Goal: Task Accomplishment & Management: Complete application form

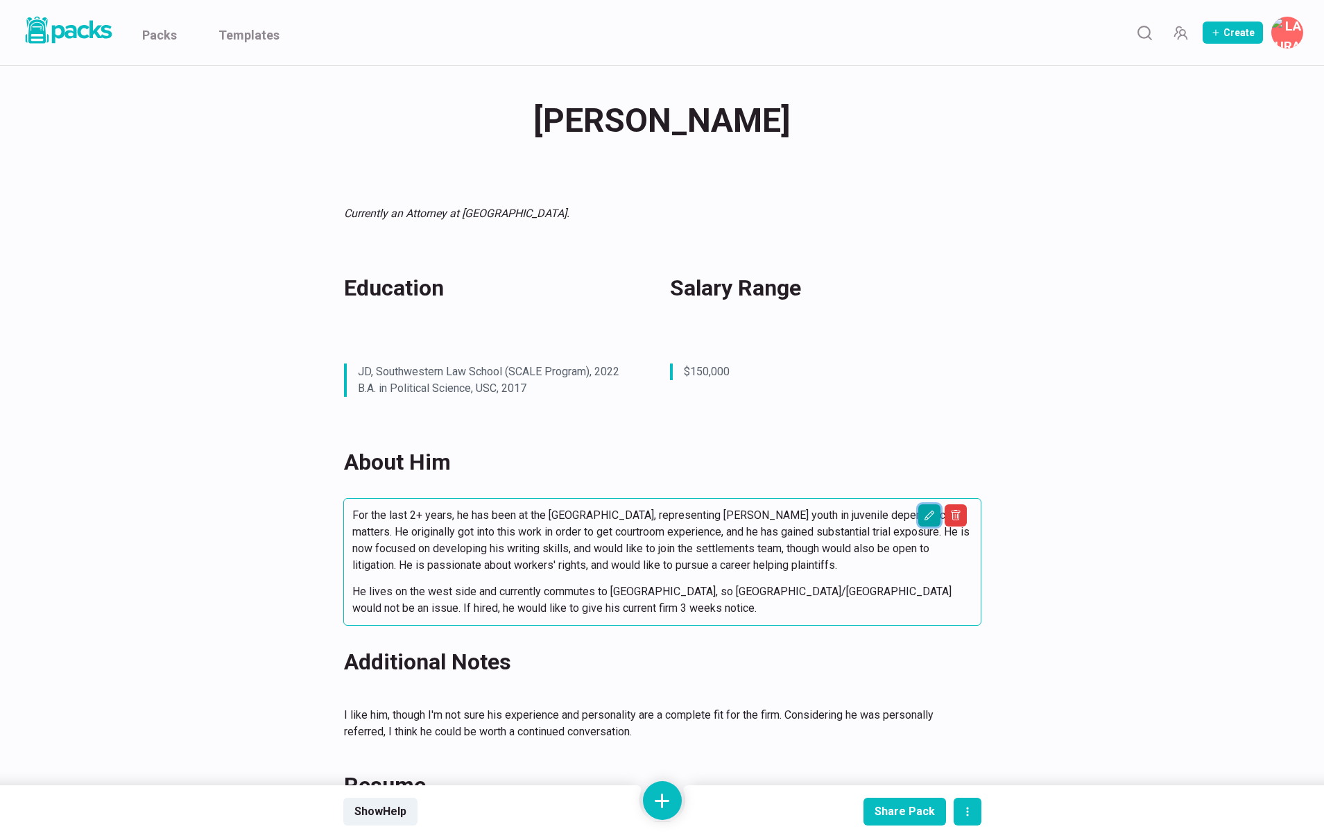
click at [930, 520] on icon "Edit asset" at bounding box center [929, 515] width 11 height 11
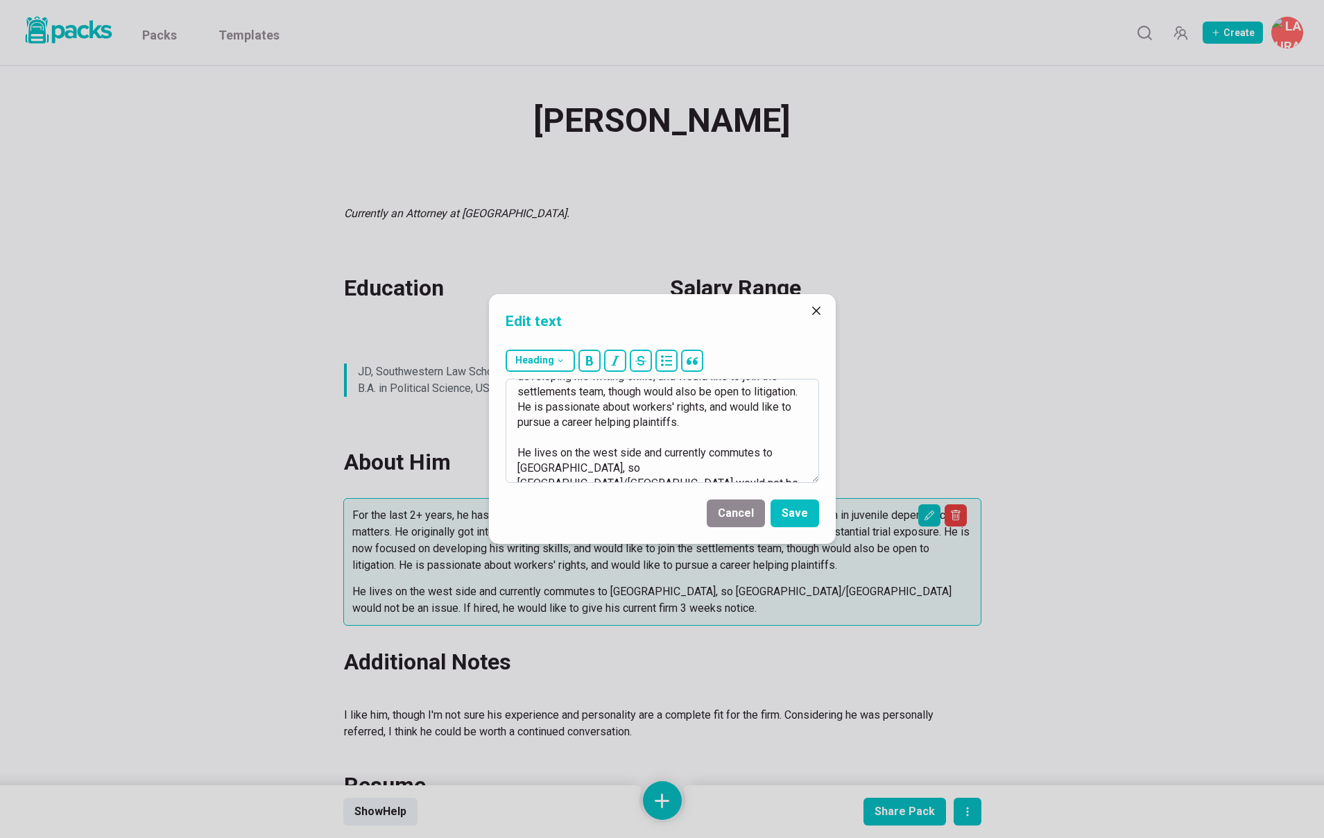
scroll to position [93, 0]
click at [620, 452] on textarea "For the last 2+ years, he has been at the Children's Law Center, representing f…" at bounding box center [663, 431] width 314 height 104
click at [597, 453] on textarea "For the last 2+ years, he has been at the Children's Law Center, representing f…" at bounding box center [663, 431] width 314 height 104
type textarea "For the last 2+ years, he has been at the Children's Law Center, representing f…"
click at [780, 514] on button "Save" at bounding box center [795, 514] width 49 height 28
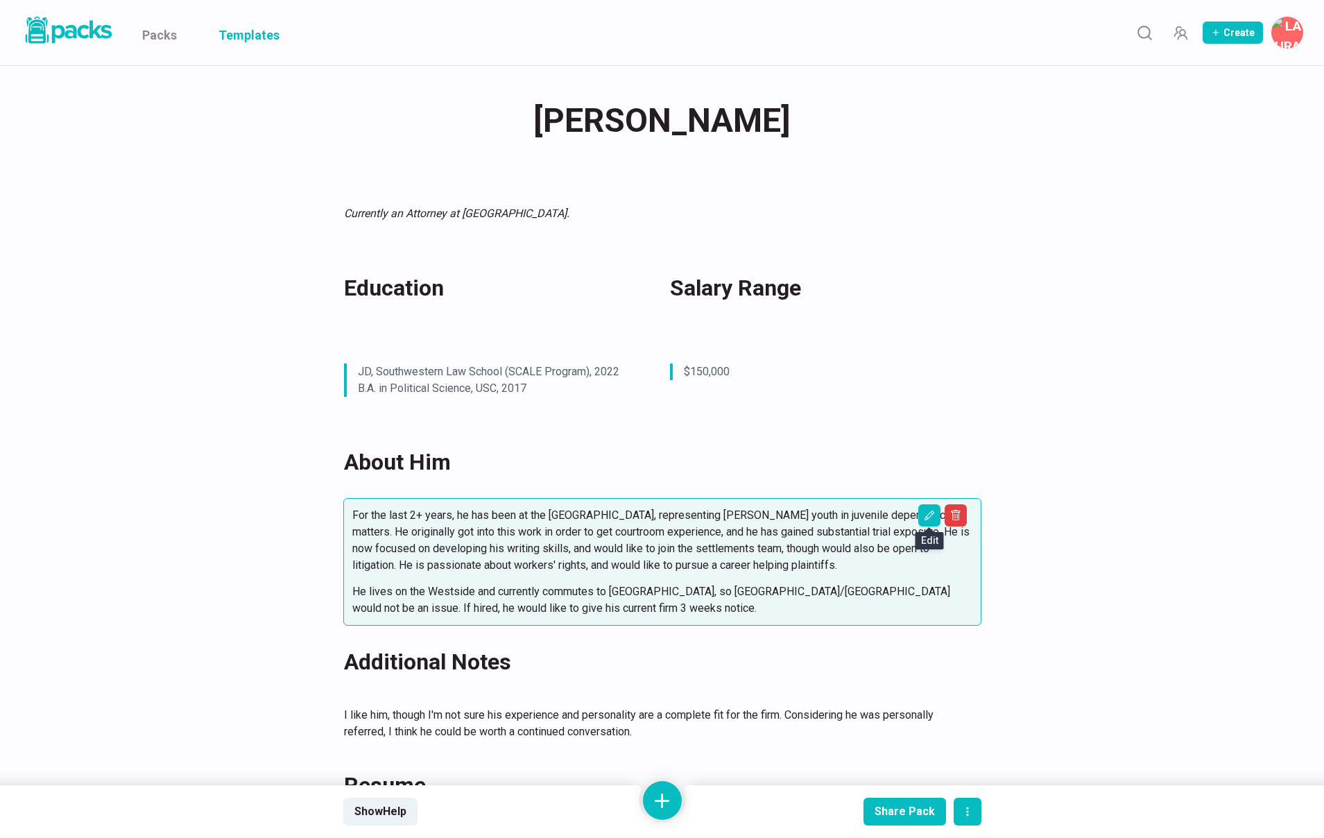
click at [268, 37] on link "Templates" at bounding box center [249, 32] width 61 height 65
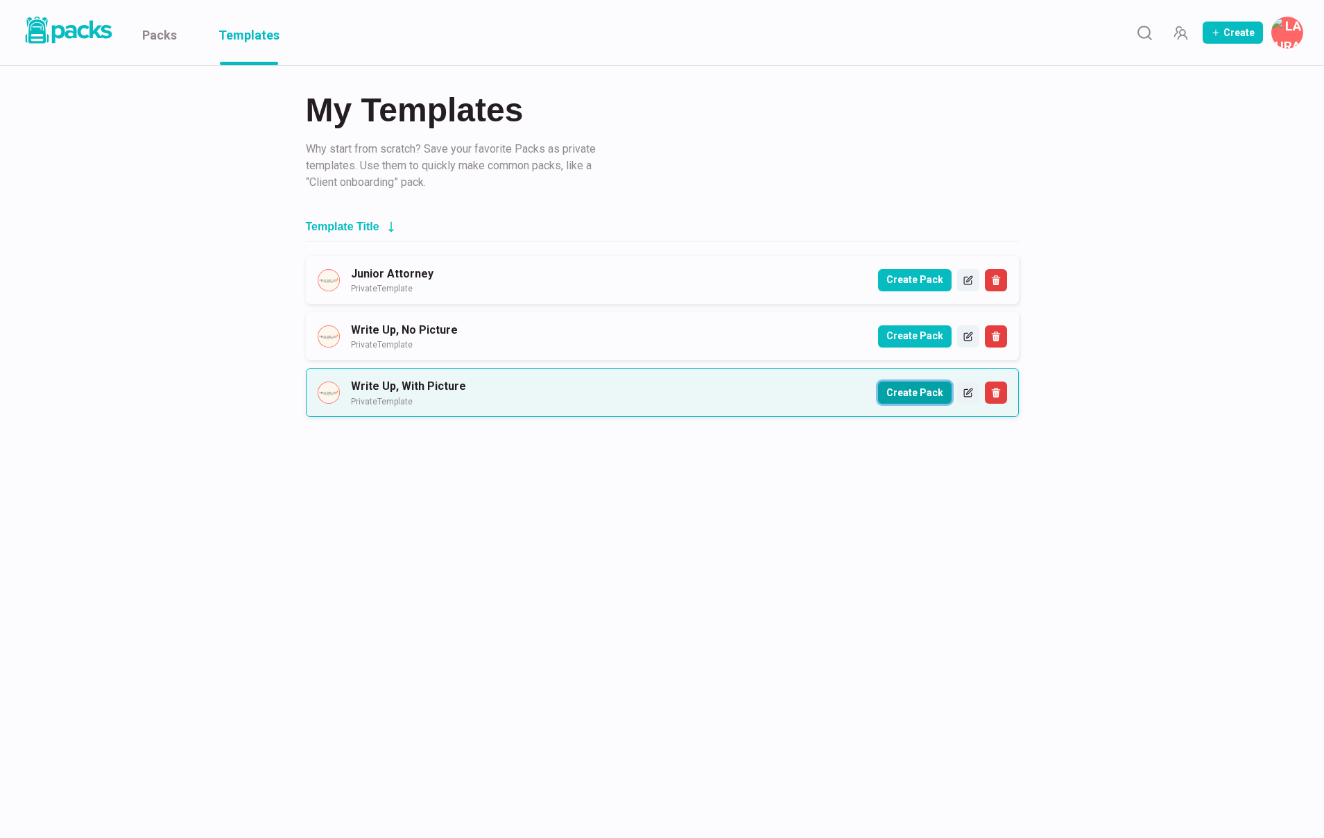
click at [934, 397] on button "Create Pack" at bounding box center [915, 393] width 74 height 22
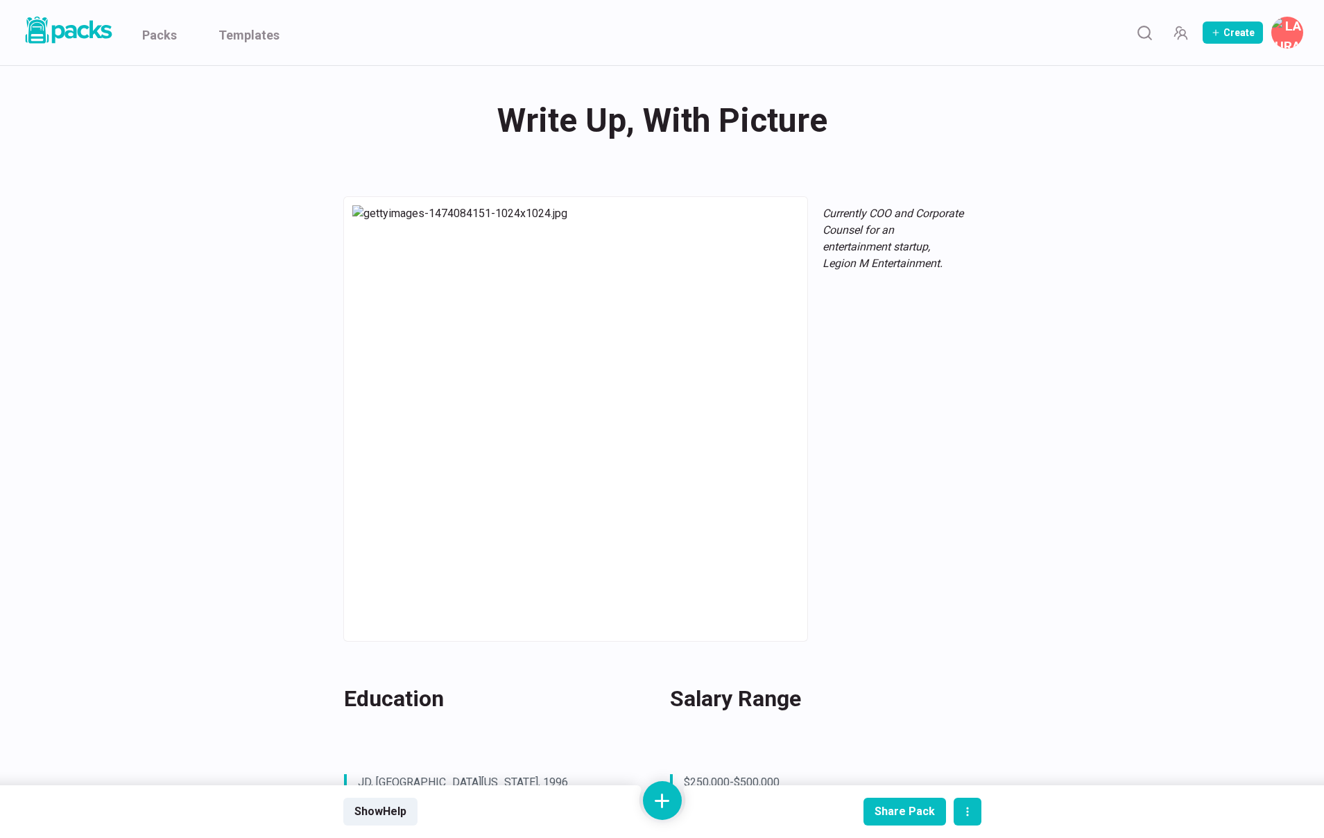
click at [699, 122] on div "Write Up, With Picture Write Up, With Picture" at bounding box center [662, 121] width 638 height 54
click at [699, 122] on textarea "Write Up, With Picture" at bounding box center [665, 122] width 633 height 56
click at [583, 122] on div "Write Up, With Picture Write Up, With Picture" at bounding box center [662, 121] width 638 height 54
click at [583, 122] on textarea "Write Up, With Picture" at bounding box center [665, 122] width 633 height 56
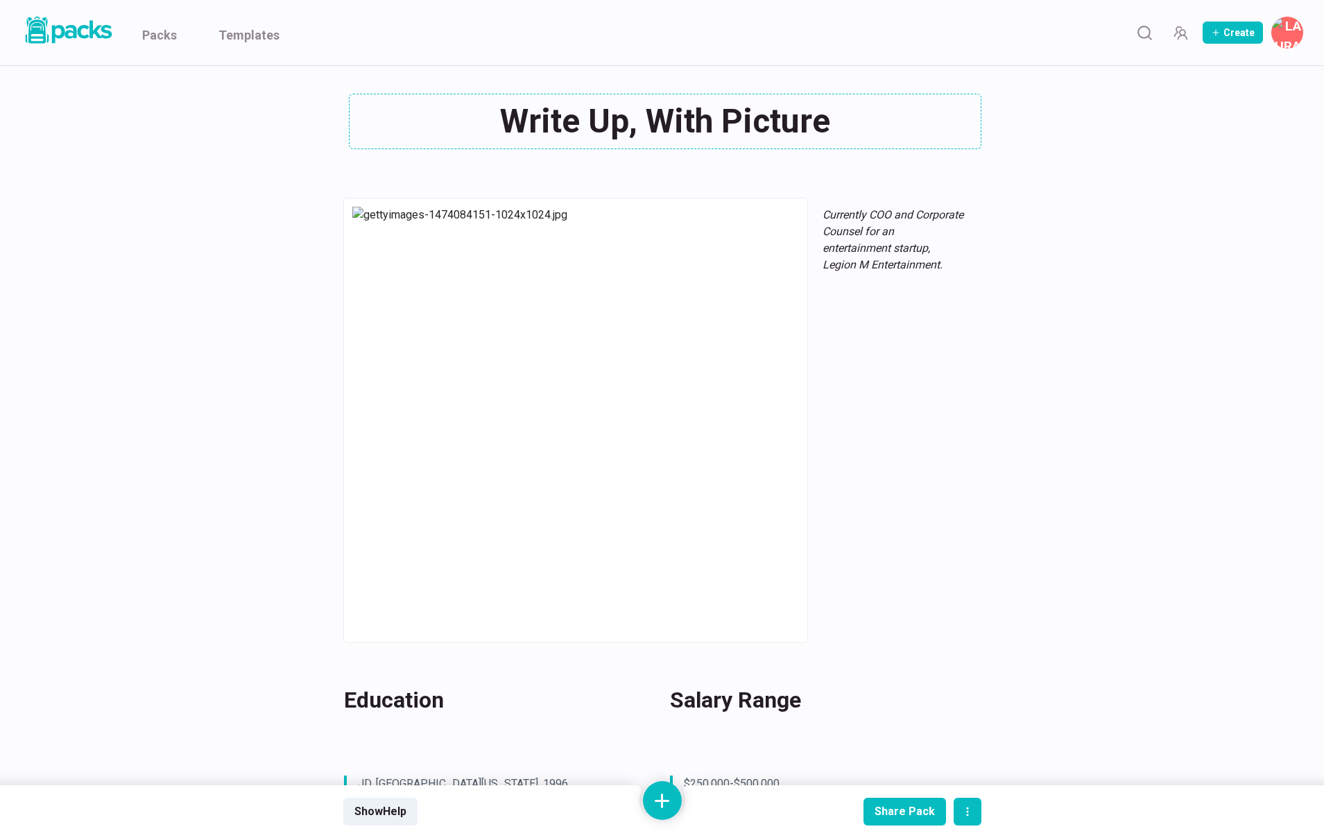
click at [583, 122] on textarea "Write Up, With Picture" at bounding box center [665, 122] width 633 height 56
paste textarea "[PERSON_NAME]"
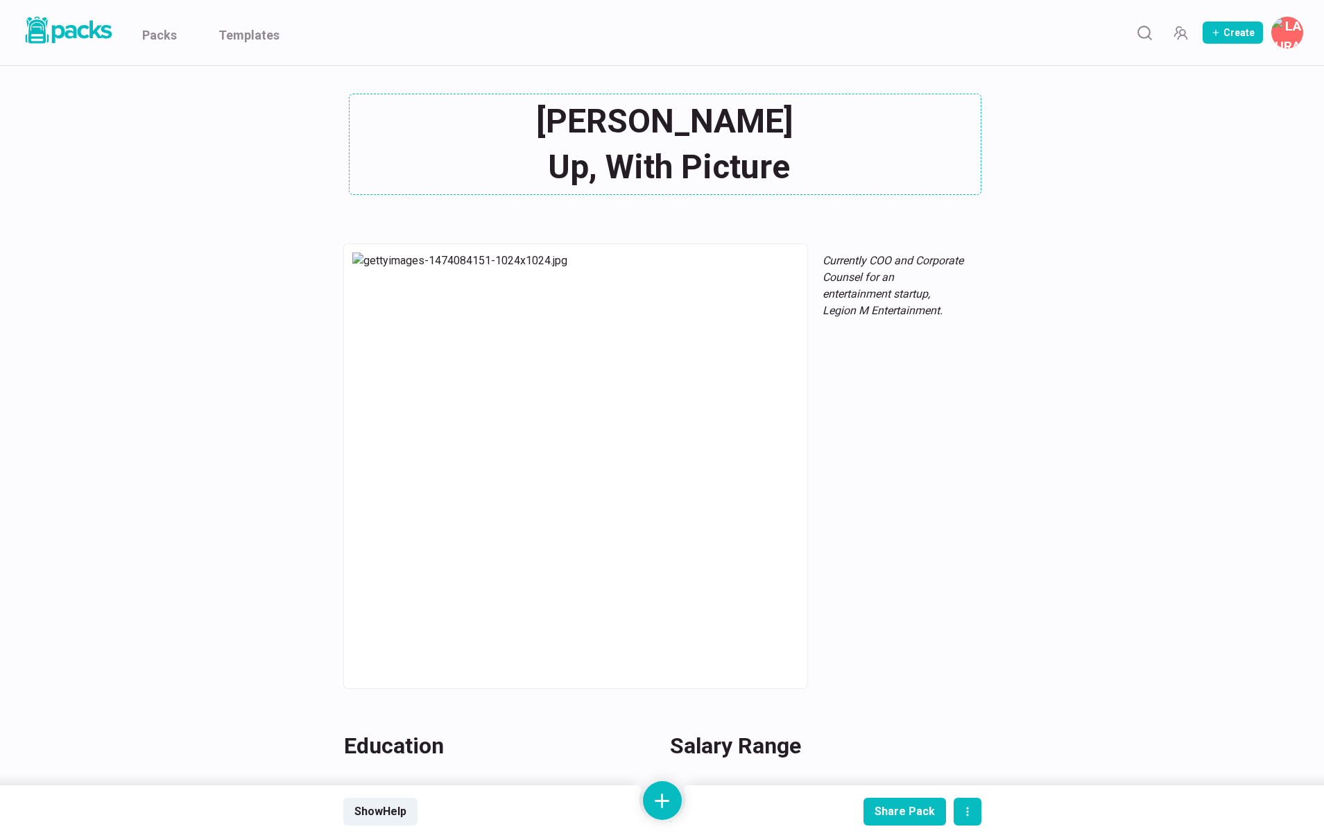
drag, startPoint x: 804, startPoint y: 173, endPoint x: 541, endPoint y: 161, distance: 263.2
click at [541, 161] on textarea "Ava Issary Up, With Picture" at bounding box center [665, 144] width 633 height 101
type textarea "[PERSON_NAME]"
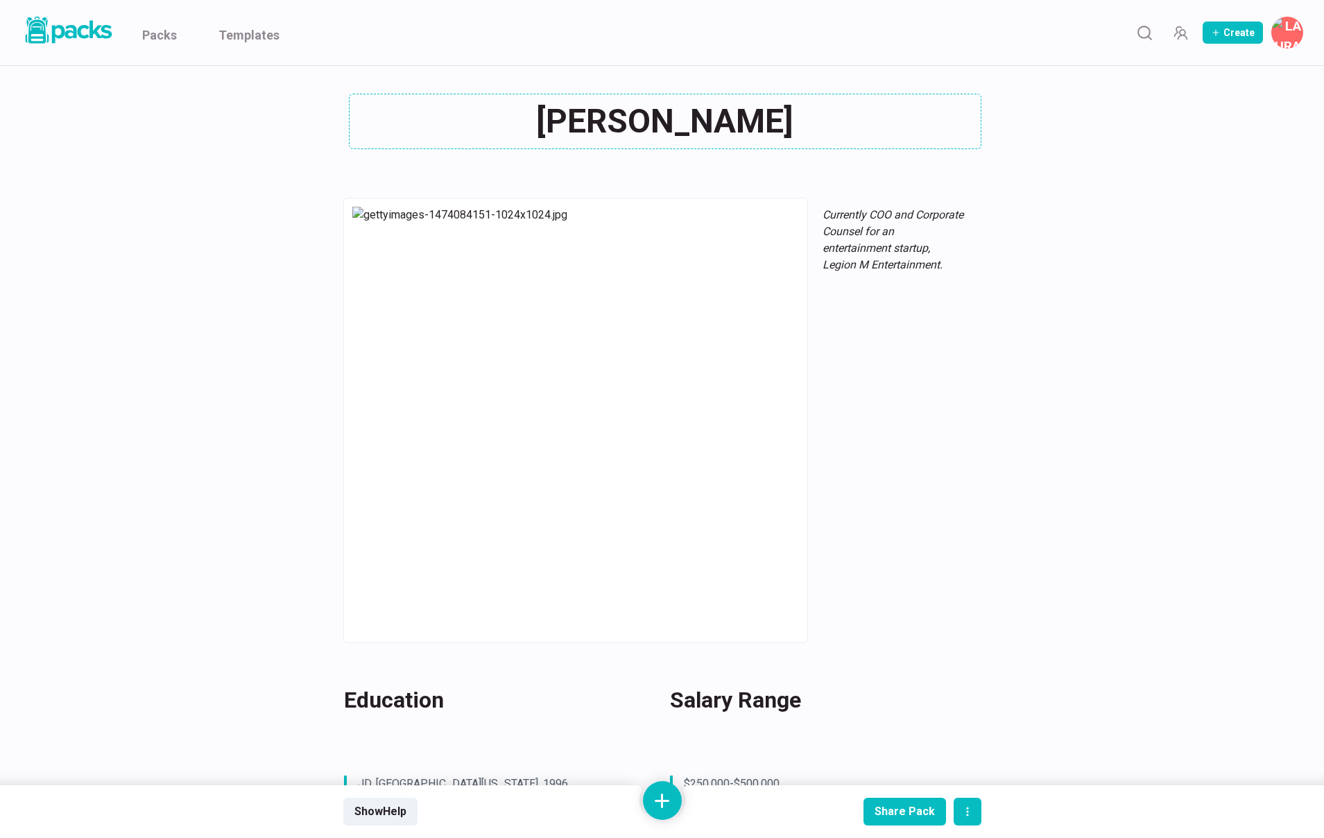
click at [606, 117] on textarea "[PERSON_NAME]" at bounding box center [665, 122] width 633 height 56
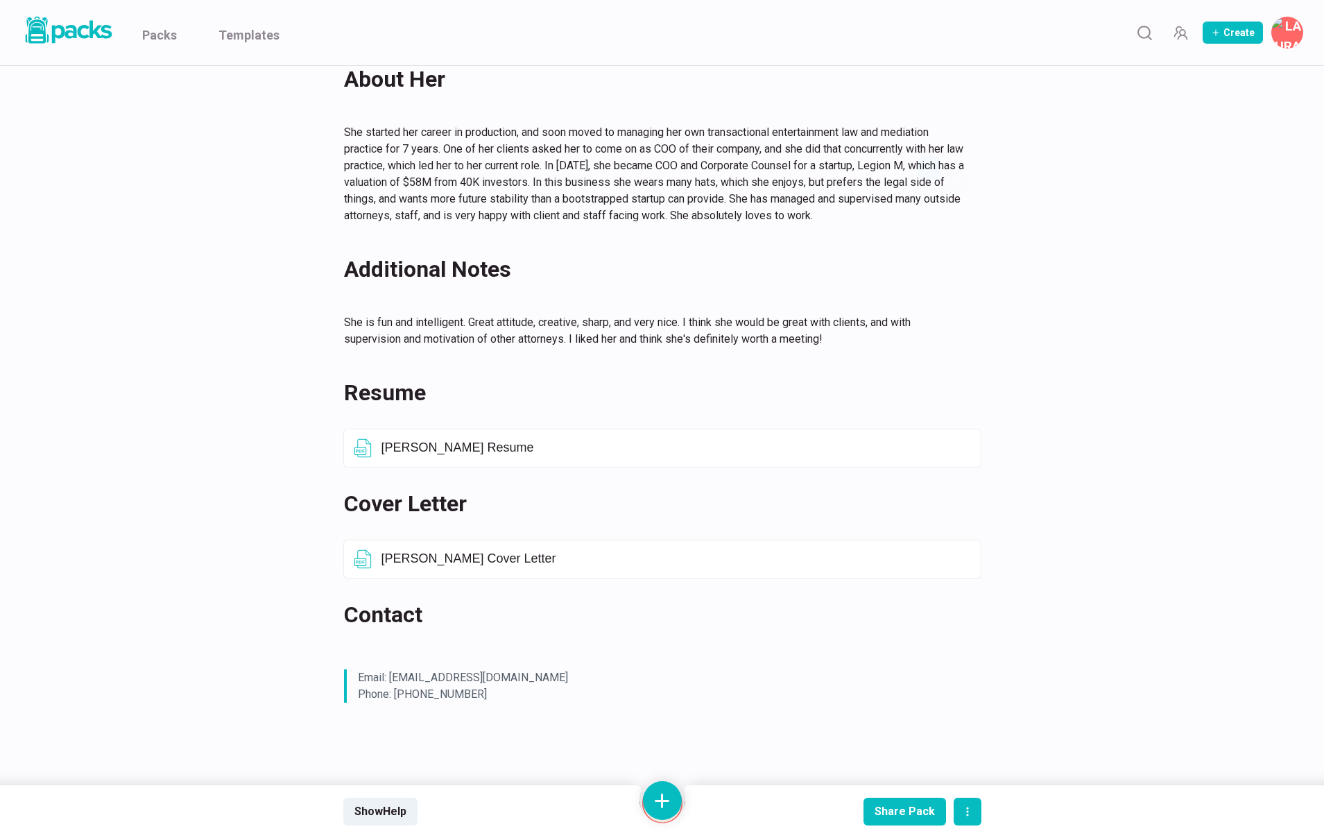
scroll to position [863, 0]
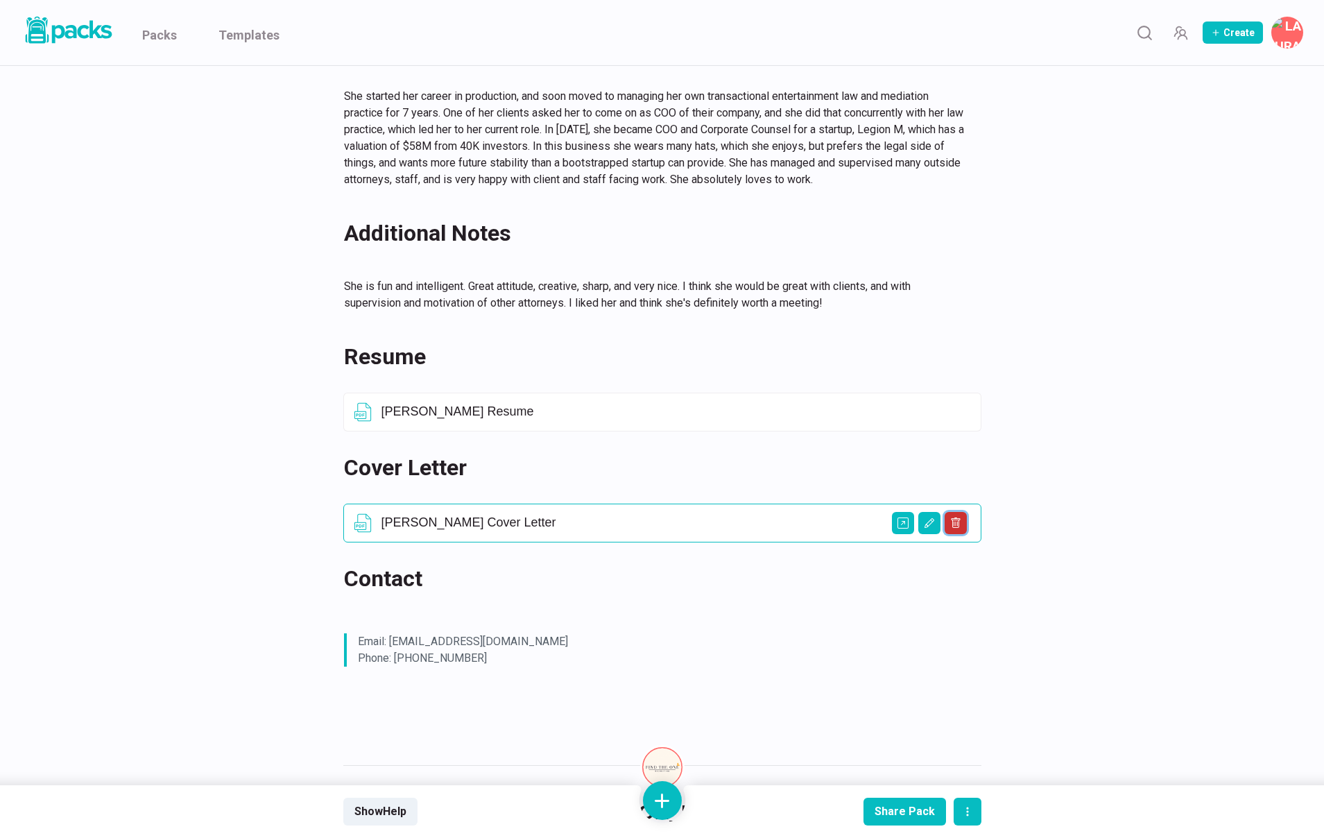
click at [958, 518] on icon "Delete asset" at bounding box center [955, 523] width 11 height 11
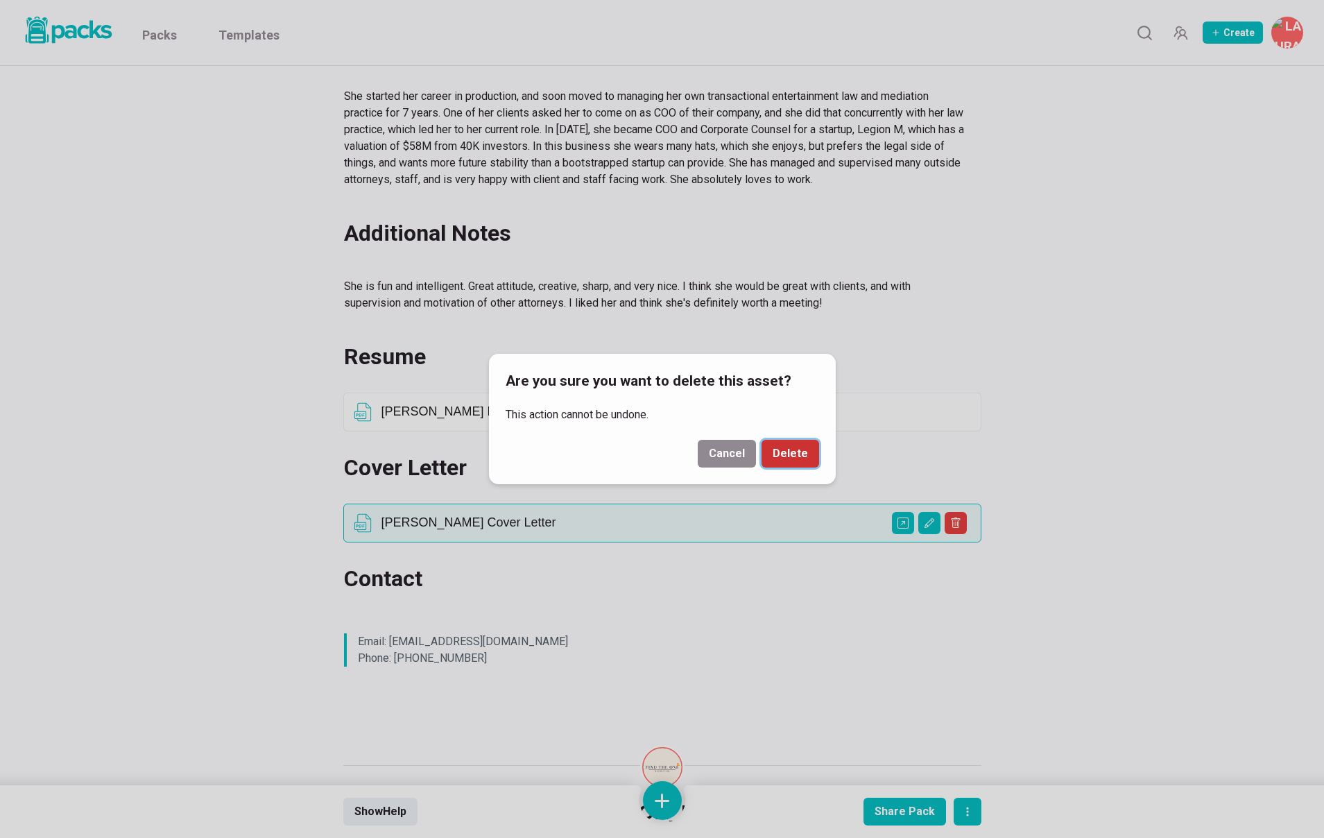
click at [797, 459] on button "Delete" at bounding box center [791, 454] width 58 height 28
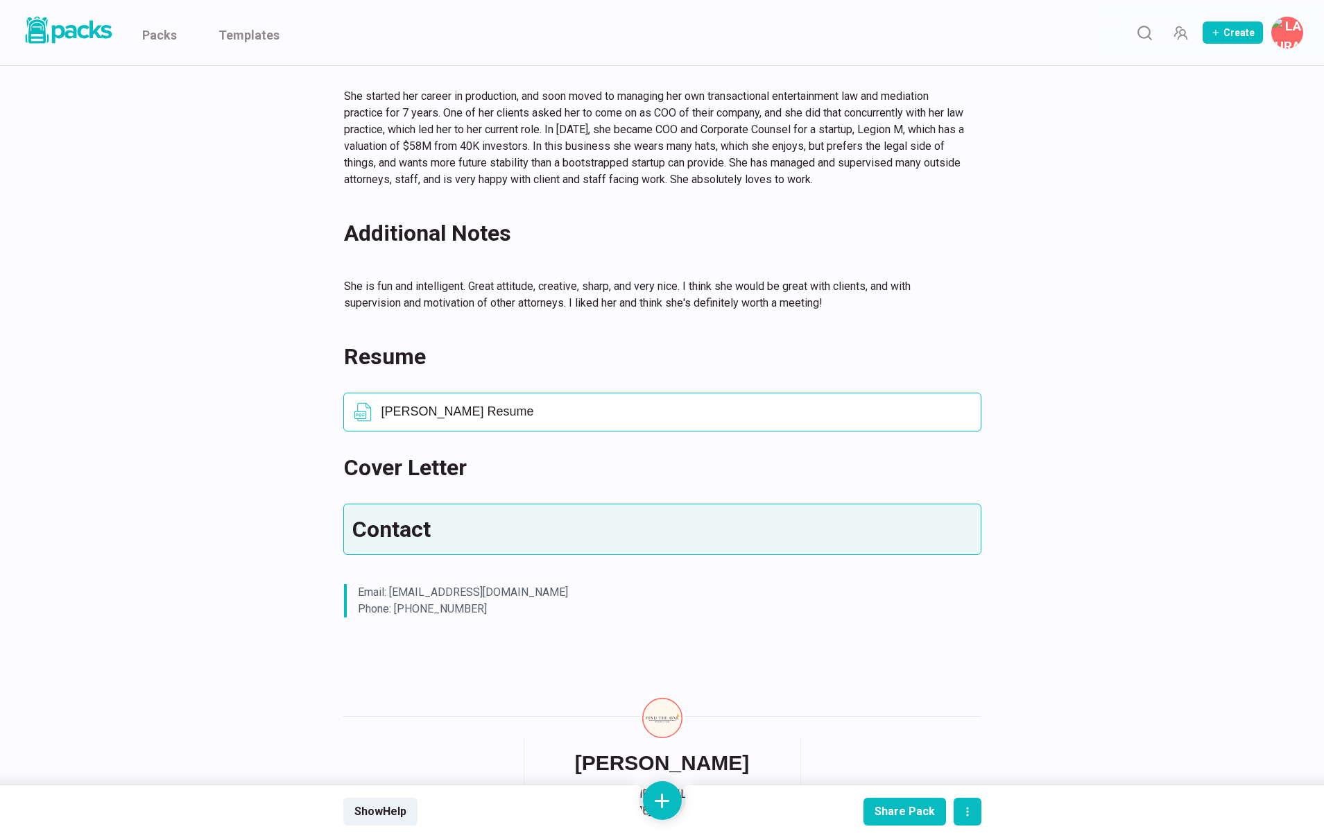
scroll to position [814, 0]
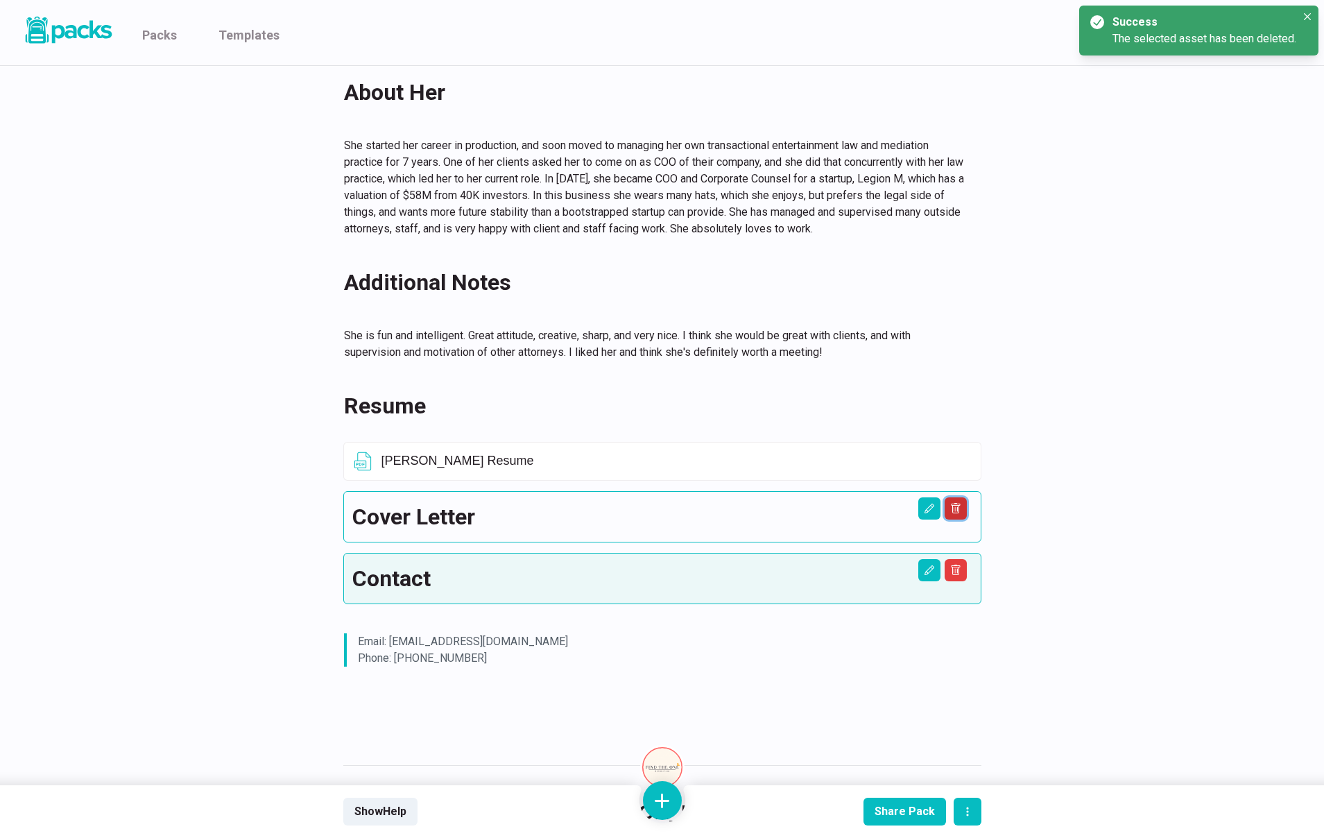
click at [962, 497] on button "Delete asset" at bounding box center [956, 508] width 22 height 22
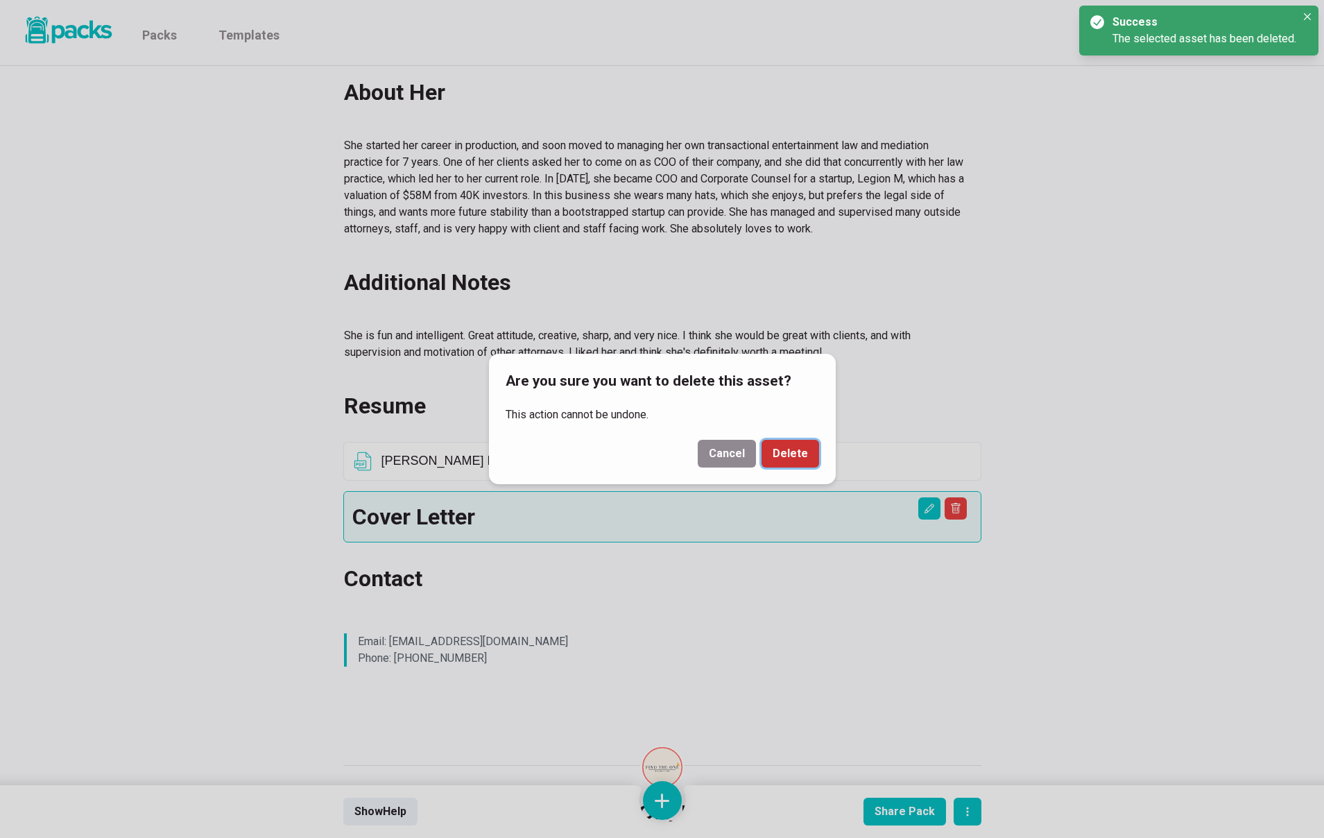
click at [808, 463] on button "Delete" at bounding box center [791, 454] width 58 height 28
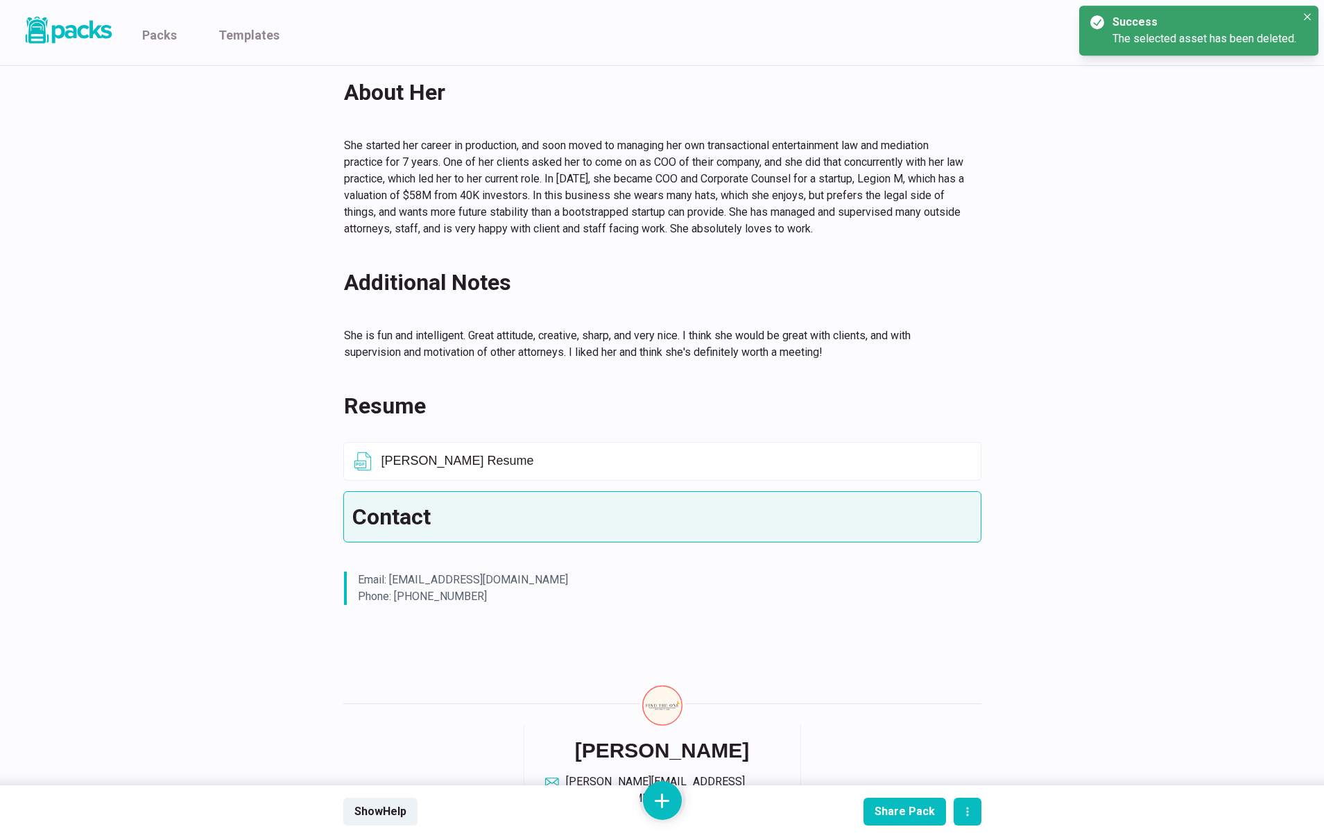
scroll to position [752, 0]
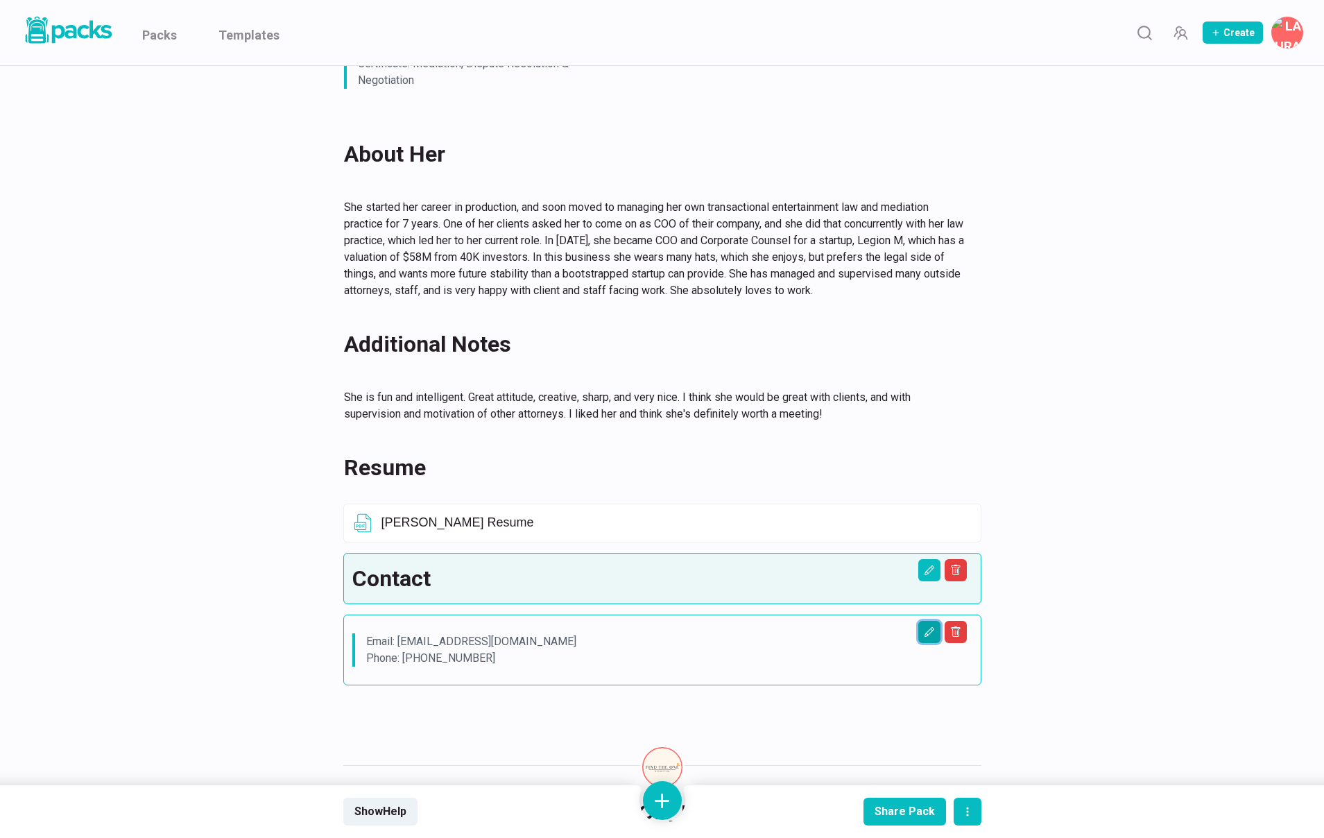
click at [922, 621] on button "Edit asset" at bounding box center [930, 632] width 22 height 22
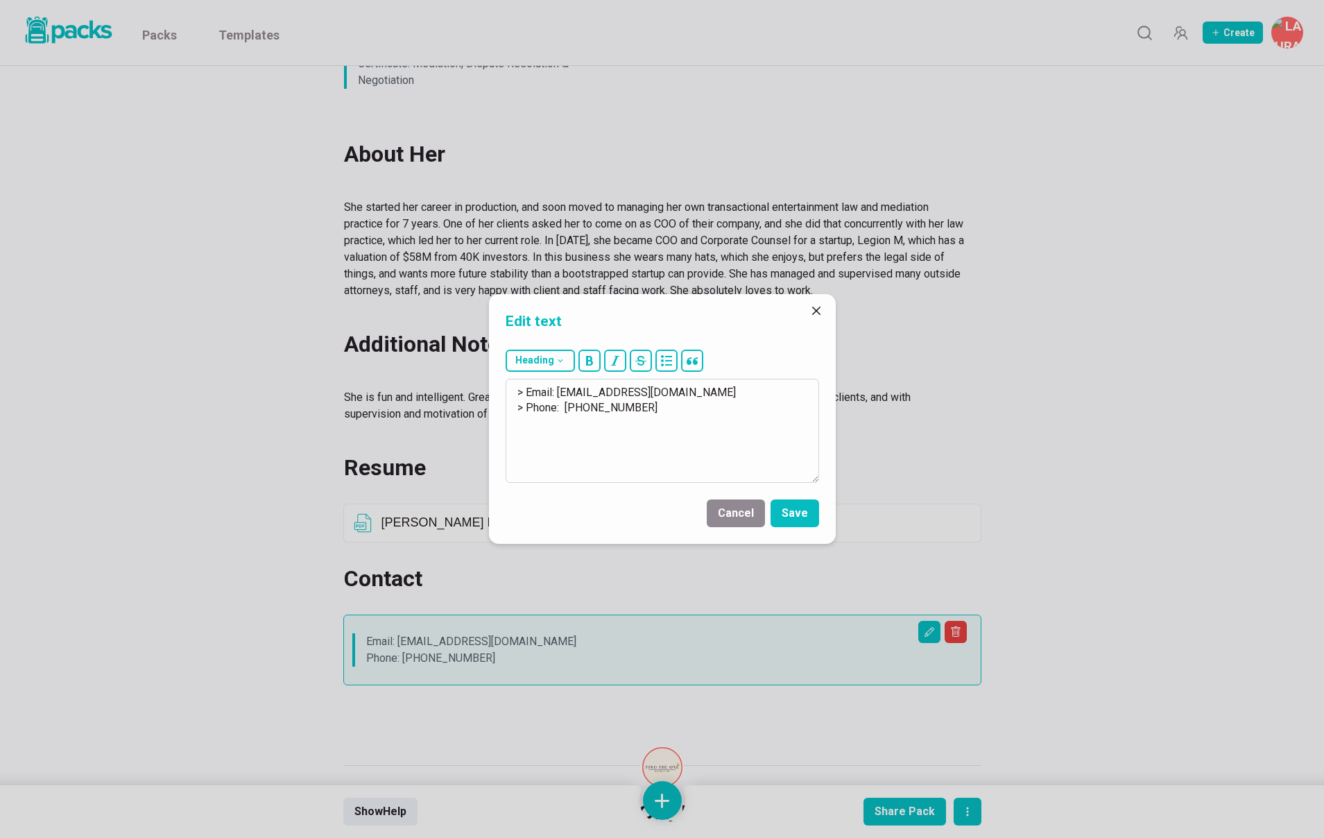
drag, startPoint x: 558, startPoint y: 391, endPoint x: 738, endPoint y: 401, distance: 180.7
click at [738, 401] on textarea "> Email: TerriLubaroff@gmail.com > Phone: (310) 245-9932" at bounding box center [663, 431] width 314 height 104
drag, startPoint x: 714, startPoint y: 395, endPoint x: 612, endPoint y: 391, distance: 102.1
click at [714, 395] on textarea "> Email: TerriLubaroff@gmail.com > Phone: (310) 245-9932" at bounding box center [663, 431] width 314 height 104
drag, startPoint x: 560, startPoint y: 391, endPoint x: 682, endPoint y: 394, distance: 122.1
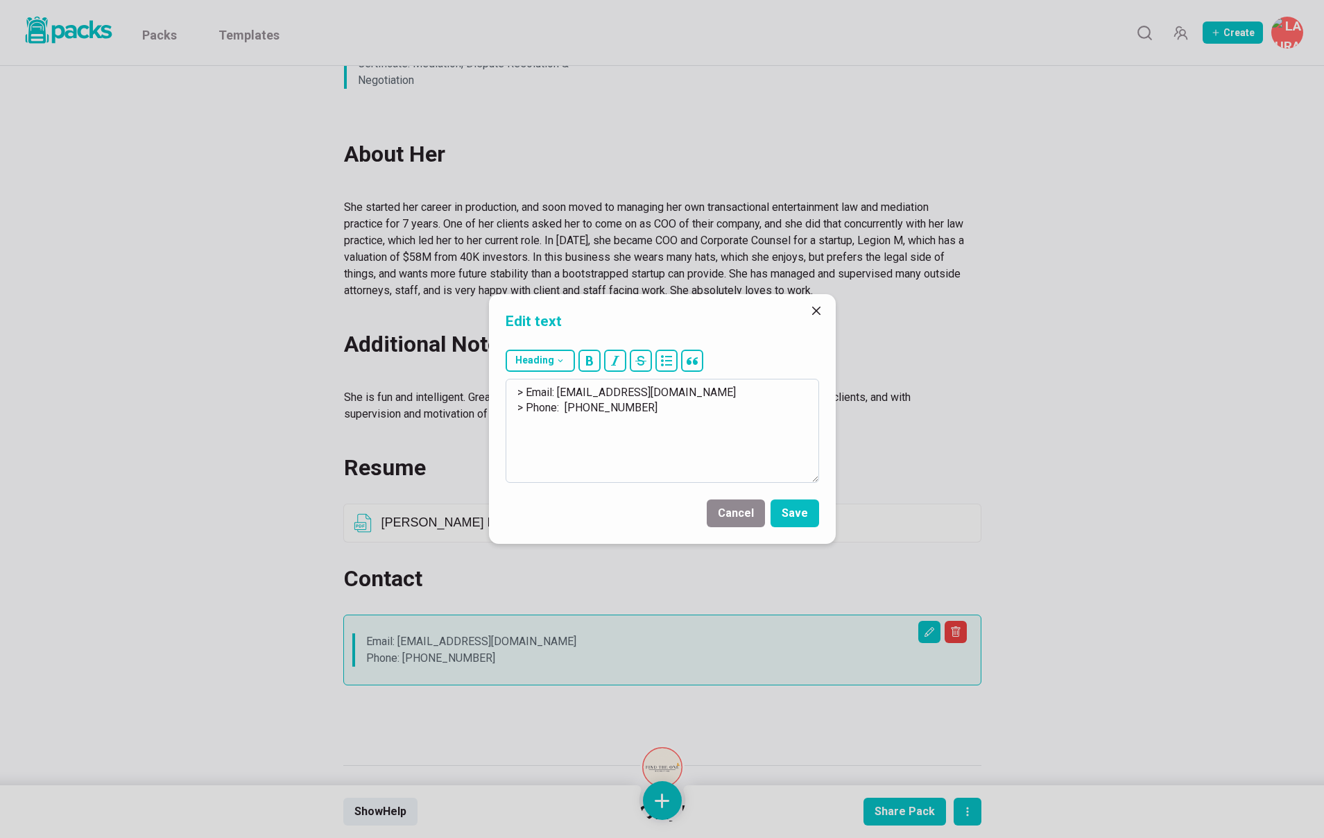
click at [682, 394] on textarea "> Email: TerriLubaroff@gmail.com > Phone: (310) 245-9932" at bounding box center [663, 431] width 314 height 104
drag, startPoint x: 563, startPoint y: 411, endPoint x: 657, endPoint y: 411, distance: 94.4
click at [657, 411] on textarea "> Email: avaissary@gmail.com > Phone: (310) 245-9932" at bounding box center [663, 431] width 314 height 104
paste textarea "818.661.0330"
click at [583, 410] on textarea "> Email: avaissary@gmail.com > Phone: 818.661.0330" at bounding box center [663, 431] width 314 height 104
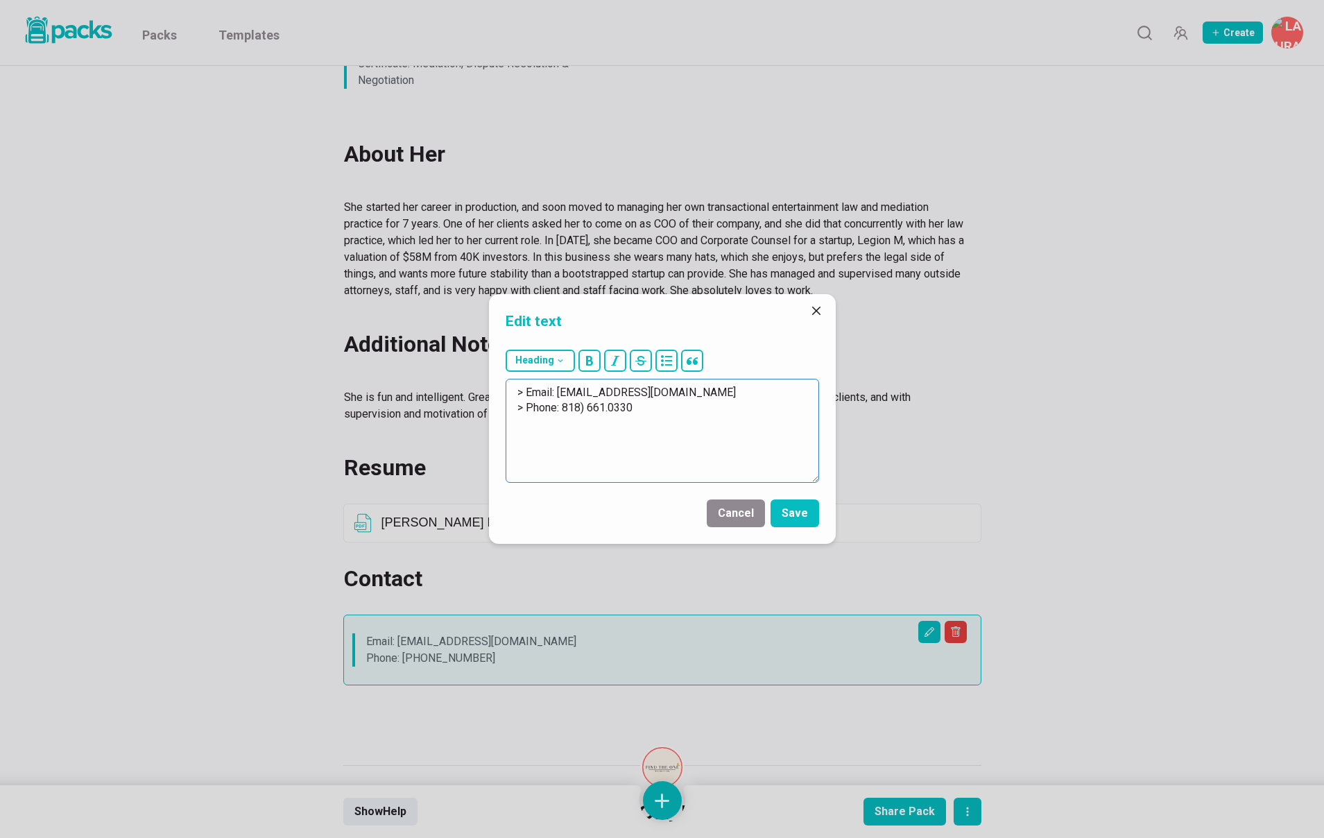
click at [562, 408] on textarea "> Email: avaissary@gmail.com > Phone: 818) 661.0330" at bounding box center [663, 431] width 314 height 104
click at [613, 407] on textarea "> Email: avaissary@gmail.com > Phone: (818) 661.0330" at bounding box center [663, 431] width 314 height 104
type textarea "> Email: avaissary@gmail.com > Phone: (818) 661-0330"
click at [798, 515] on button "Save" at bounding box center [795, 514] width 49 height 28
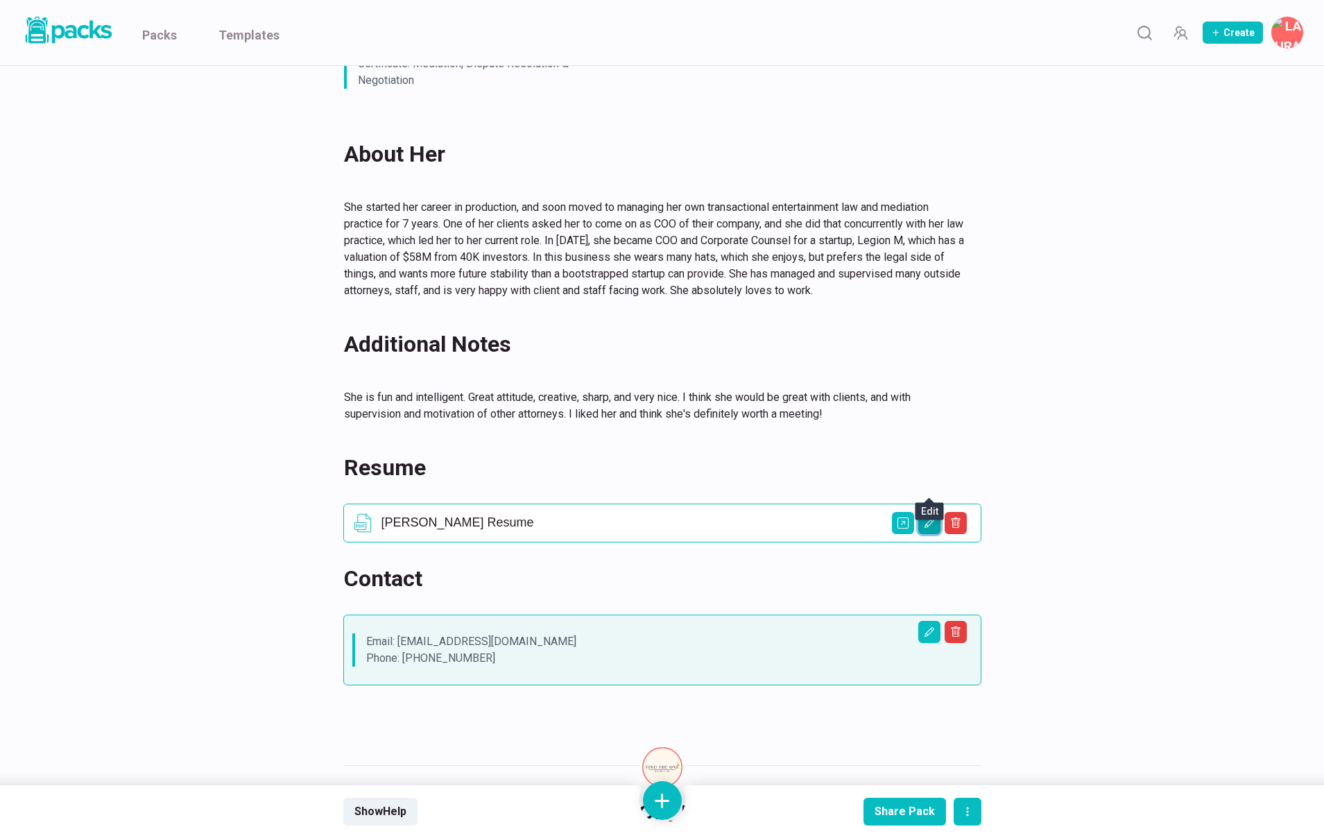
click at [928, 518] on icon "Edit asset" at bounding box center [929, 523] width 11 height 11
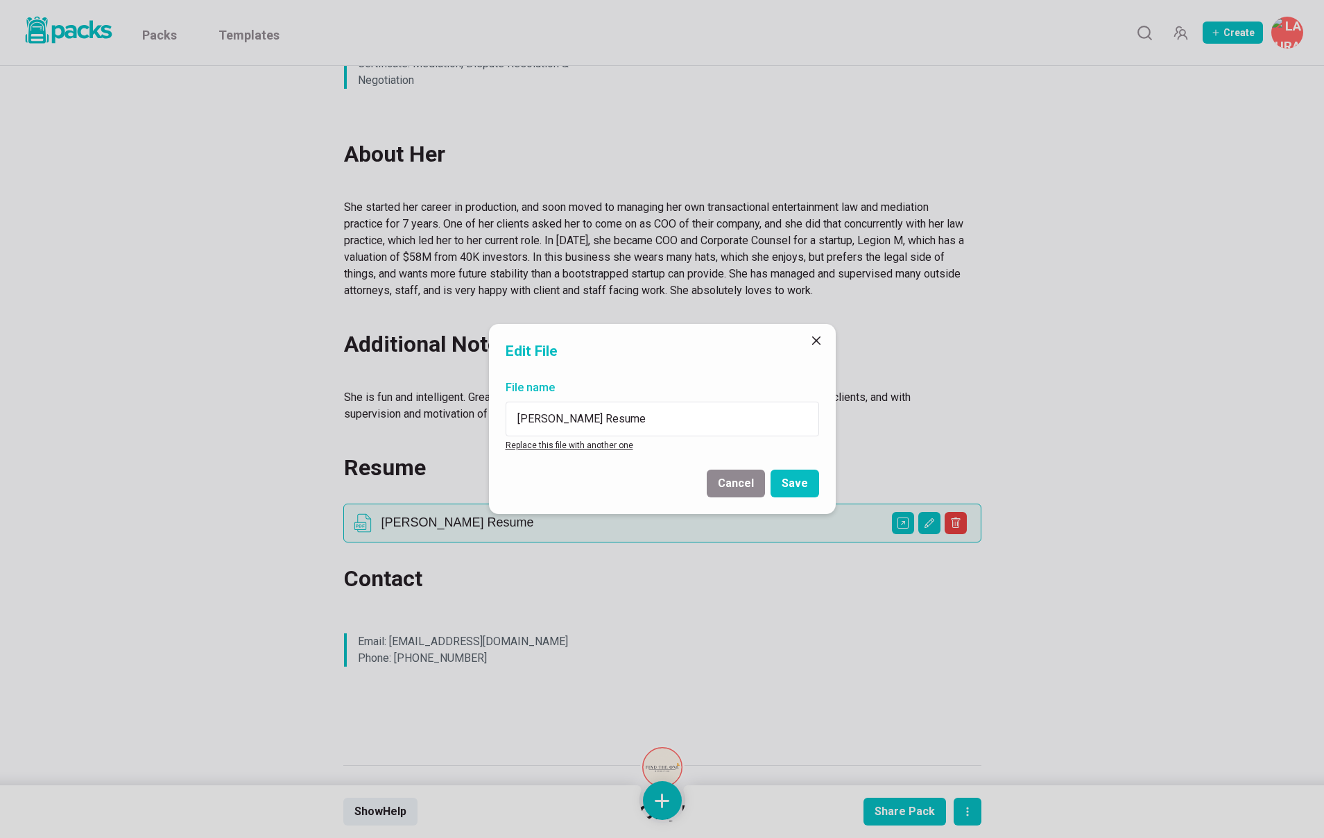
click at [605, 449] on link "Replace this file with another one" at bounding box center [570, 446] width 128 height 10
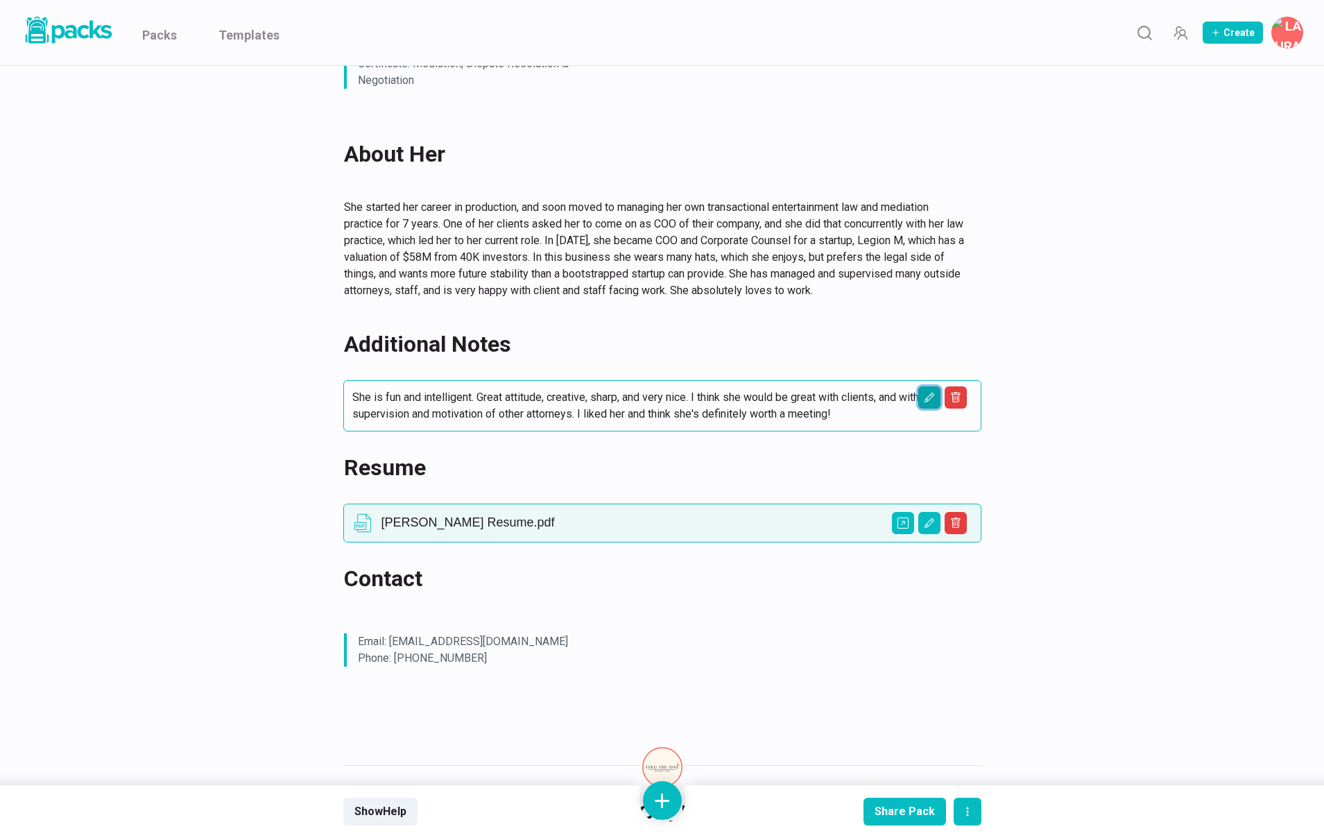
click at [927, 393] on icon "Edit asset" at bounding box center [929, 398] width 10 height 10
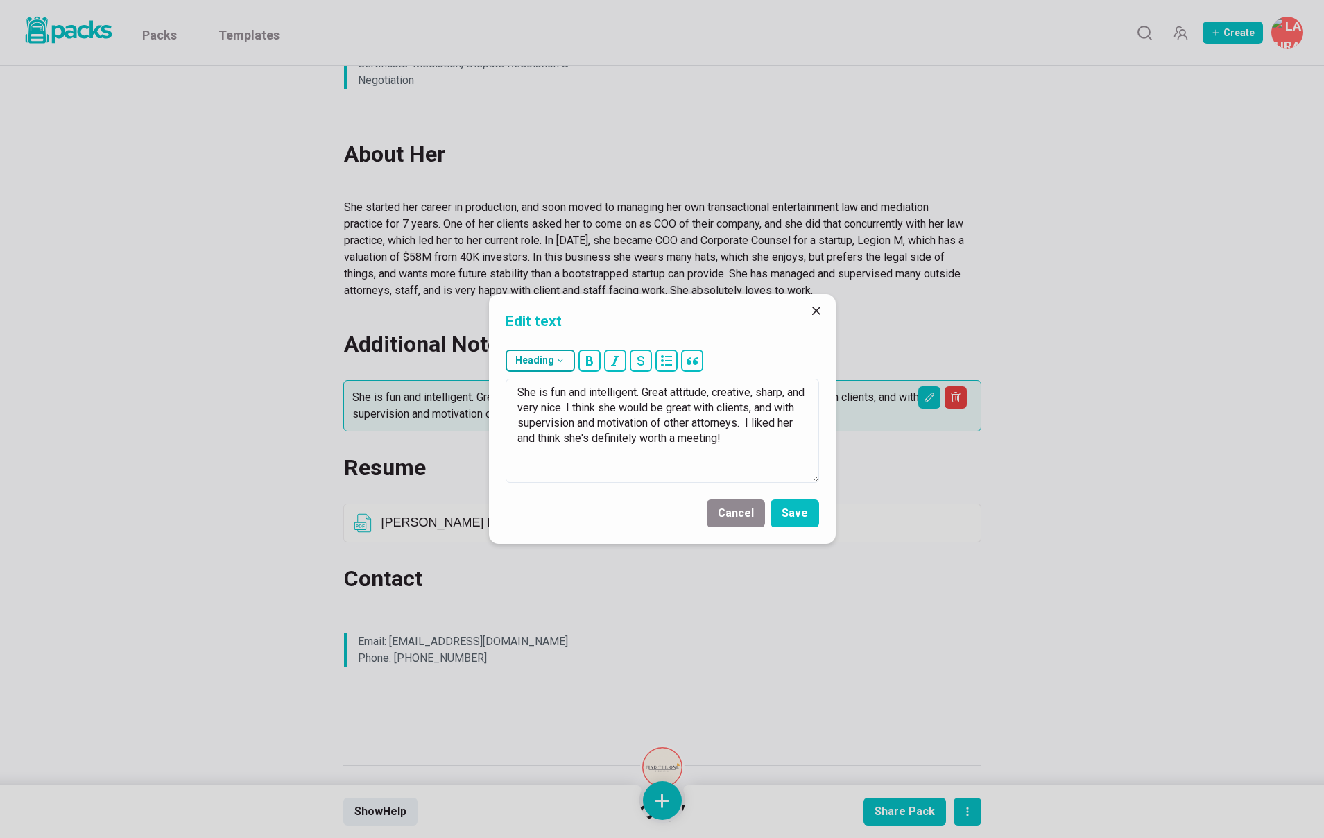
drag, startPoint x: 751, startPoint y: 441, endPoint x: 522, endPoint y: 367, distance: 240.7
click at [525, 368] on div "Heading # H1 ## H2 ### H3 She is fun and intelligent. Great attitude, creative,…" at bounding box center [662, 416] width 347 height 144
type textarea "Nice personality, seems smart and skilled, I think she would be a great additio…"
click at [799, 515] on button "Save" at bounding box center [795, 514] width 49 height 28
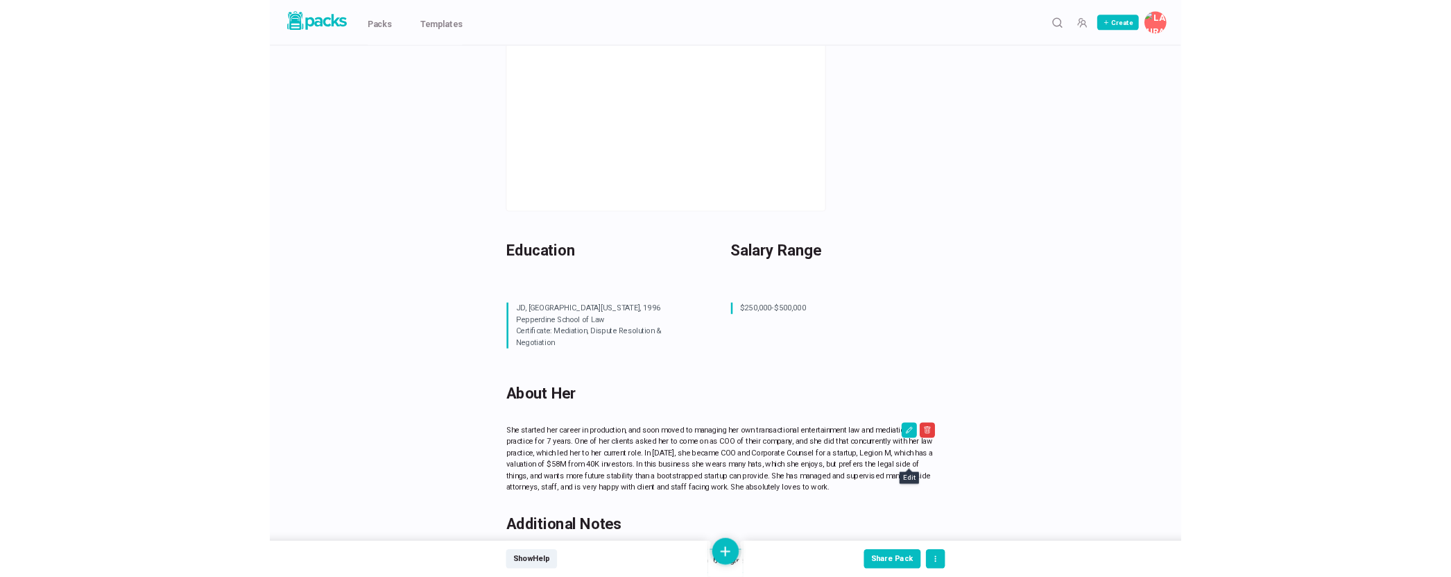
scroll to position [302, 0]
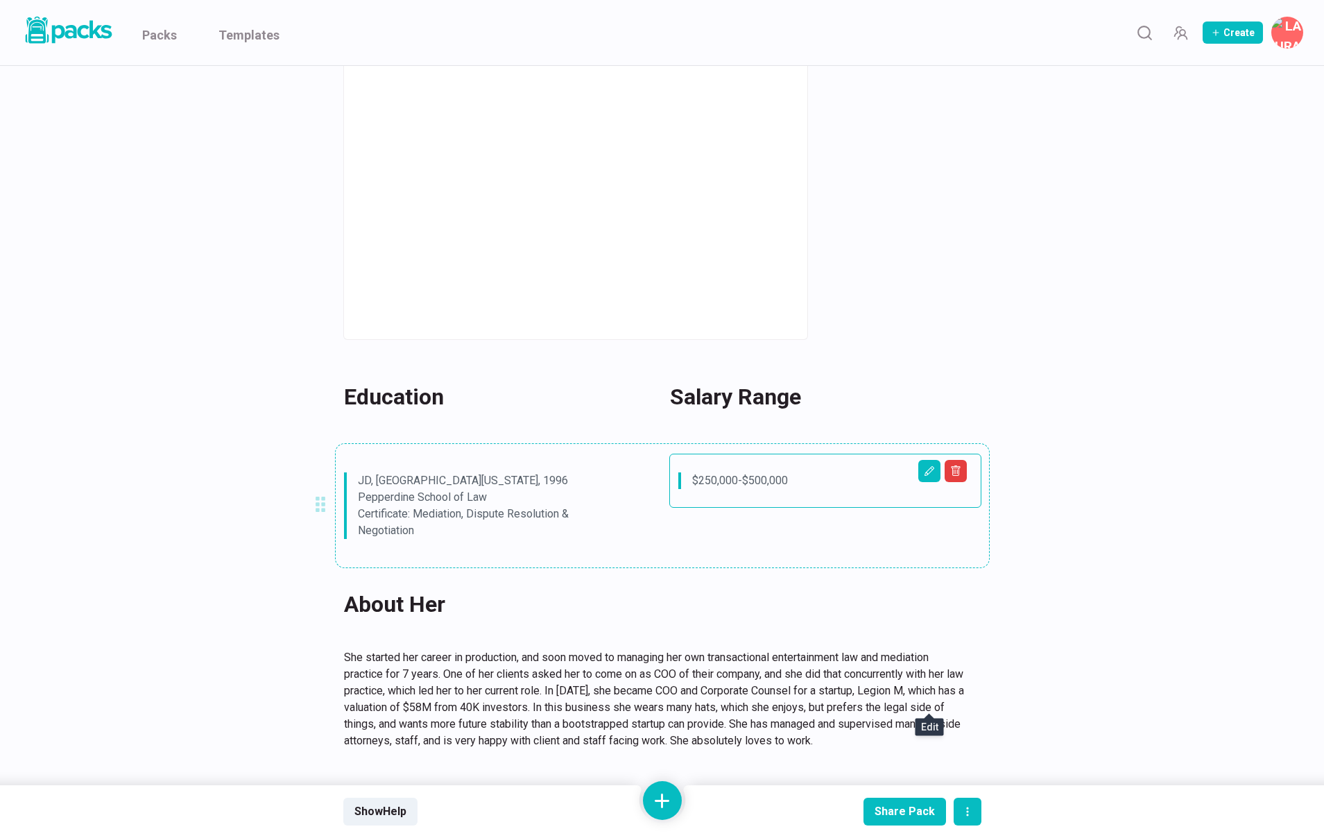
click at [918, 454] on div "$250,000-$500,000" at bounding box center [825, 481] width 312 height 54
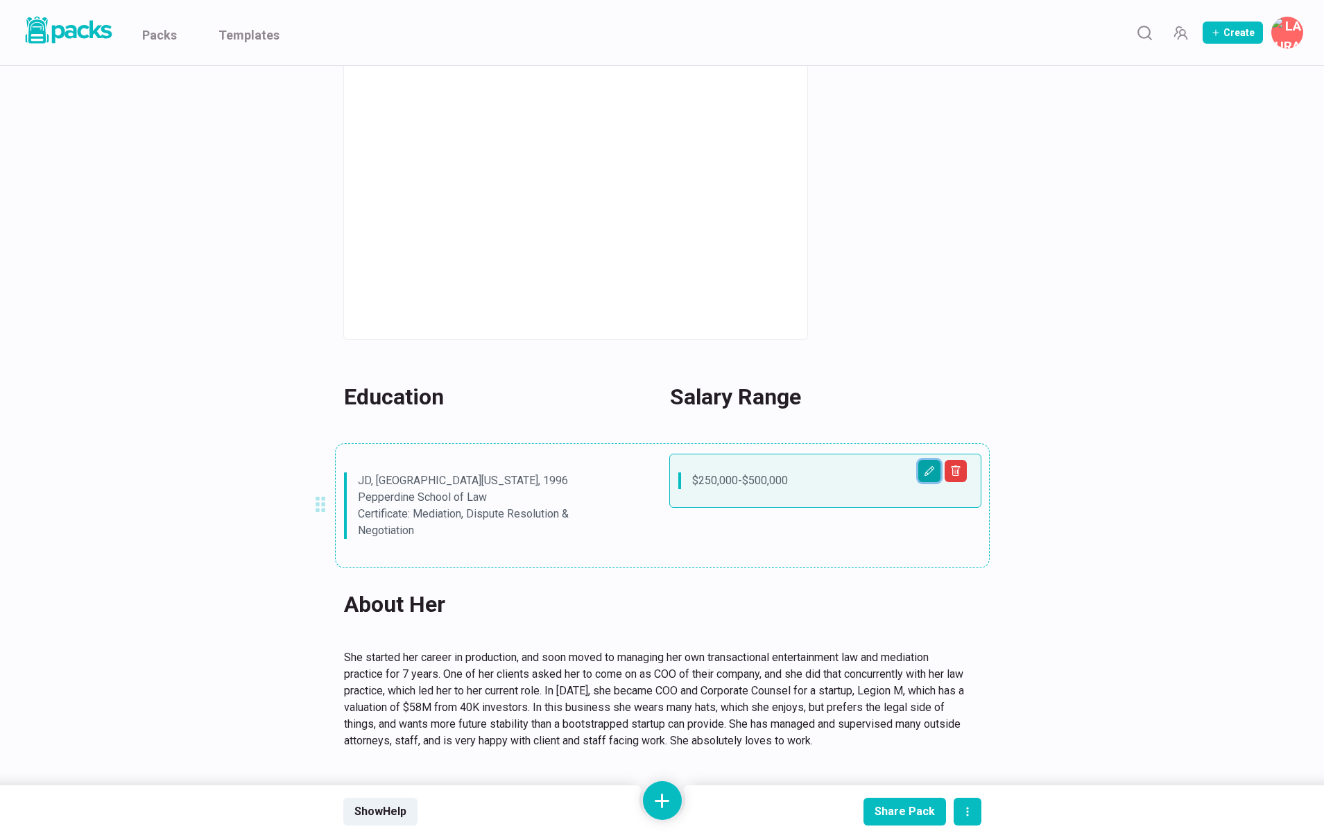
click at [928, 466] on icon "Edit asset" at bounding box center [929, 471] width 11 height 11
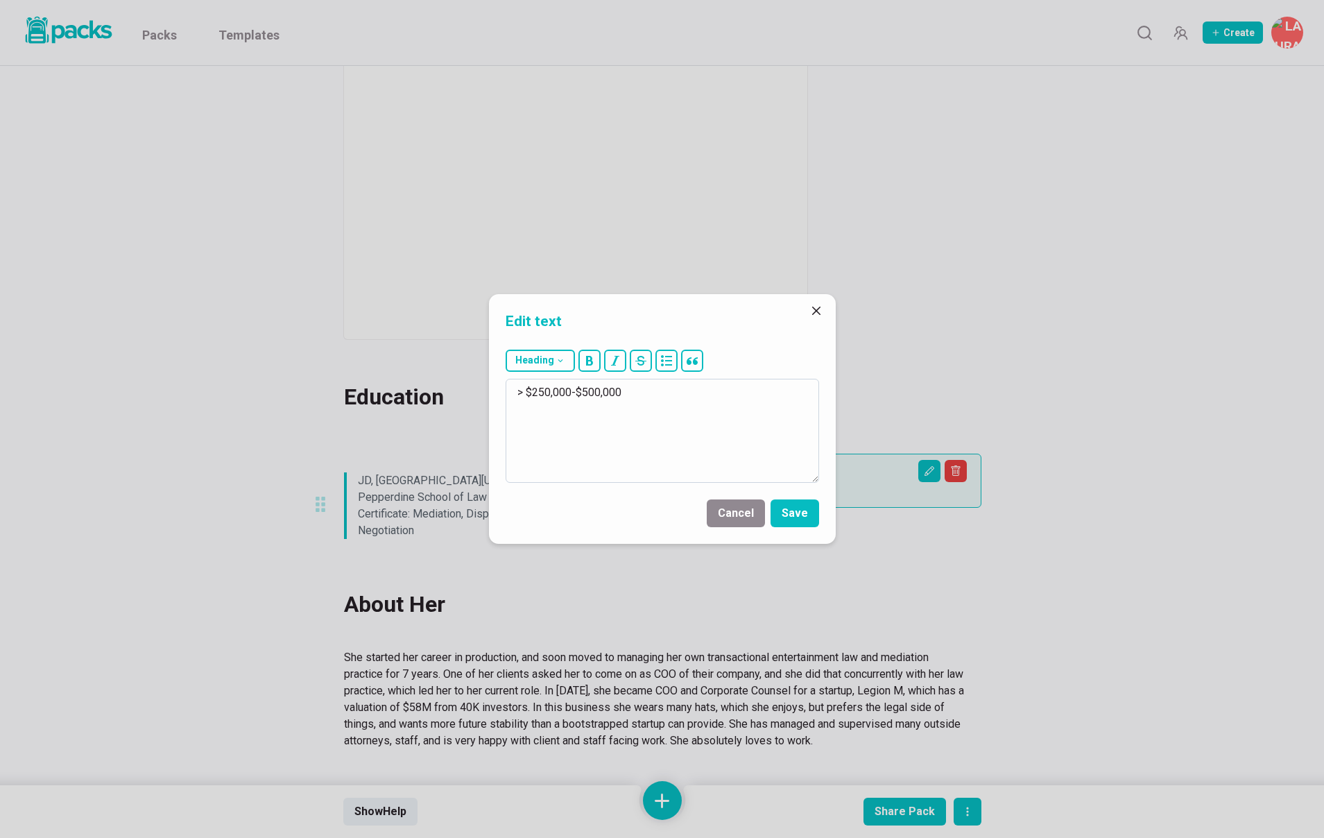
drag, startPoint x: 533, startPoint y: 389, endPoint x: 710, endPoint y: 397, distance: 177.8
click at [710, 397] on textarea "> $250,000-$500,000" at bounding box center [663, 431] width 314 height 104
type textarea "> $155,000-170,000"
click at [776, 515] on button "Save" at bounding box center [795, 514] width 49 height 28
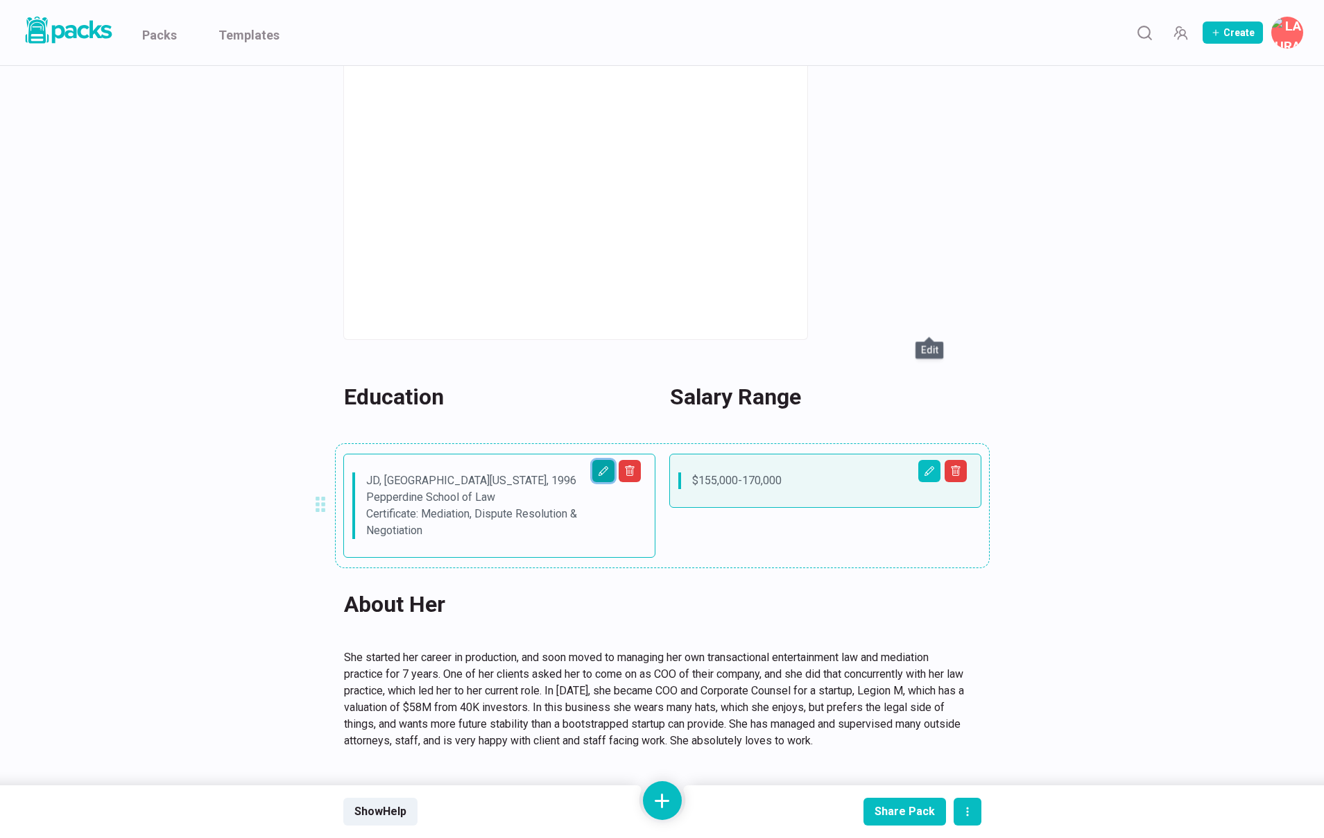
click at [607, 466] on icon "Edit asset" at bounding box center [603, 471] width 11 height 11
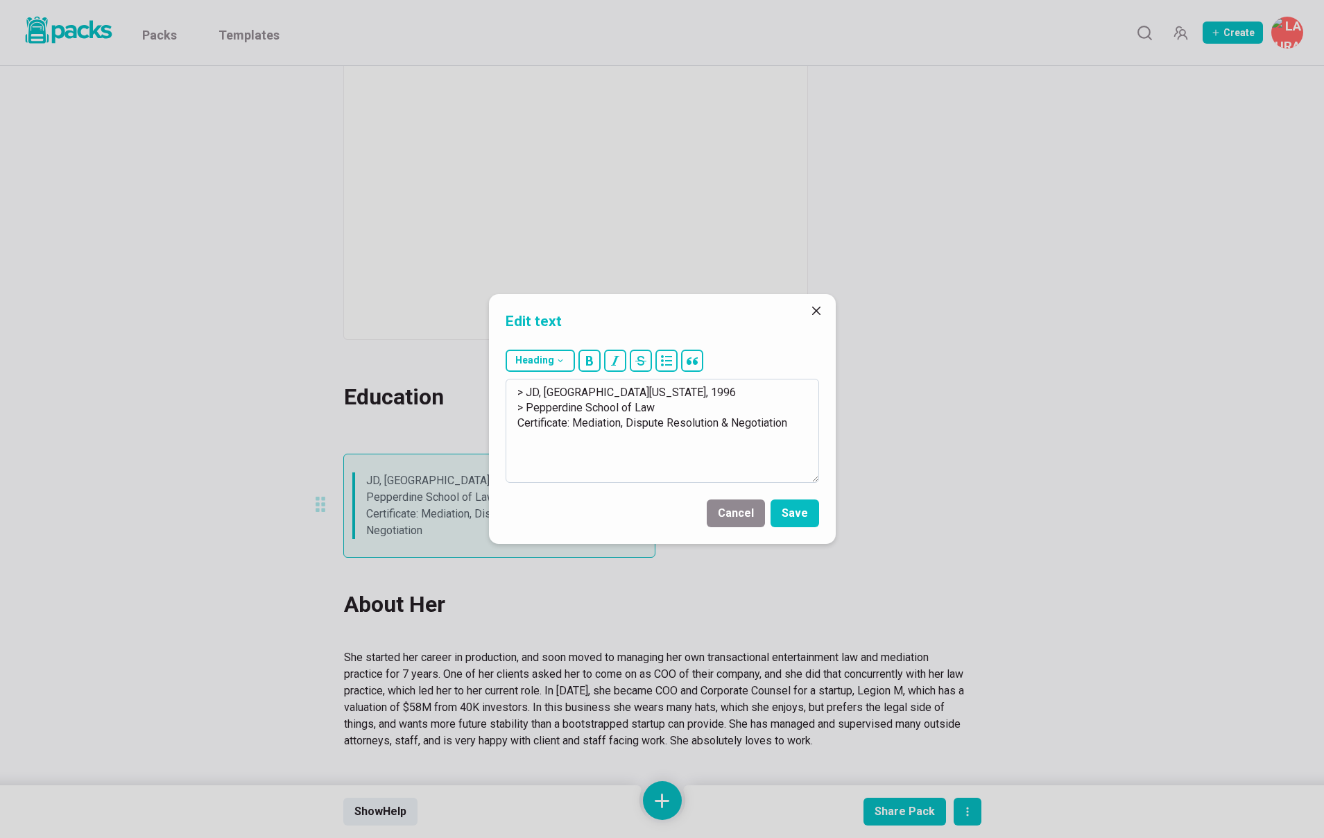
click at [530, 391] on textarea "> JD, University of Florida Law School, 1996 > Pepperdine School of Law Certifi…" at bounding box center [663, 431] width 314 height 104
click at [543, 392] on textarea "> J.D, University of Florida Law School, 1996 > Pepperdine School of Law Certif…" at bounding box center [663, 431] width 314 height 104
click at [540, 393] on textarea "> J.D, University of Florida Law School, 1996 > Pepperdine School of Law Certif…" at bounding box center [663, 431] width 314 height 104
click at [549, 391] on textarea "> J.D., University of Florida Law School, 1996 > Pepperdine School of Law Certi…" at bounding box center [663, 431] width 314 height 104
drag, startPoint x: 551, startPoint y: 391, endPoint x: 693, endPoint y: 393, distance: 142.2
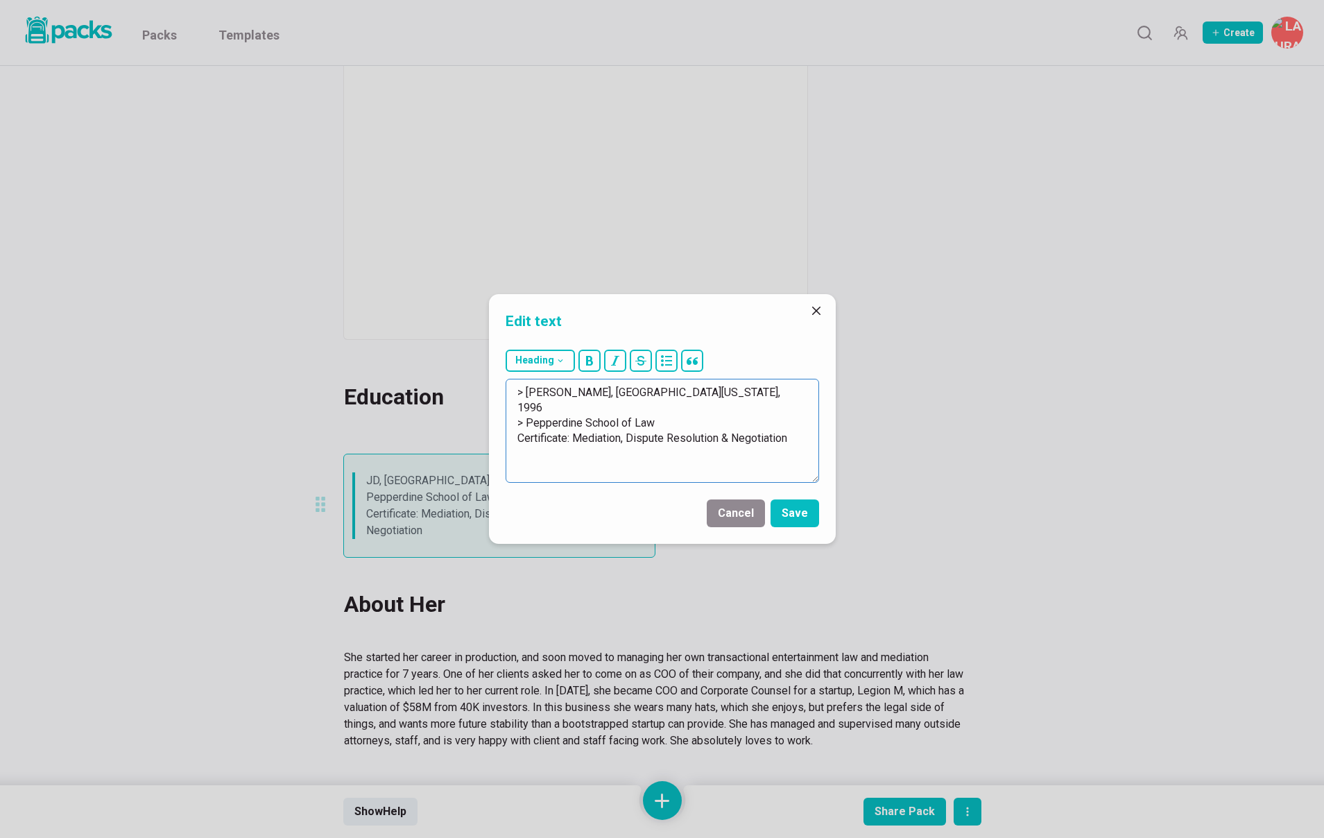
click at [693, 393] on textarea "> J.D., University of Florida Law School, 1996 > Pepperdine School of Law Certi…" at bounding box center [663, 431] width 314 height 104
drag, startPoint x: 622, startPoint y: 391, endPoint x: 660, endPoint y: 392, distance: 38.9
click at [661, 392] on textarea "> J.D., Southwestern, 1996 > Pepperdine School of Law Certificate: Mediation, D…" at bounding box center [663, 431] width 314 height 104
drag, startPoint x: 527, startPoint y: 407, endPoint x: 814, endPoint y: 441, distance: 289.2
click at [814, 441] on textarea "> J.D., Southwestern, 2021 > Pepperdine School of Law Certificate: Mediation, D…" at bounding box center [663, 431] width 314 height 104
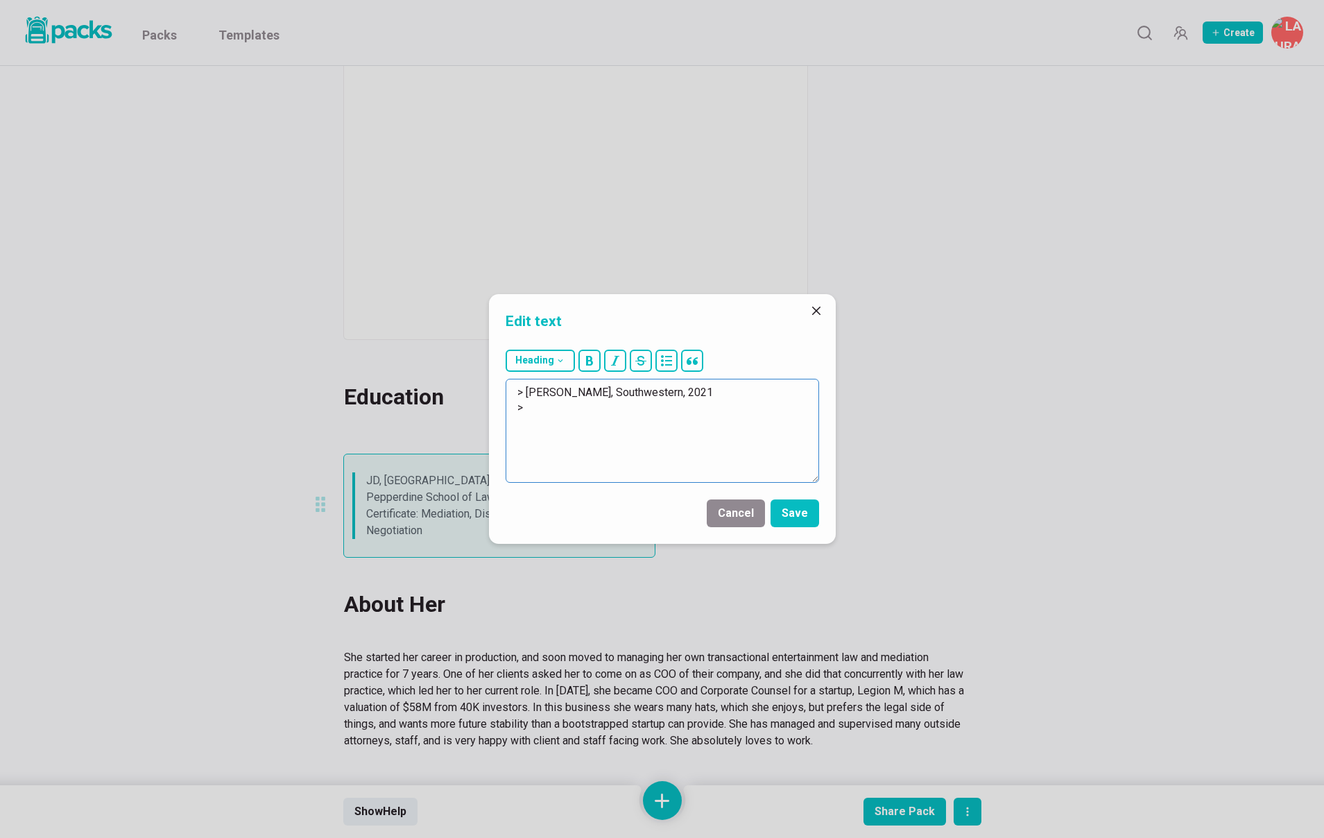
paste textarea "Bachelor of Science, Sociology; Minor, Iranian Studies, cum laude, May 2016"
drag, startPoint x: 532, startPoint y: 409, endPoint x: 621, endPoint y: 407, distance: 88.8
click at [621, 407] on textarea "> J.D., Southwestern, 2021 > Bachelor of Science, Sociology; Minor, Iranian Stu…" at bounding box center [663, 431] width 314 height 104
click at [642, 409] on textarea "> J.D., Southwestern, 2021 > B.S in, Sociology; Minor, Iranian Studies, cum lau…" at bounding box center [663, 431] width 314 height 104
click at [735, 411] on textarea "> J.D., Southwestern, 2021 > B.S in, Sociology; Minor in Iranian Studies, cum l…" at bounding box center [663, 431] width 314 height 104
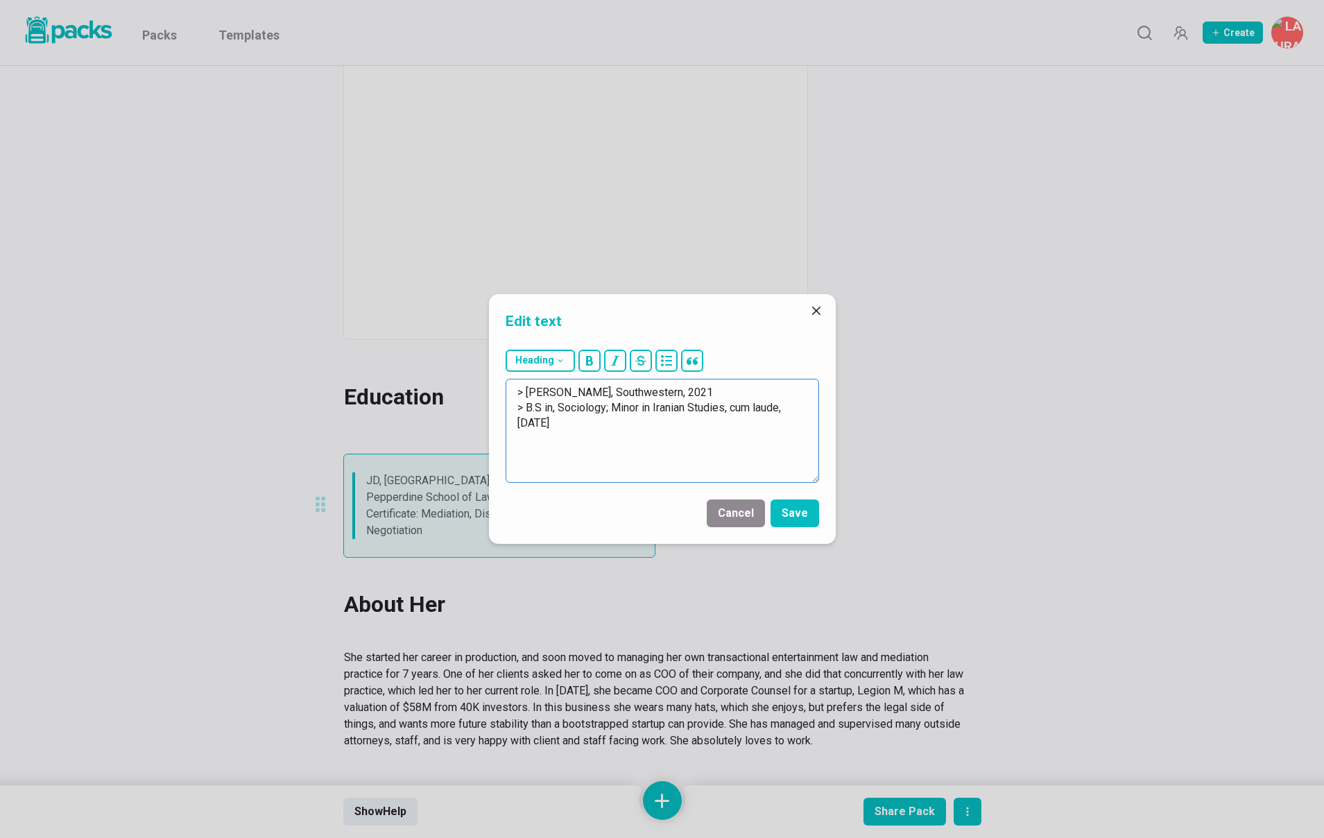
drag, startPoint x: 736, startPoint y: 411, endPoint x: 784, endPoint y: 411, distance: 47.9
click at [785, 411] on textarea "> J.D., Southwestern, 2021 > B.S in, Sociology; Minor in Iranian Studies, cum l…" at bounding box center [663, 431] width 314 height 104
click at [776, 409] on textarea "> J.D., Southwestern, 2021 > B.S in, Sociology; Minor in Iranian Studies, UCLA …" at bounding box center [663, 431] width 314 height 104
click at [804, 407] on textarea "> J.D., Southwestern, 2021 > B.S in, Sociology; Minor in Iranian Studies, UCLA,…" at bounding box center [663, 431] width 314 height 104
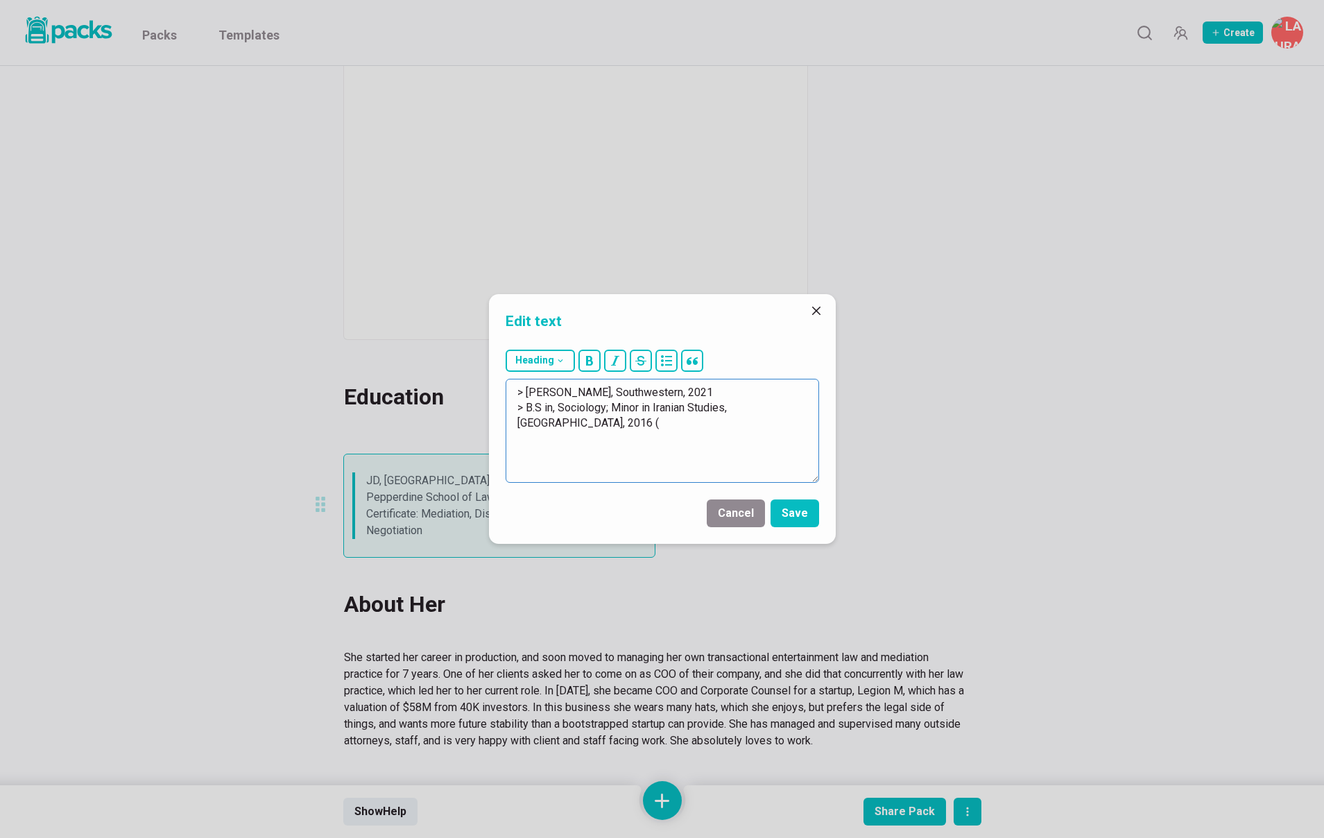
paste textarea "cum laude,"
click at [528, 424] on textarea "> J.D., Southwestern, 2021 > B.S in, Sociology; Minor in Iranian Studies, UCLA,…" at bounding box center [663, 431] width 314 height 104
click at [553, 419] on textarea "> J.D., Southwestern, 2021 > B.S in, Sociology; Minor in Iranian Studies, UCLA,…" at bounding box center [663, 431] width 314 height 104
type textarea "> J.D., Southwestern, 2021 > B.S in, Sociology; Minor in Iranian Studies, UCLA,…"
click at [794, 513] on button "Save" at bounding box center [795, 514] width 49 height 28
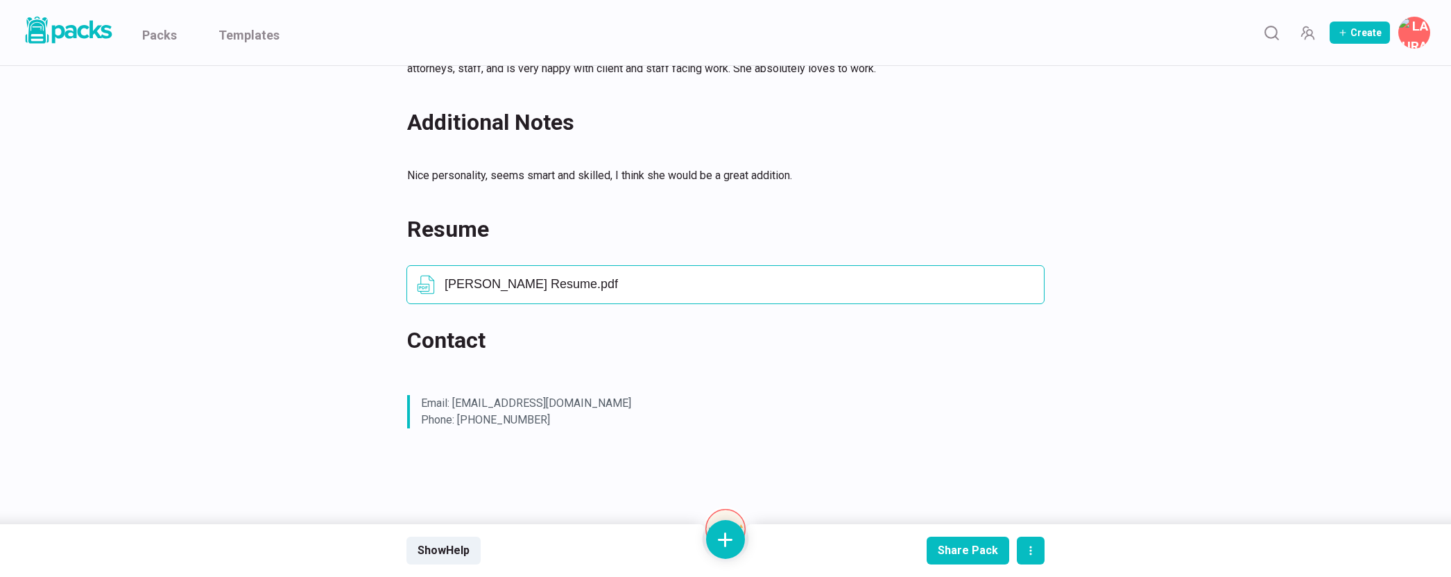
scroll to position [980, 0]
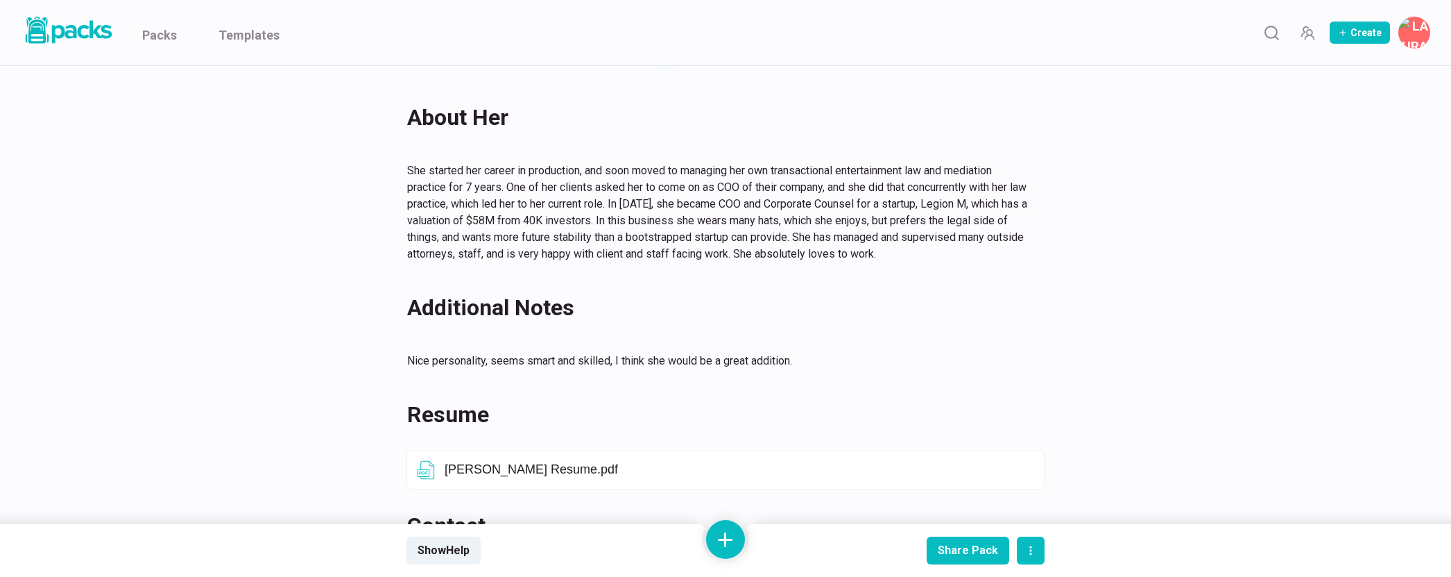
click at [228, 271] on div "Ava Issary Ava Issary Currently COO and Corporate Counsel for an entertainment …" at bounding box center [725, 79] width 1041 height 1571
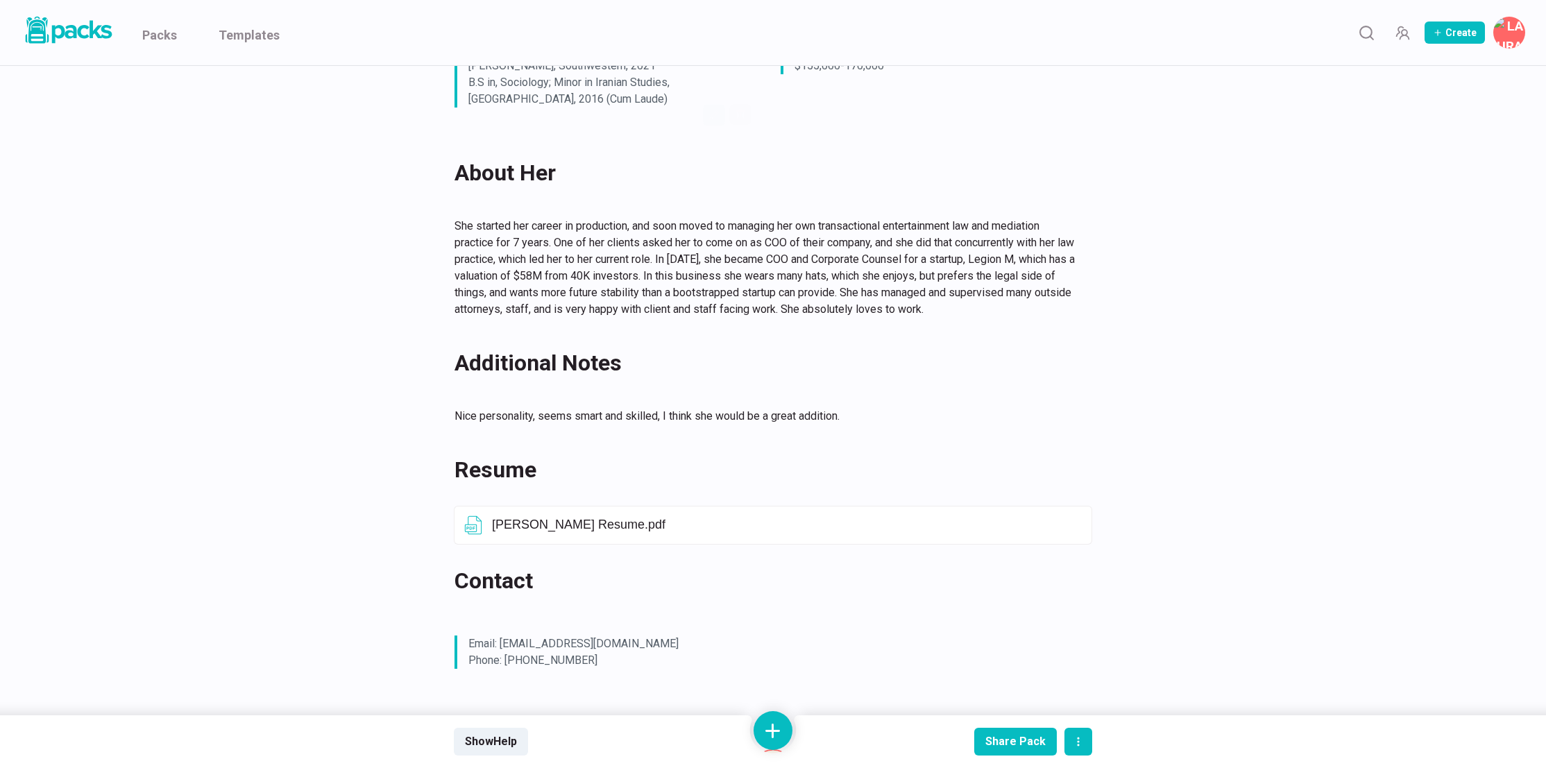
scroll to position [789, 0]
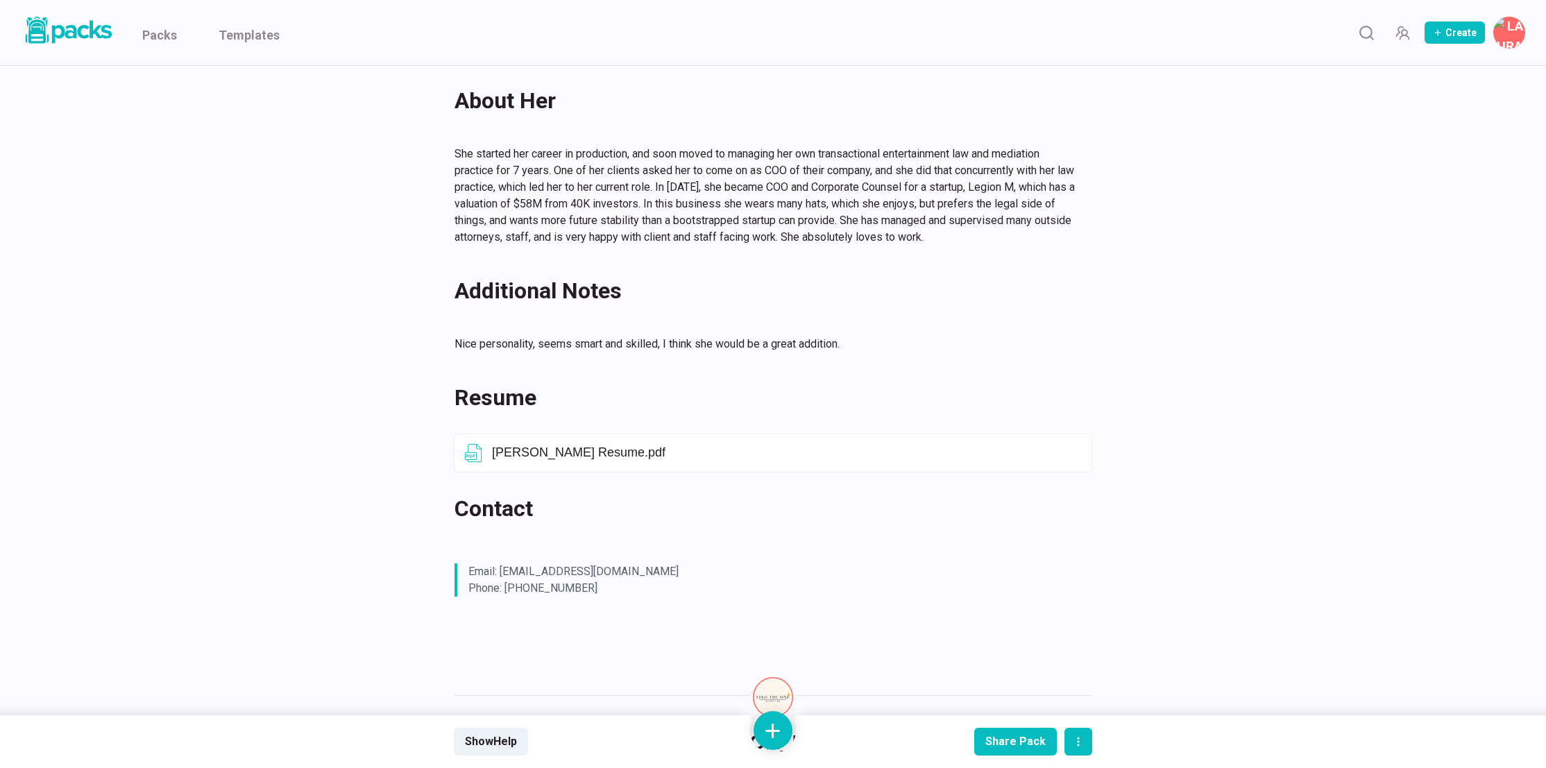
click at [274, 342] on div "Ava Issary Ava Issary Currently COO and Corporate Counsel for an entertainment …" at bounding box center [773, 62] width 1041 height 1571
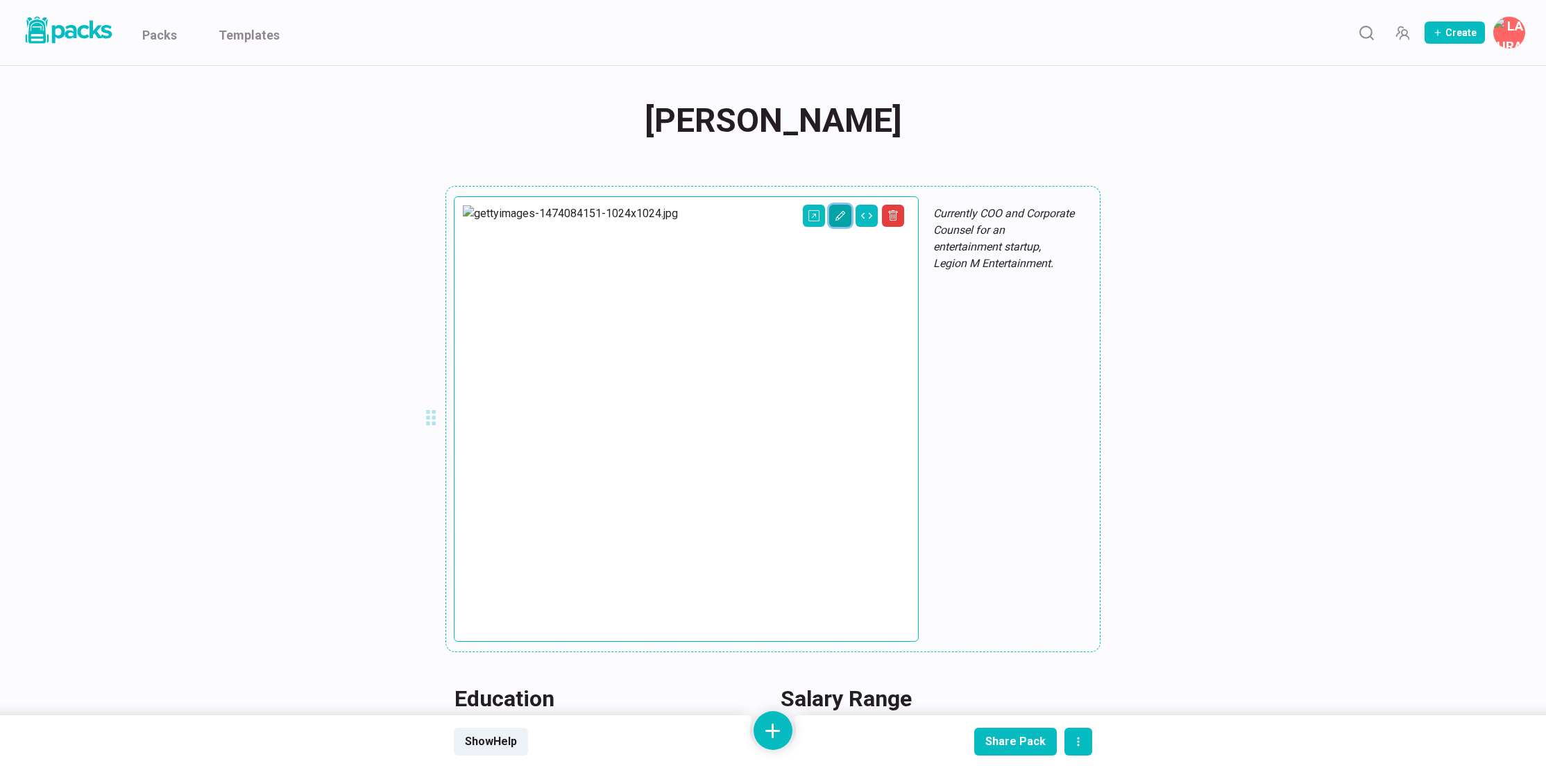
click at [835, 214] on icon "Edit asset" at bounding box center [840, 215] width 11 height 11
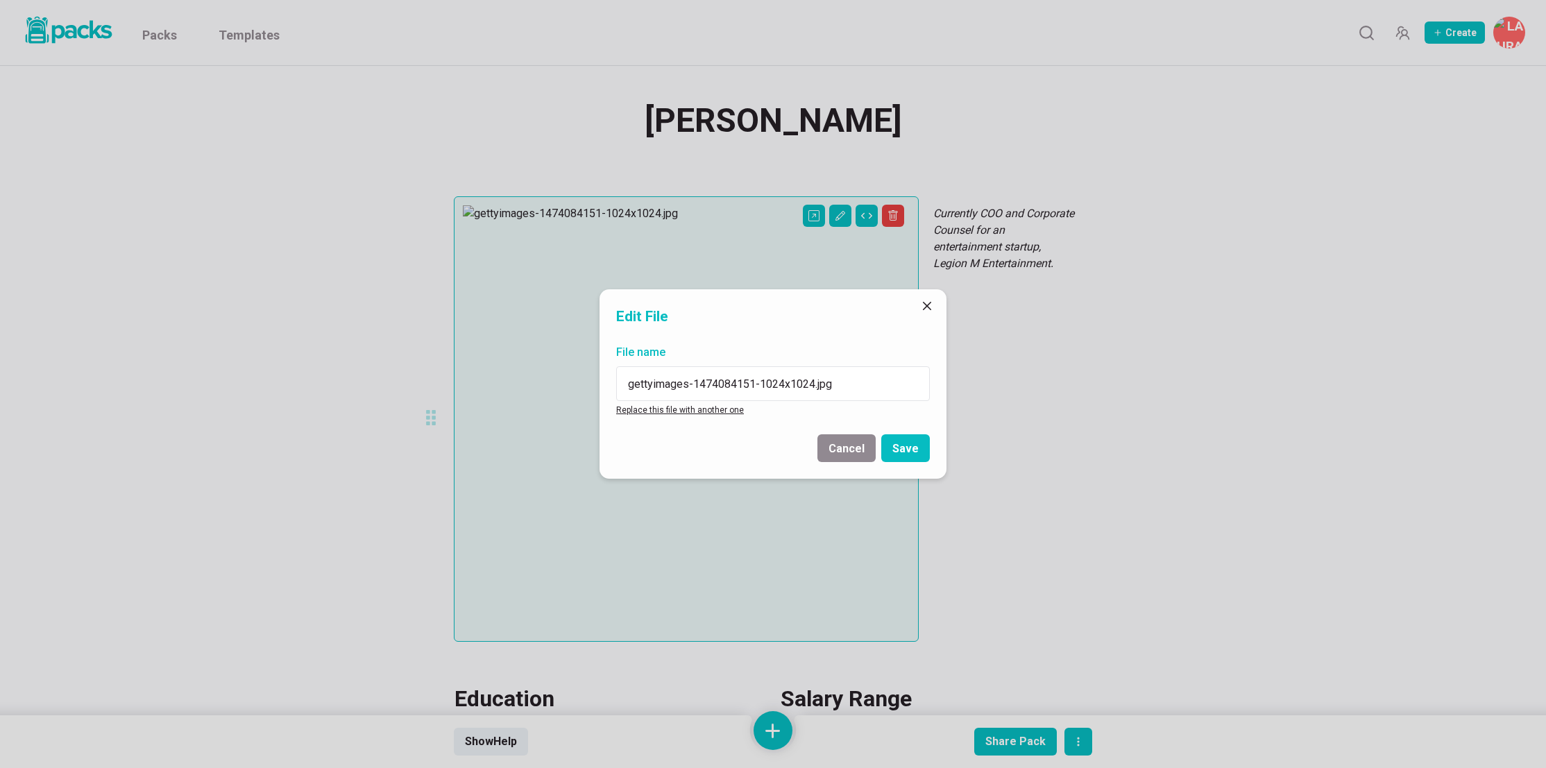
click at [692, 407] on link "Replace this file with another one" at bounding box center [680, 410] width 128 height 10
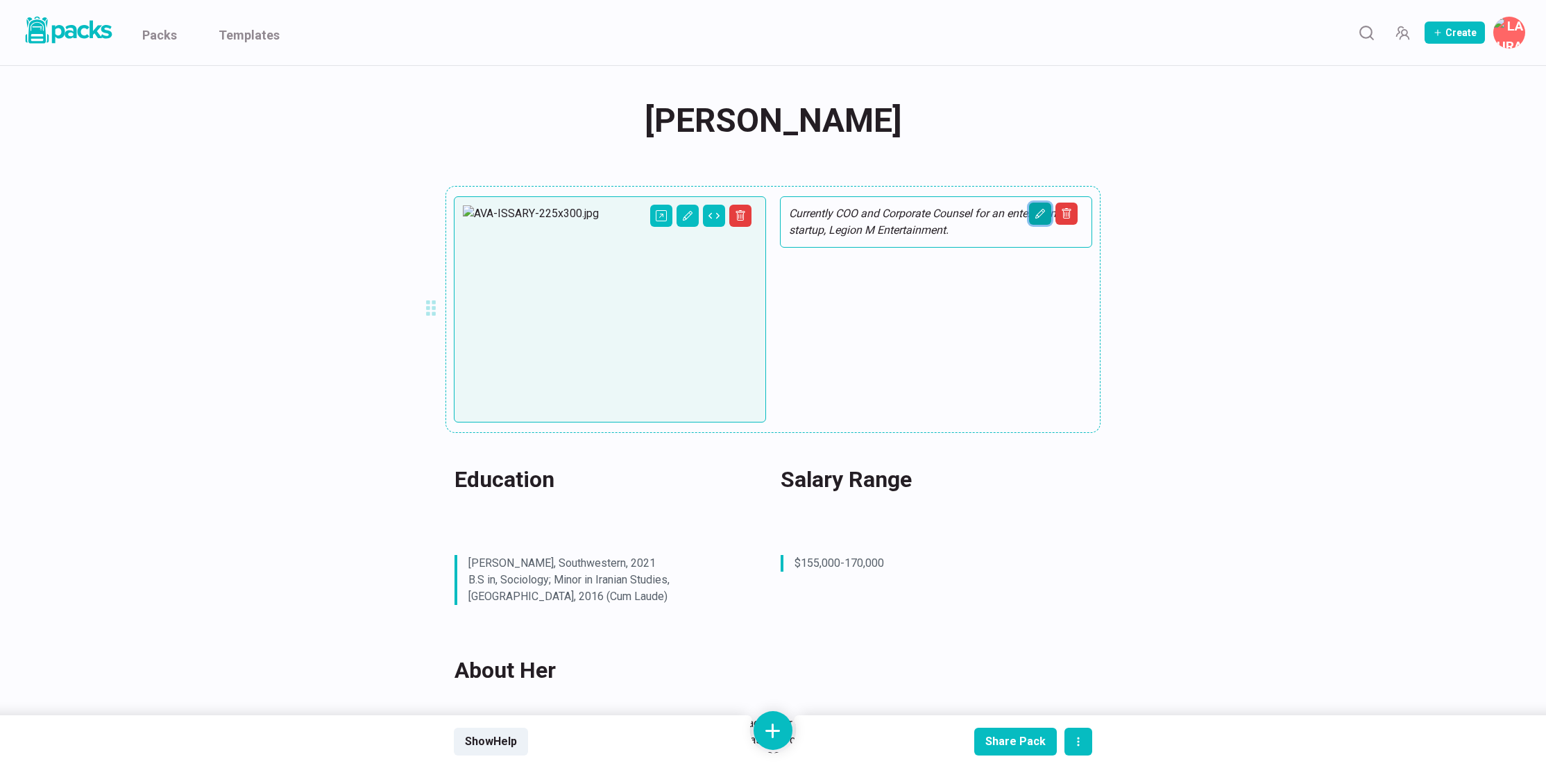
click at [1039, 216] on icon "Edit asset" at bounding box center [1040, 214] width 10 height 10
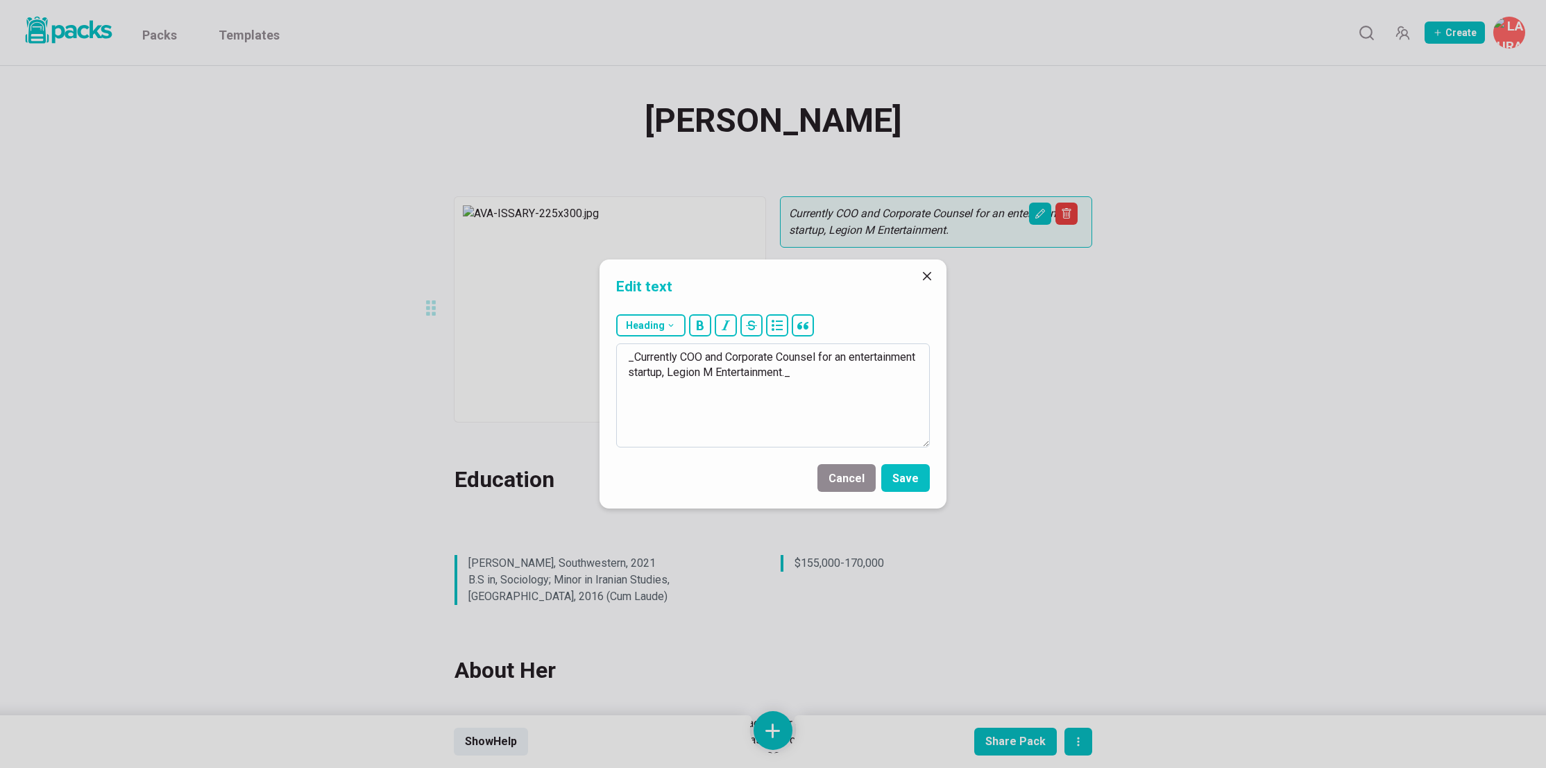
drag, startPoint x: 698, startPoint y: 356, endPoint x: 859, endPoint y: 366, distance: 161.2
click at [859, 366] on textarea "_Currently COO and Corporate Counsel for an entertainment startup, Legion M Ent…" at bounding box center [773, 395] width 314 height 104
type textarea "_Currently an Associate at [PERSON_NAME] APLC ._"
click at [897, 470] on button "Save" at bounding box center [905, 478] width 49 height 28
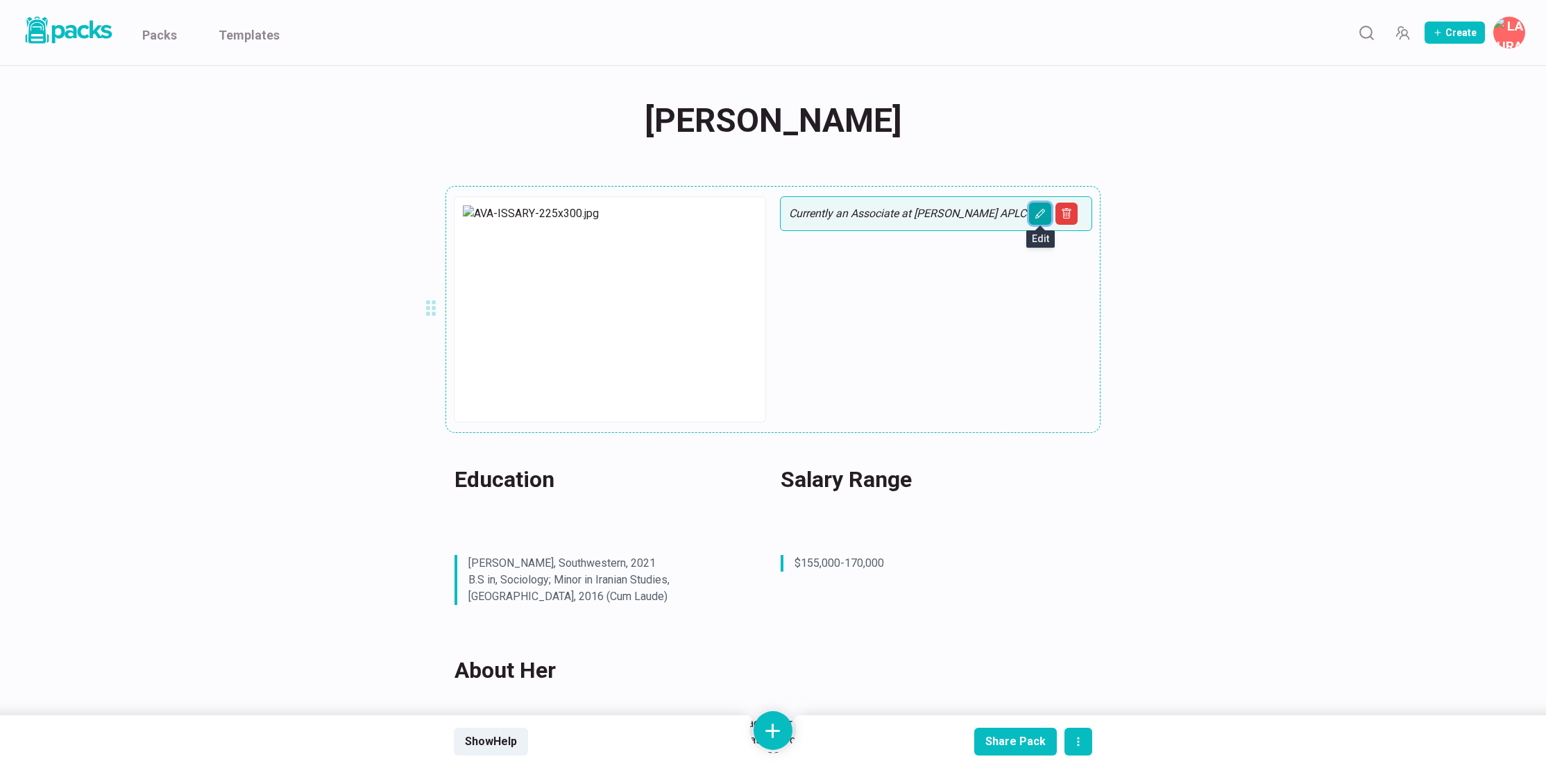
click at [1038, 214] on icon "Edit asset" at bounding box center [1039, 213] width 11 height 11
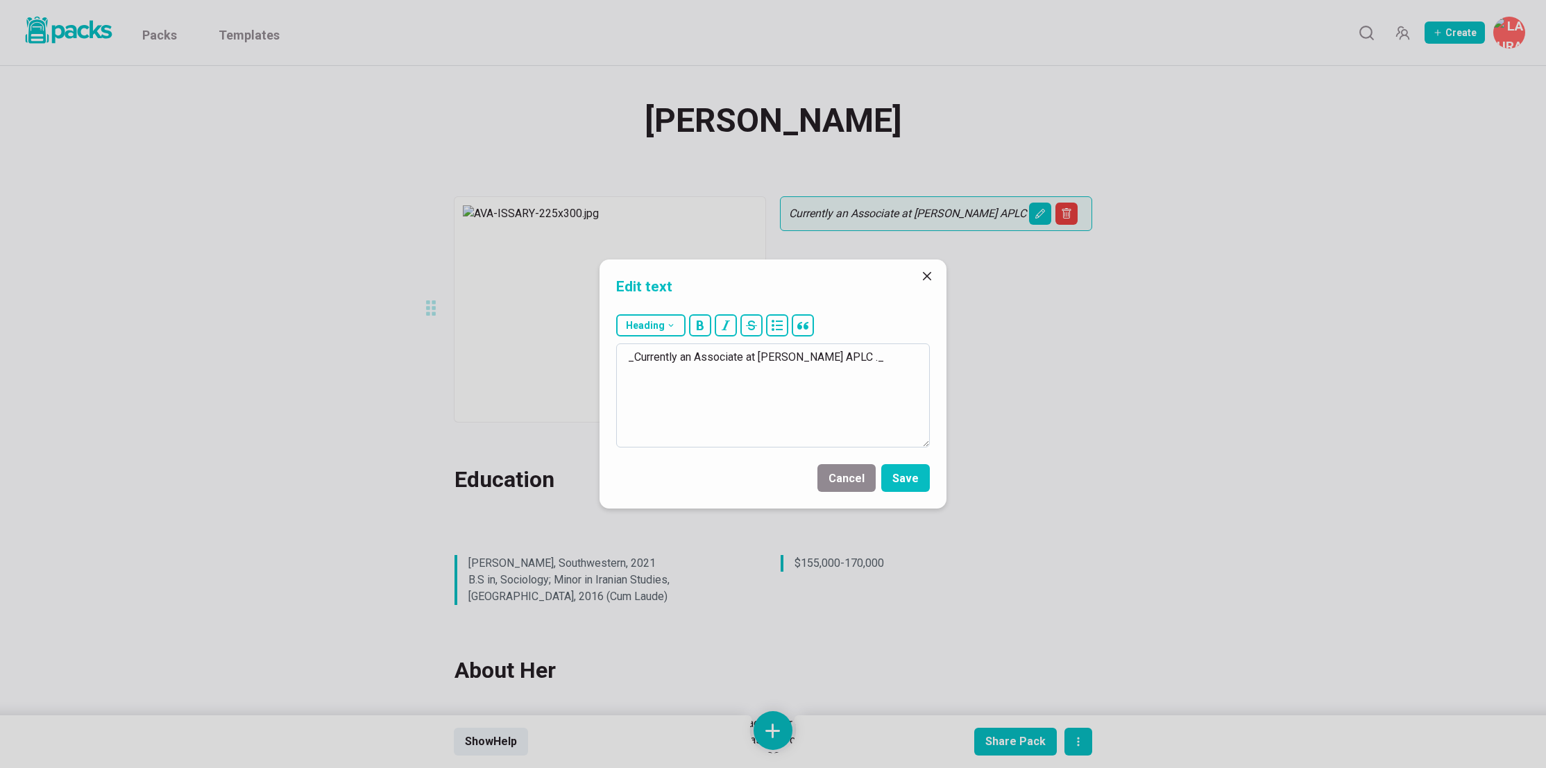
drag, startPoint x: 870, startPoint y: 359, endPoint x: 914, endPoint y: 409, distance: 66.4
click at [869, 359] on textarea "_Currently an Associate at [PERSON_NAME] APLC ._" at bounding box center [773, 395] width 314 height 104
type textarea "_Currently an Associate at [PERSON_NAME] APLC._"
click at [903, 472] on button "Save" at bounding box center [905, 478] width 49 height 28
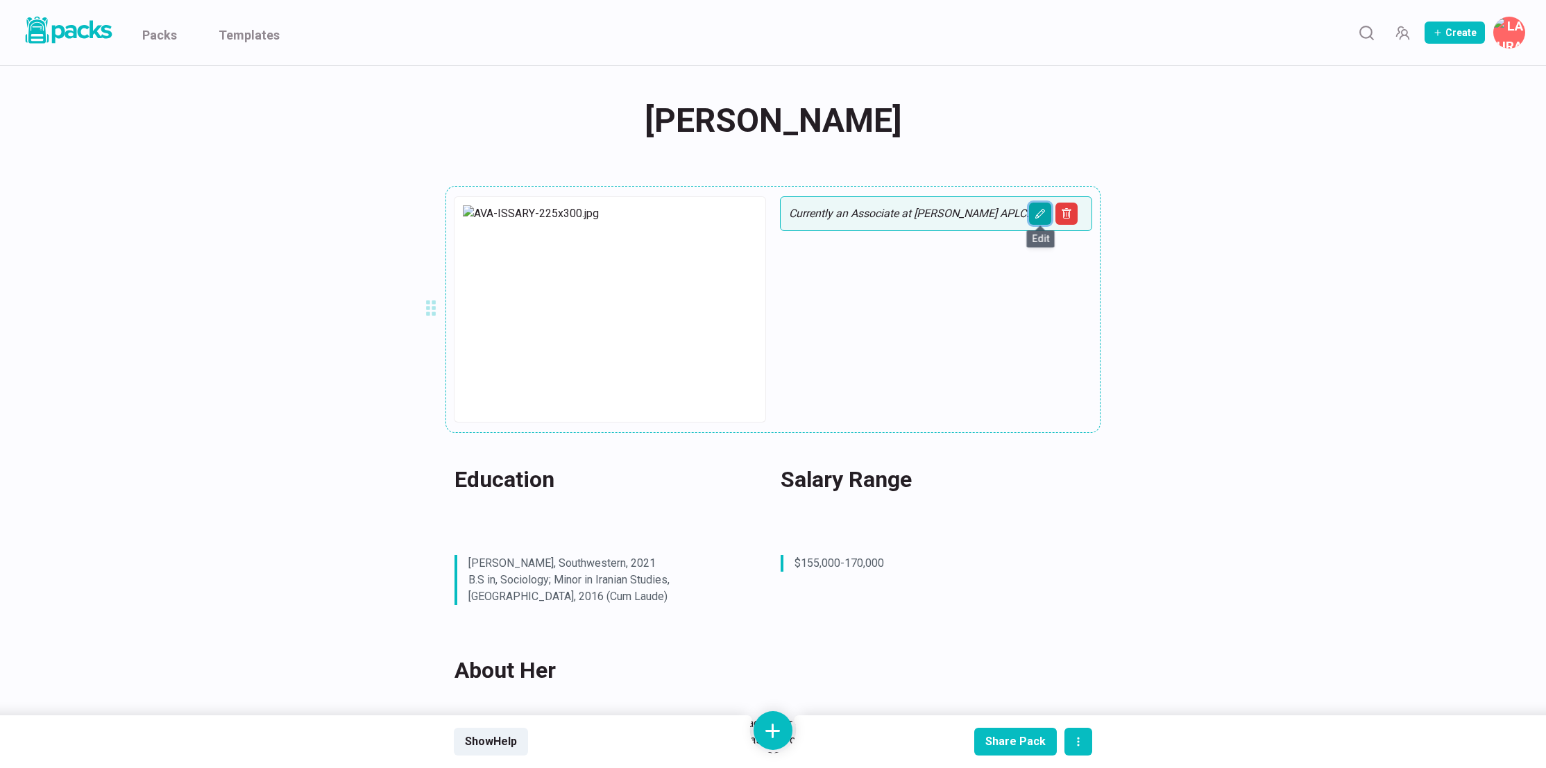
click at [1032, 212] on button "Edit asset" at bounding box center [1040, 214] width 22 height 22
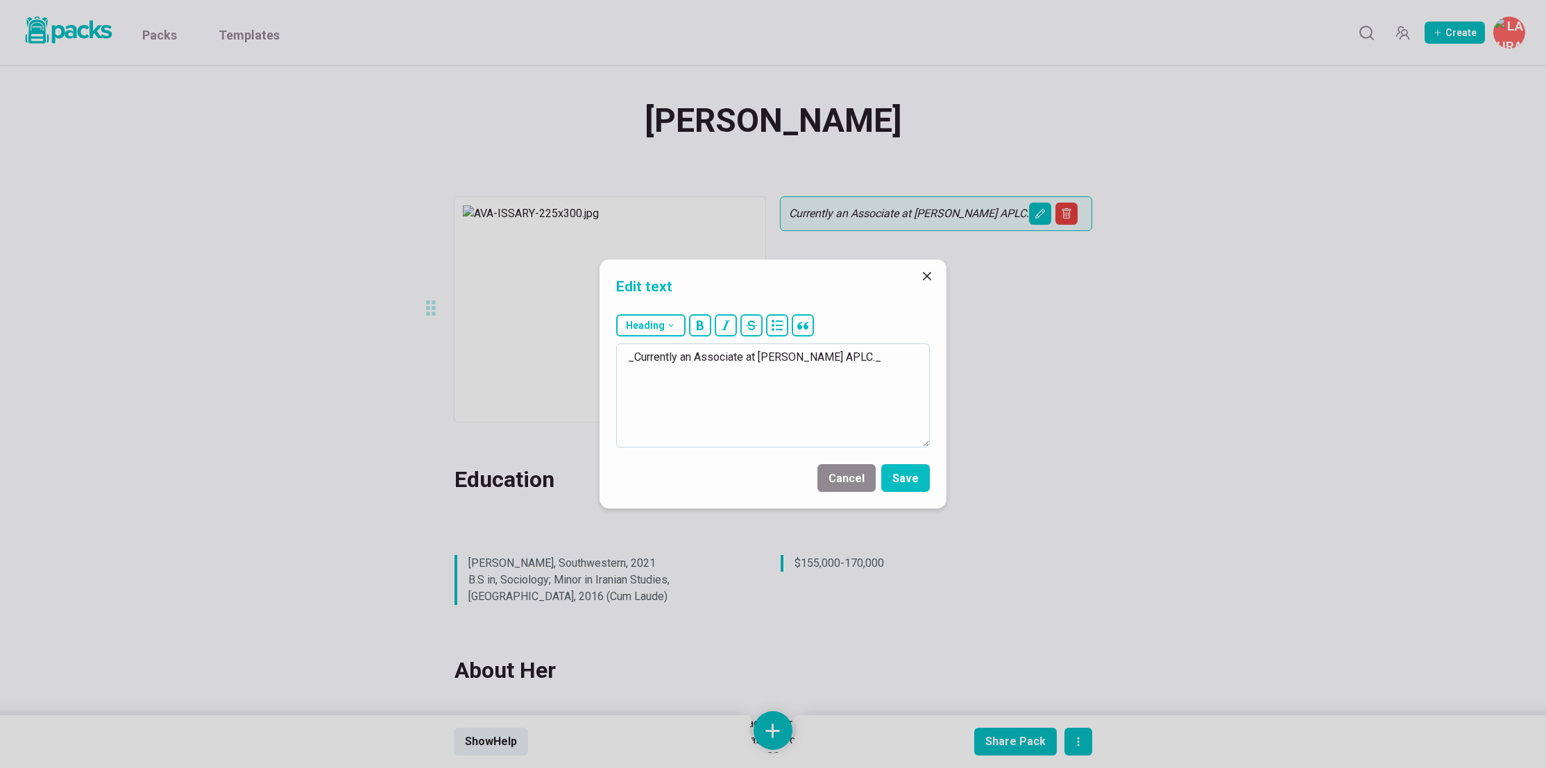
click at [866, 356] on textarea "_Currently an Associate at [PERSON_NAME] APLC._" at bounding box center [773, 395] width 314 height 104
type textarea "_Currently an Associate at [PERSON_NAME] APLC (Contract through The Mauro Law F…"
click at [887, 478] on button "Save" at bounding box center [905, 478] width 49 height 28
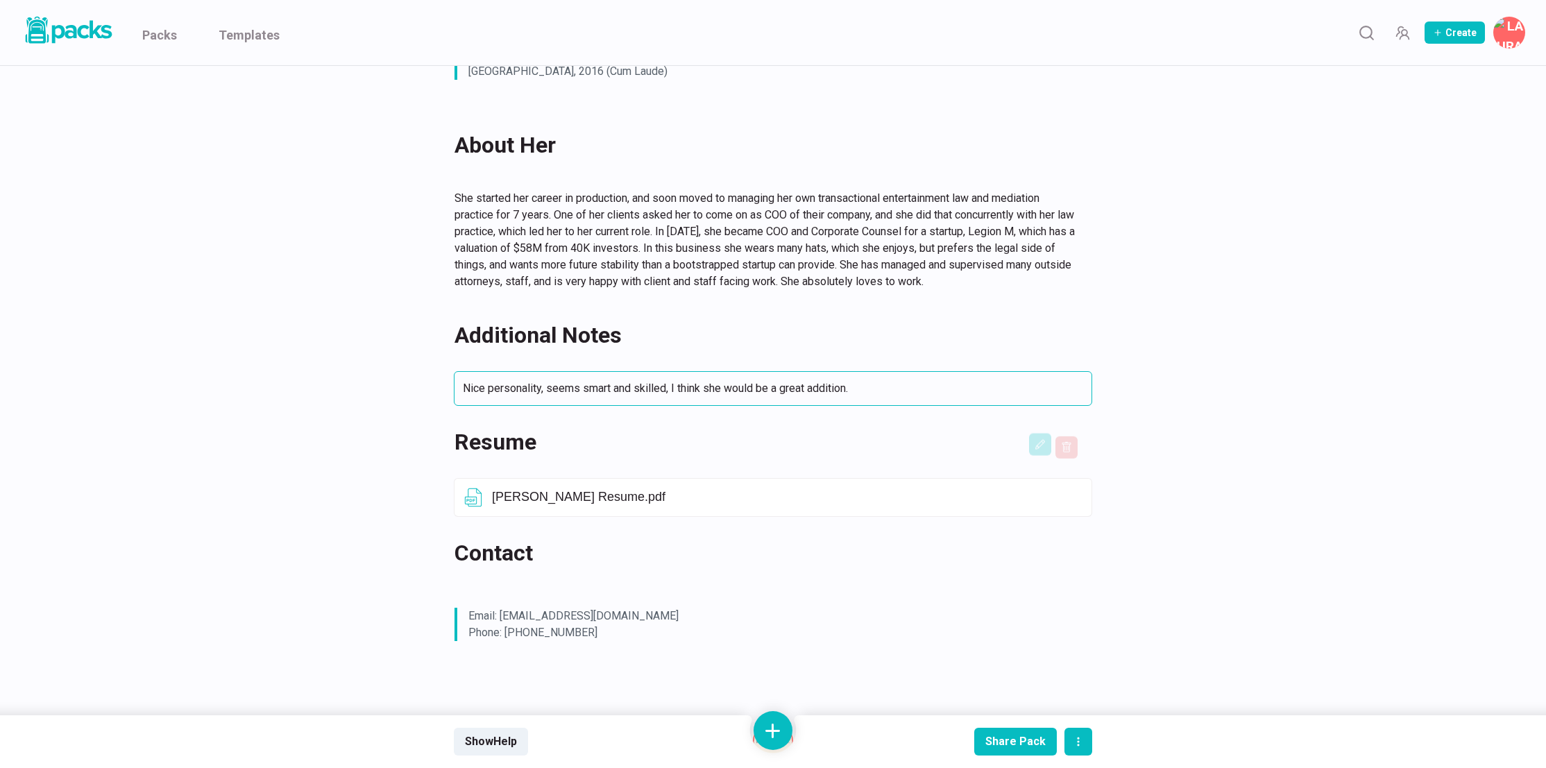
scroll to position [527, 0]
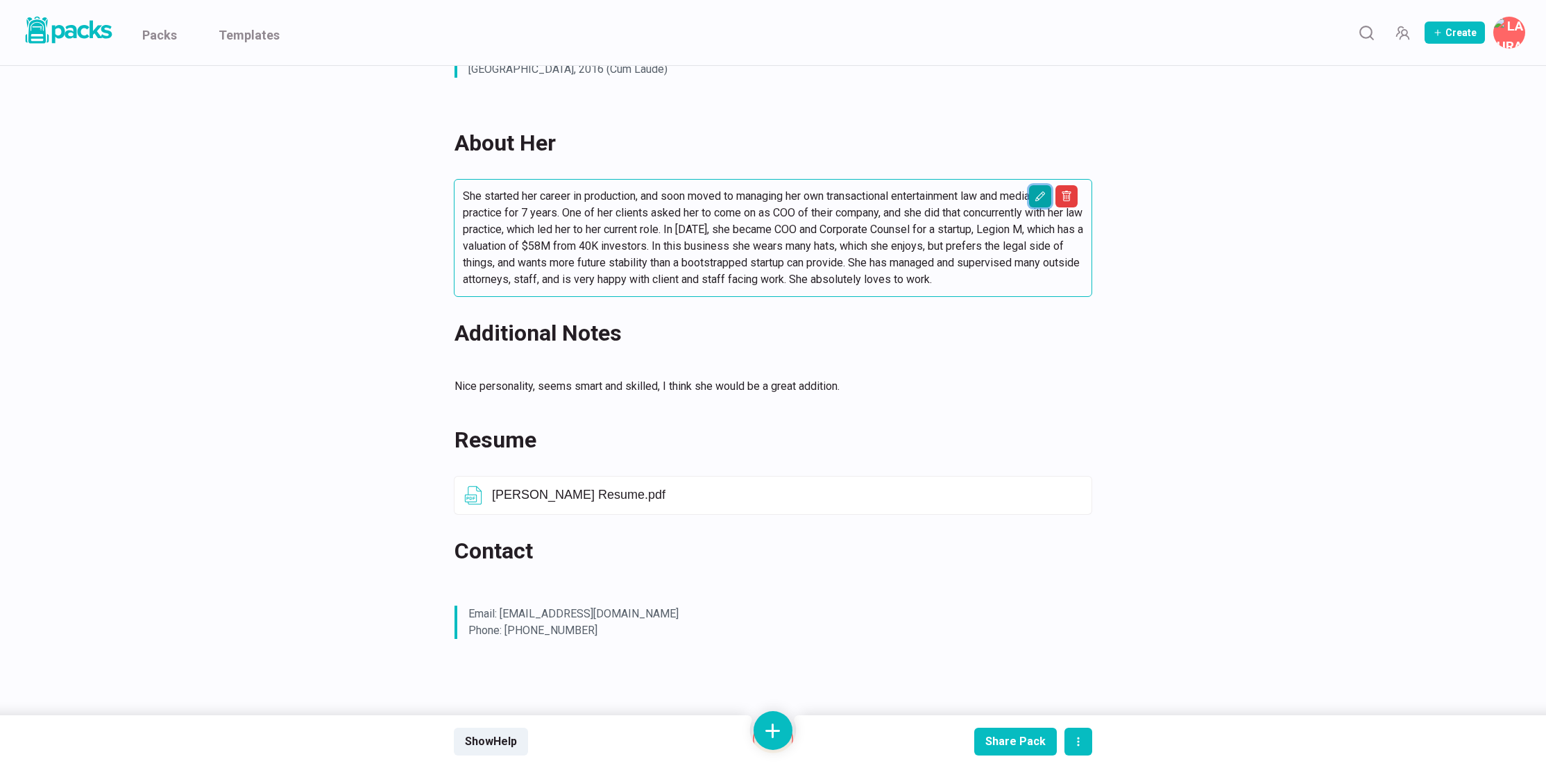
click at [1039, 194] on icon "Edit asset" at bounding box center [1039, 196] width 11 height 11
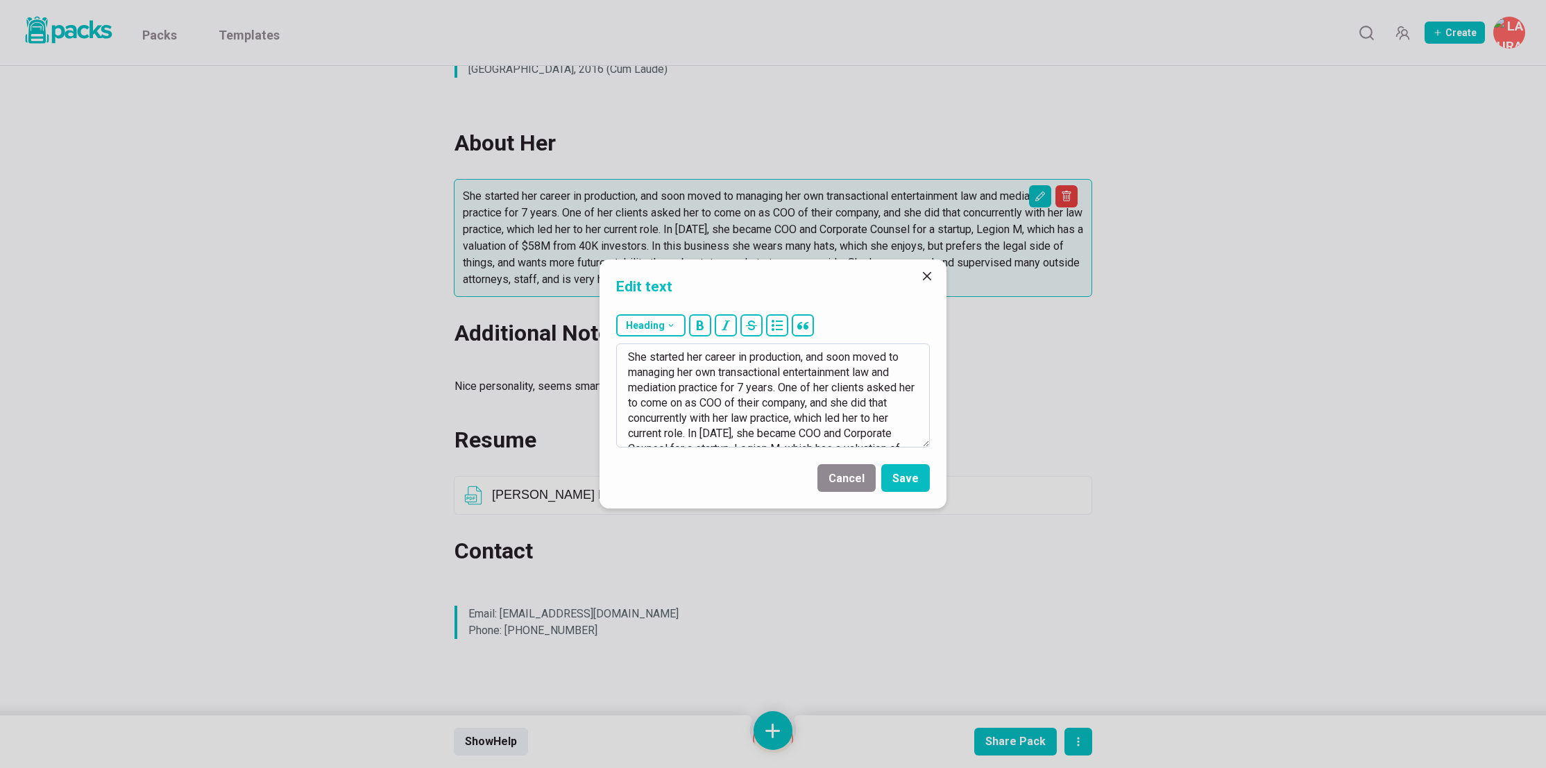
click at [685, 429] on textarea "She started her career in production, and soon moved to managing her own transa…" at bounding box center [773, 395] width 314 height 104
click at [853, 384] on textarea "She started her career in production, and soon moved to managing her own transa…" at bounding box center [773, 395] width 314 height 104
paste textarea "Lor ips dolo sita conse, adi eli sedd eiusmodt inc utlabor et doloremagn, aliq …"
click at [694, 355] on textarea at bounding box center [773, 395] width 314 height 104
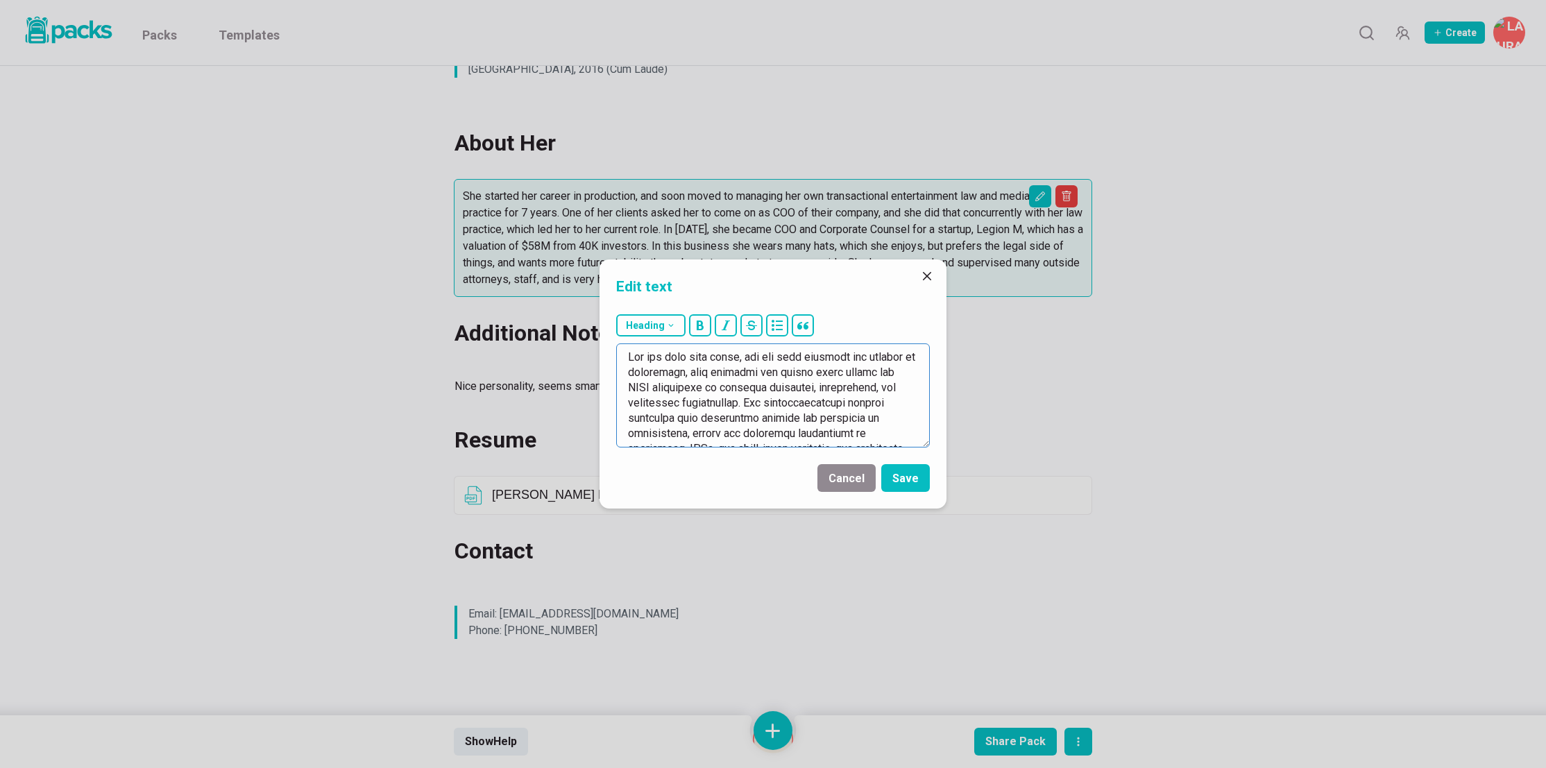
click at [694, 355] on textarea at bounding box center [773, 395] width 314 height 104
click at [798, 356] on textarea at bounding box center [773, 395] width 314 height 104
drag, startPoint x: 889, startPoint y: 359, endPoint x: 765, endPoint y: 373, distance: 125.6
click at [765, 373] on textarea at bounding box center [773, 395] width 314 height 104
drag, startPoint x: 742, startPoint y: 373, endPoint x: 757, endPoint y: 390, distance: 23.1
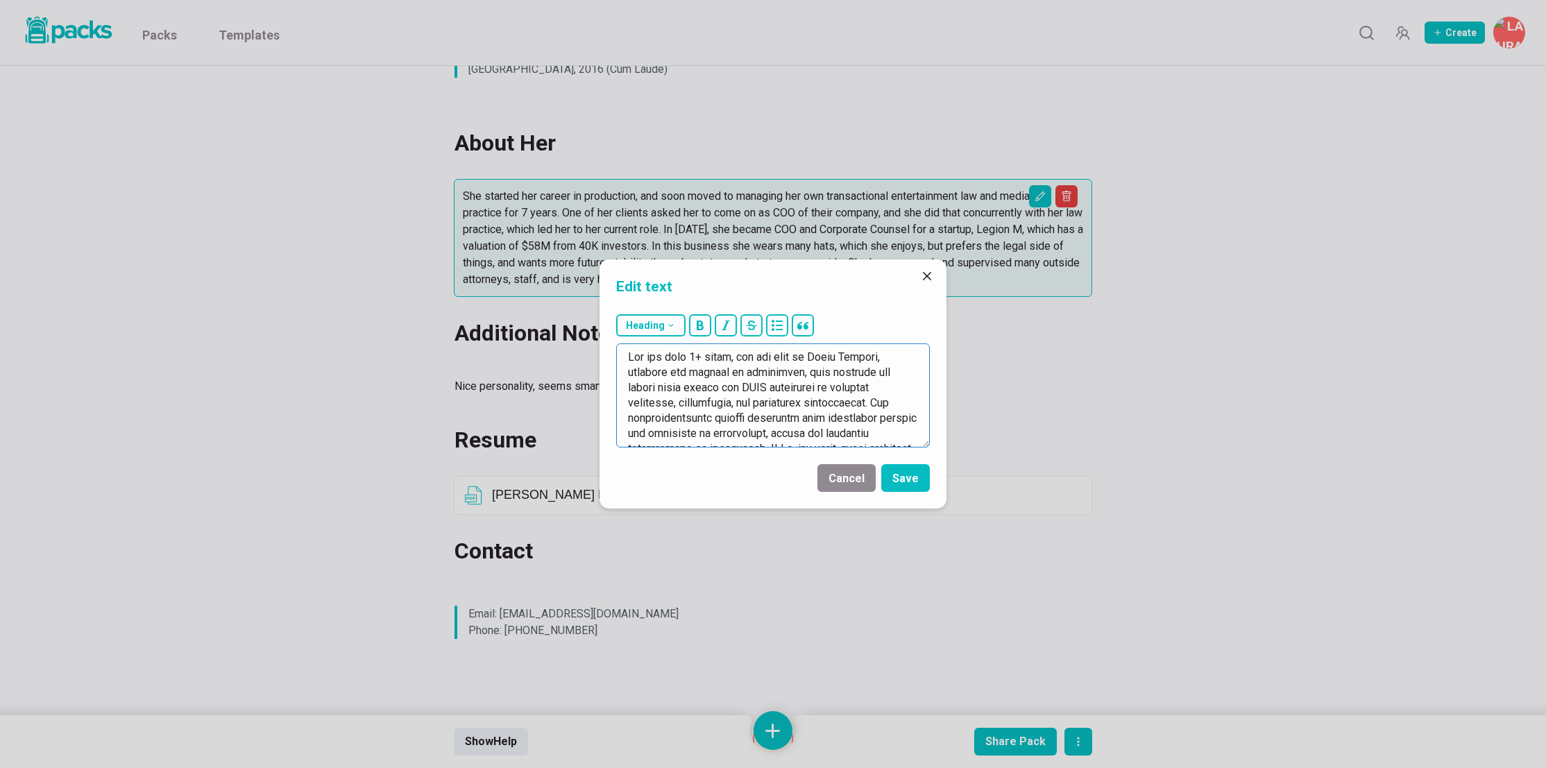
click at [742, 373] on textarea at bounding box center [773, 395] width 314 height 104
drag, startPoint x: 751, startPoint y: 387, endPoint x: 857, endPoint y: 386, distance: 106.8
click at [857, 386] on textarea at bounding box center [773, 395] width 314 height 104
drag, startPoint x: 836, startPoint y: 373, endPoint x: 793, endPoint y: 385, distance: 44.6
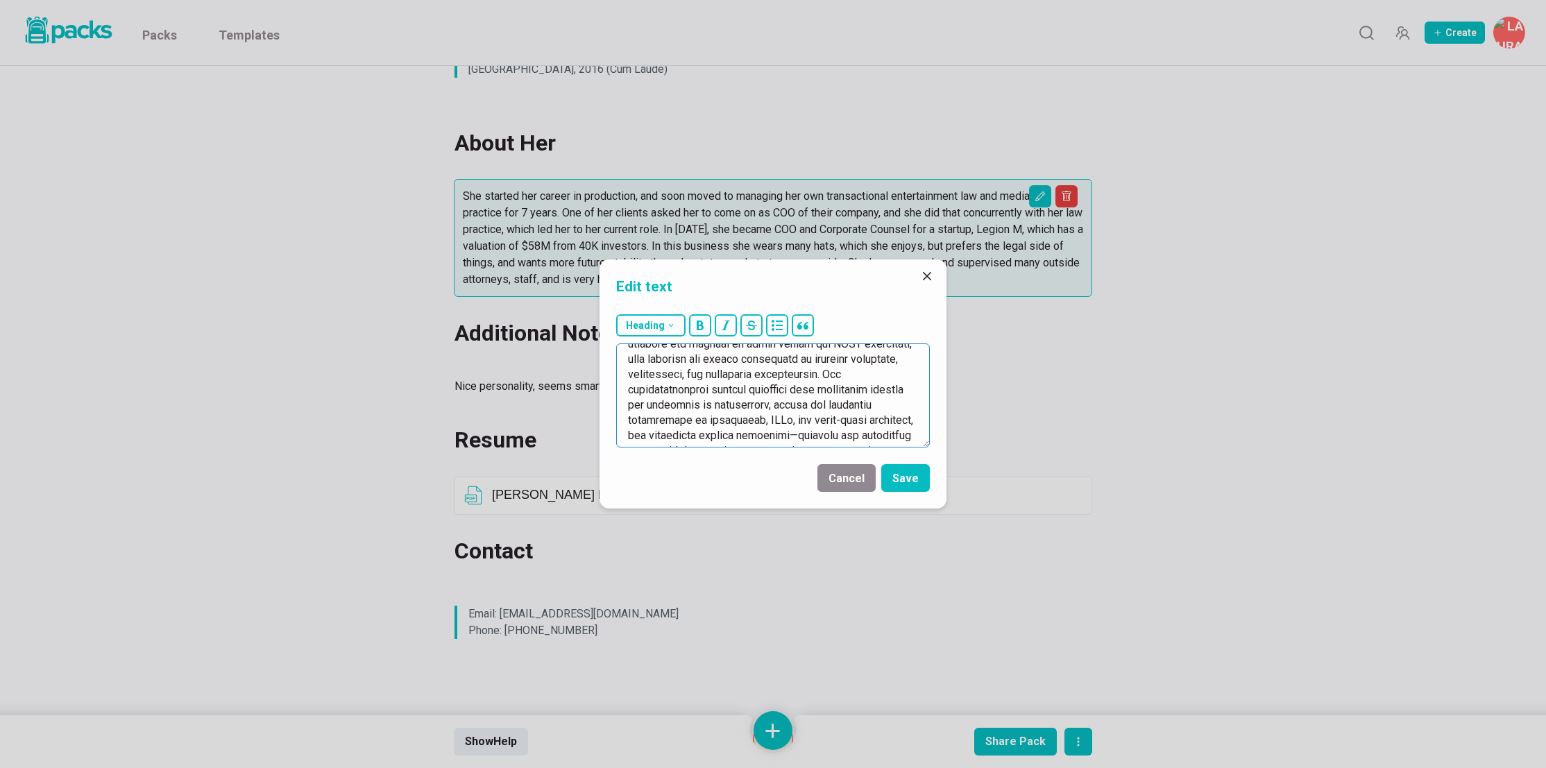
click at [793, 385] on textarea at bounding box center [773, 395] width 314 height 104
drag, startPoint x: 855, startPoint y: 372, endPoint x: 658, endPoint y: 402, distance: 198.6
click at [658, 402] on textarea at bounding box center [773, 395] width 314 height 104
drag, startPoint x: 717, startPoint y: 389, endPoint x: 651, endPoint y: 389, distance: 66.6
click at [651, 389] on textarea at bounding box center [773, 395] width 314 height 104
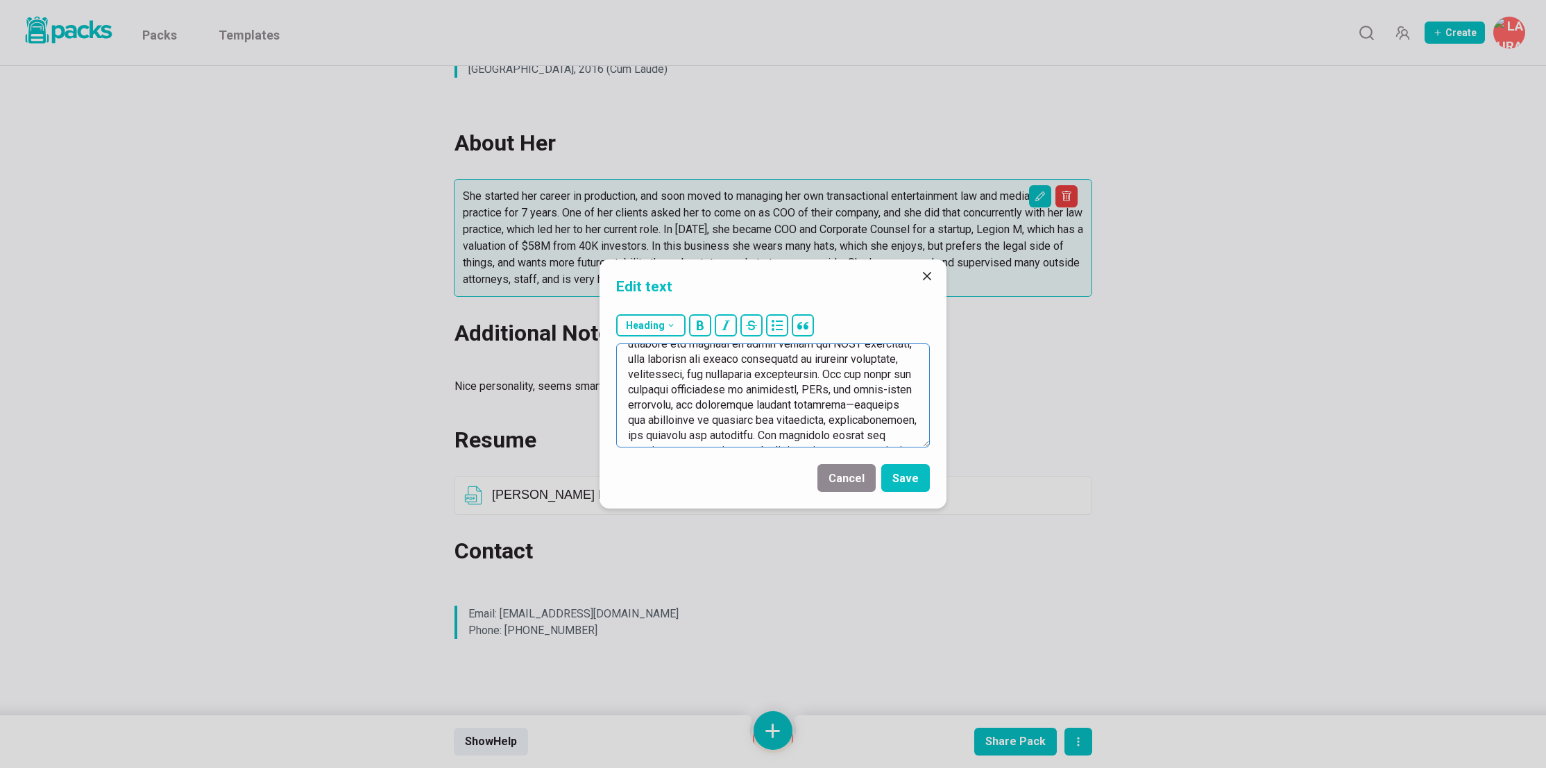
drag, startPoint x: 758, startPoint y: 389, endPoint x: 815, endPoint y: 384, distance: 57.8
click at [815, 384] on textarea at bounding box center [773, 395] width 314 height 104
click at [838, 392] on textarea at bounding box center [773, 395] width 314 height 104
drag, startPoint x: 705, startPoint y: 388, endPoint x: 789, endPoint y: 398, distance: 84.6
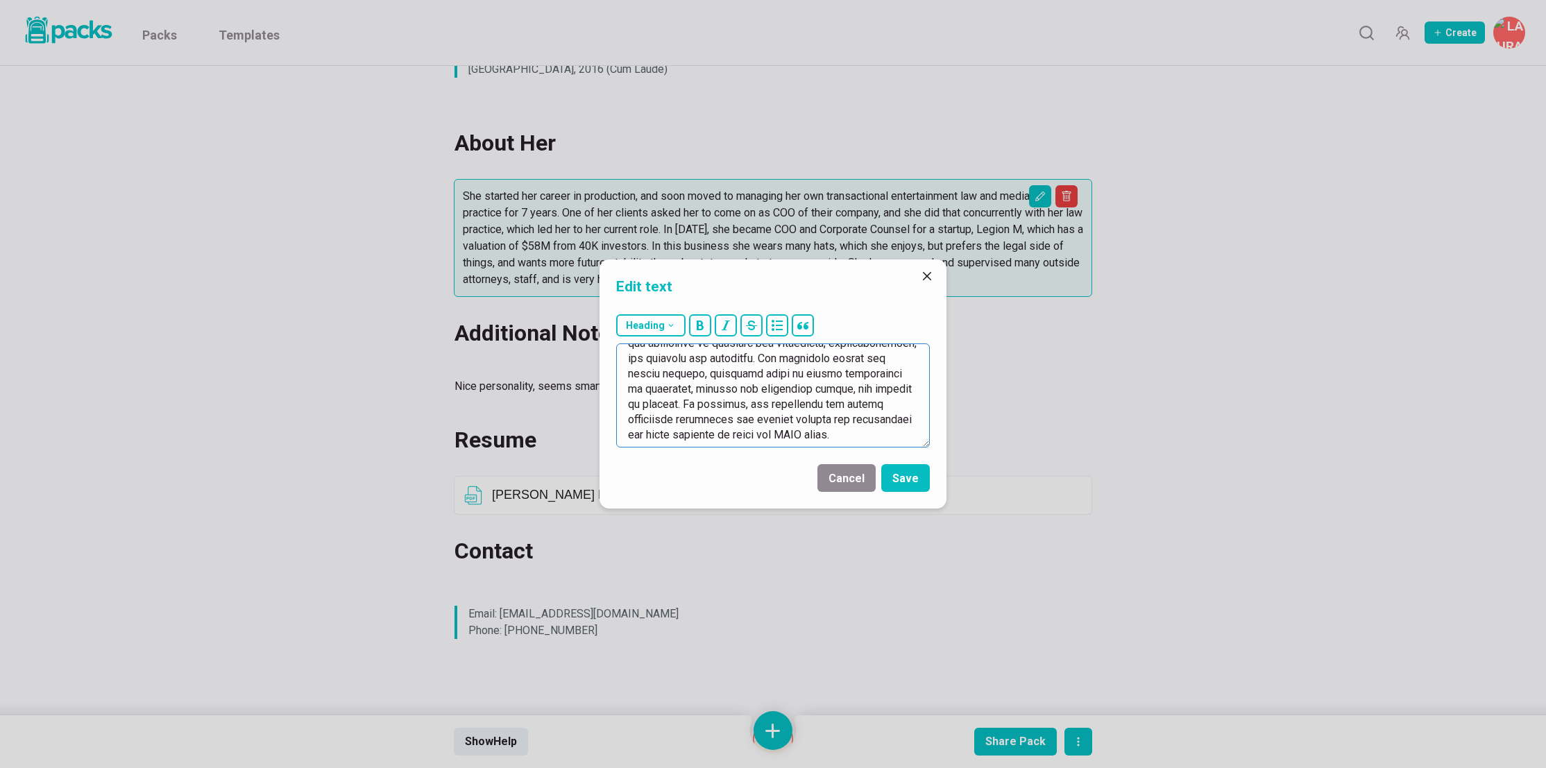
click at [789, 399] on textarea at bounding box center [773, 395] width 314 height 104
click at [704, 350] on textarea at bounding box center [773, 395] width 314 height 104
click at [760, 372] on textarea at bounding box center [773, 395] width 314 height 104
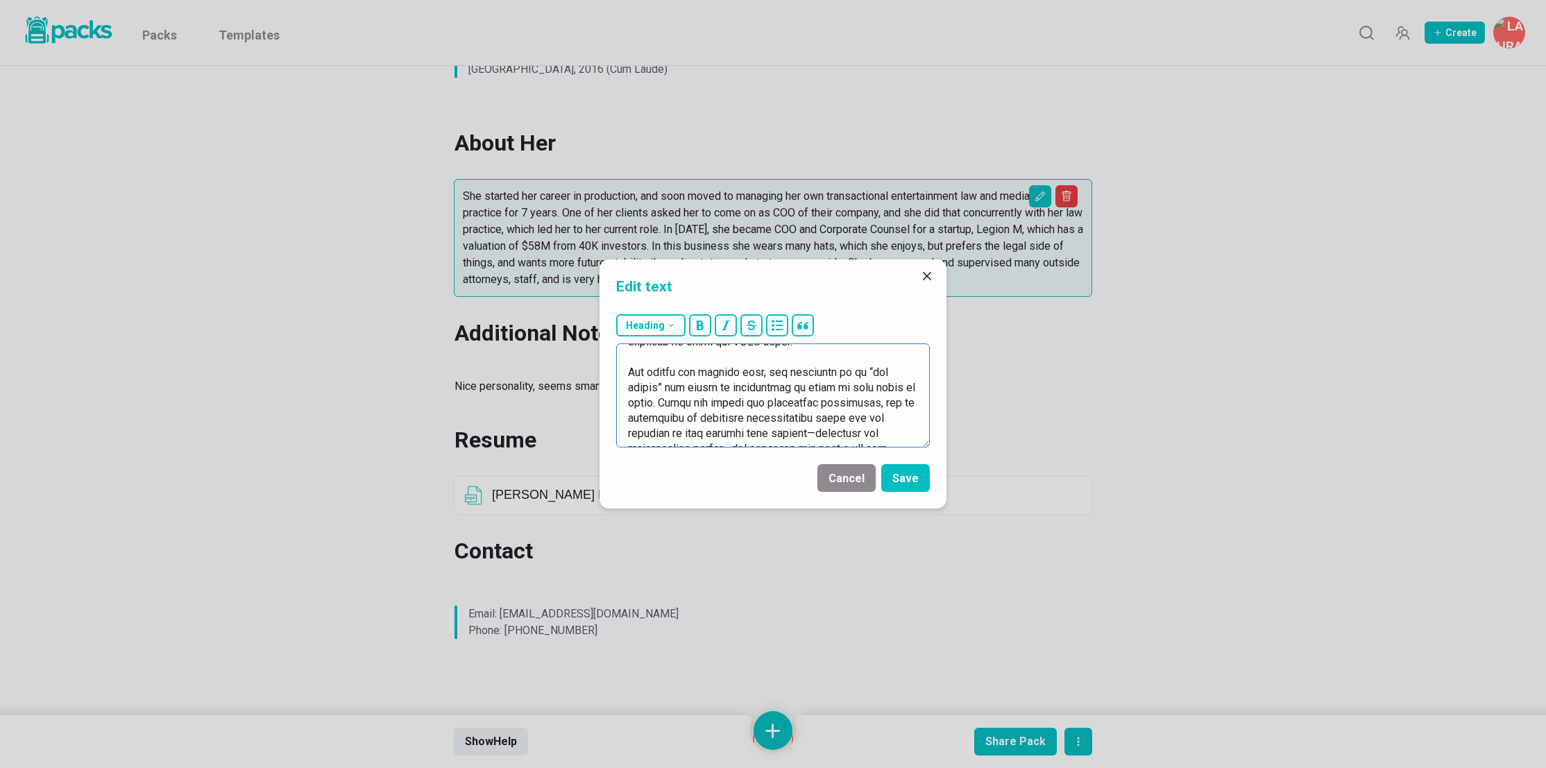
click at [799, 379] on textarea at bounding box center [773, 395] width 314 height 104
drag, startPoint x: 876, startPoint y: 370, endPoint x: 648, endPoint y: 384, distance: 228.7
click at [648, 384] on textarea at bounding box center [773, 395] width 314 height 104
click at [765, 388] on textarea at bounding box center [773, 395] width 314 height 104
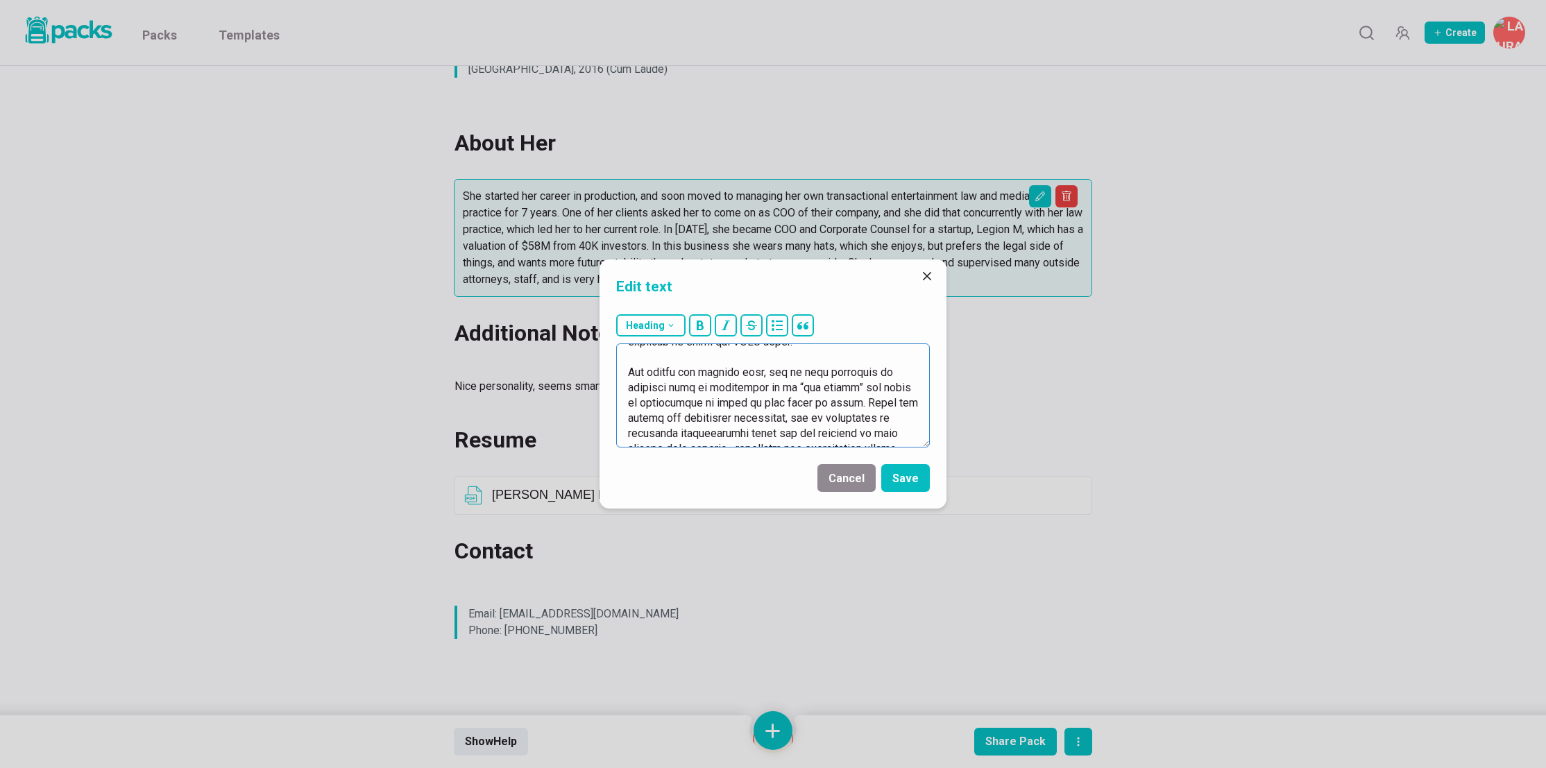
click at [837, 373] on textarea at bounding box center [773, 395] width 314 height 104
click at [837, 374] on textarea at bounding box center [773, 395] width 314 height 104
drag, startPoint x: 799, startPoint y: 370, endPoint x: 912, endPoint y: 369, distance: 113.1
click at [912, 369] on textarea at bounding box center [773, 395] width 314 height 104
drag, startPoint x: 699, startPoint y: 387, endPoint x: 765, endPoint y: 399, distance: 67.6
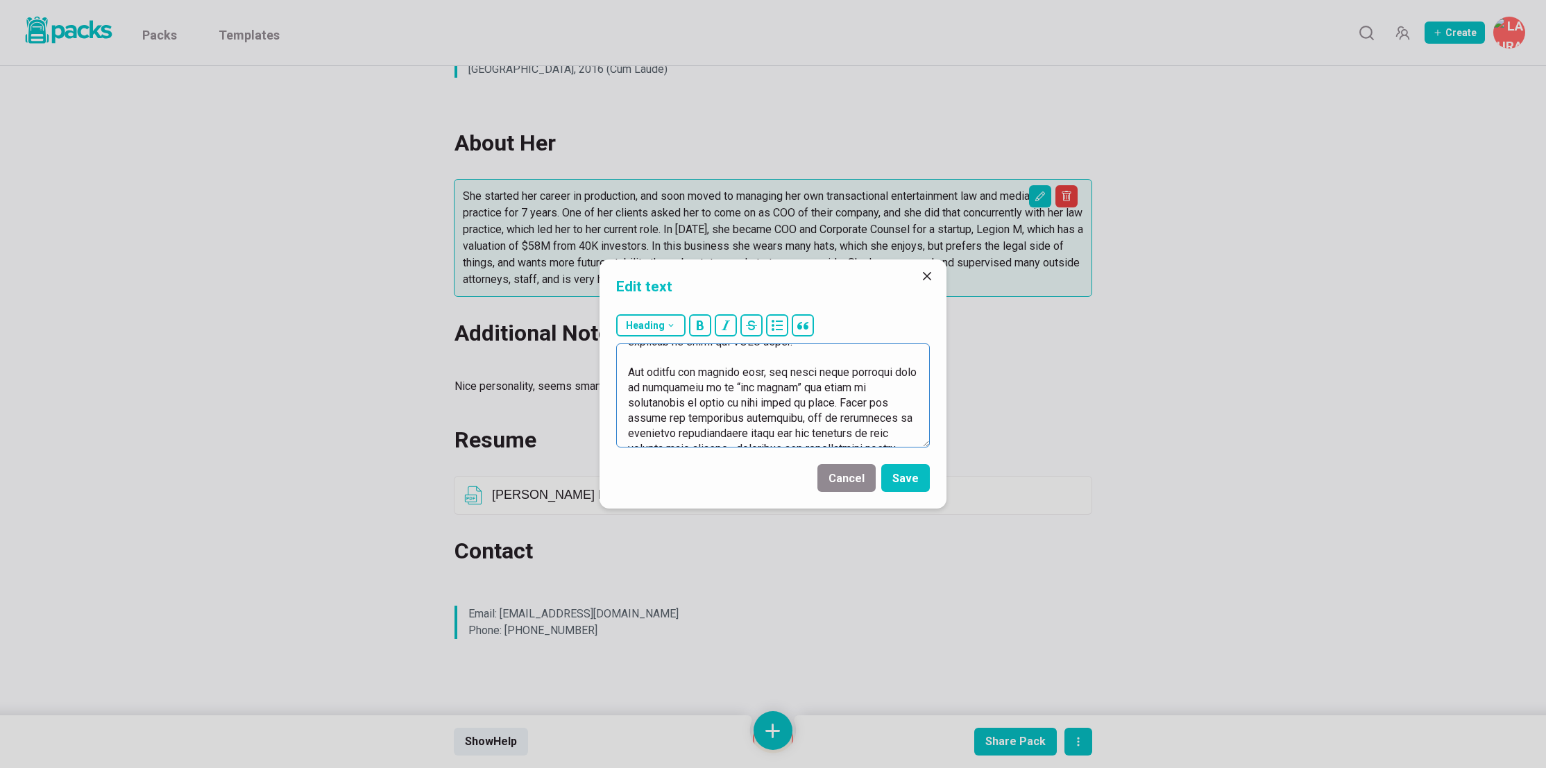
click at [765, 399] on textarea at bounding box center [773, 395] width 314 height 104
drag, startPoint x: 746, startPoint y: 370, endPoint x: 762, endPoint y: 438, distance: 70.0
click at [762, 438] on textarea "For the last 3+ years, she has been at [PERSON_NAME], handling all aspects of c…" at bounding box center [773, 395] width 314 height 104
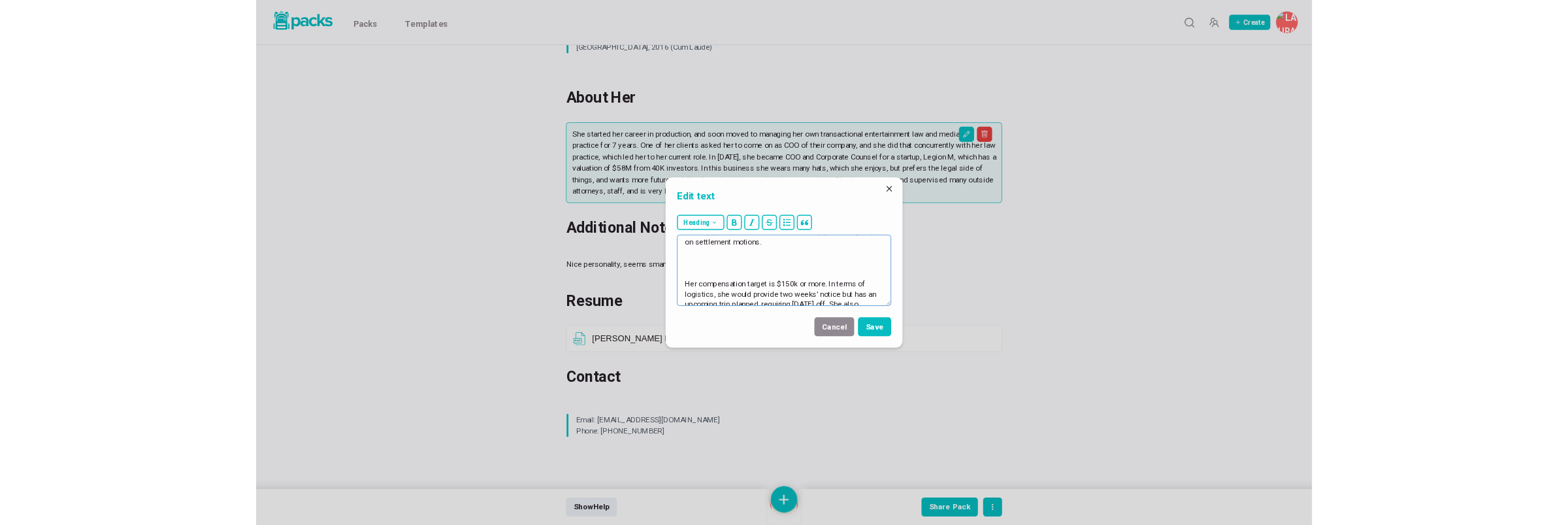
scroll to position [161, 0]
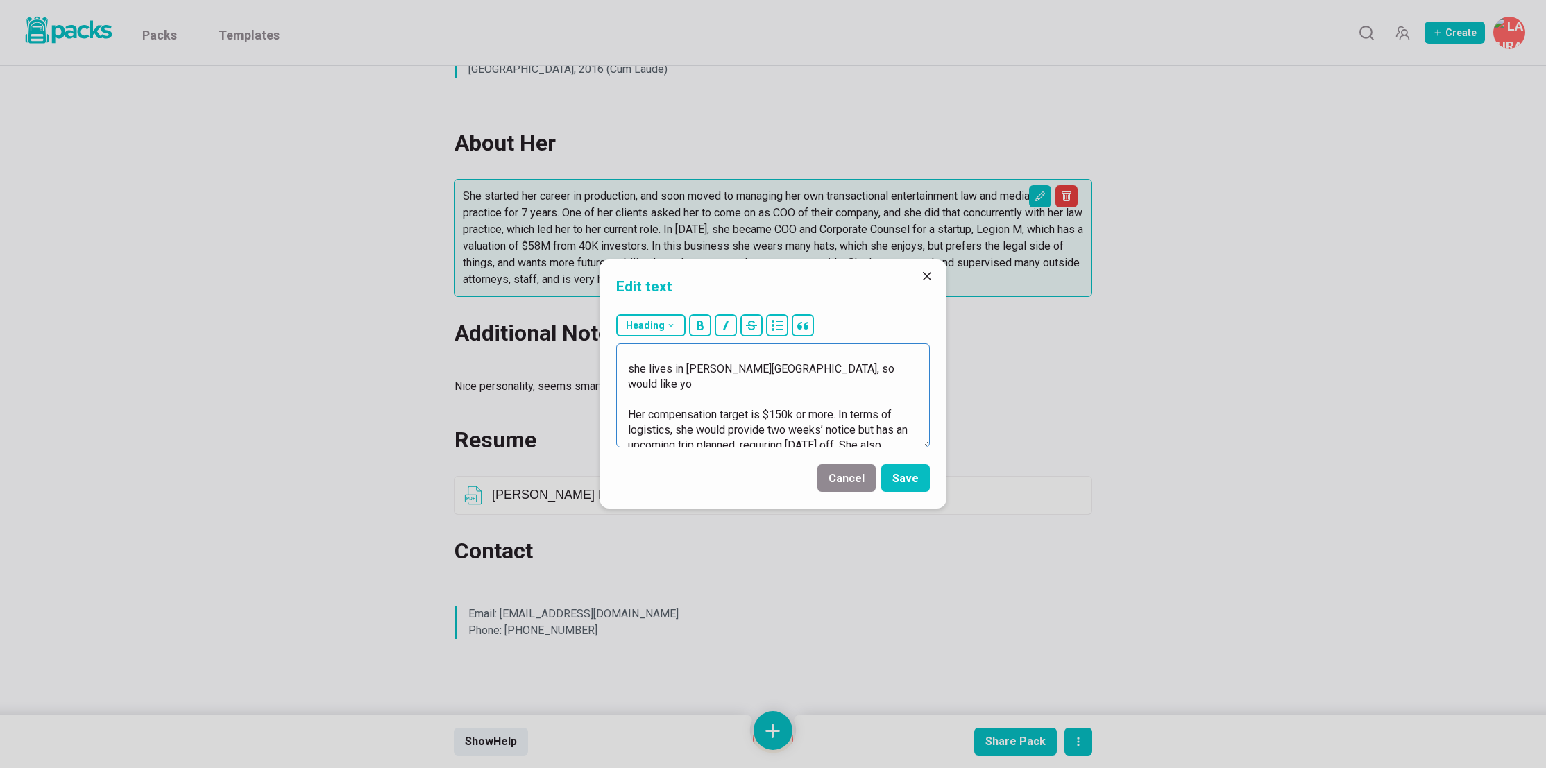
click at [633, 369] on textarea "For the last 3+ years, she has been at [PERSON_NAME], handling all aspects of c…" at bounding box center [773, 395] width 314 height 104
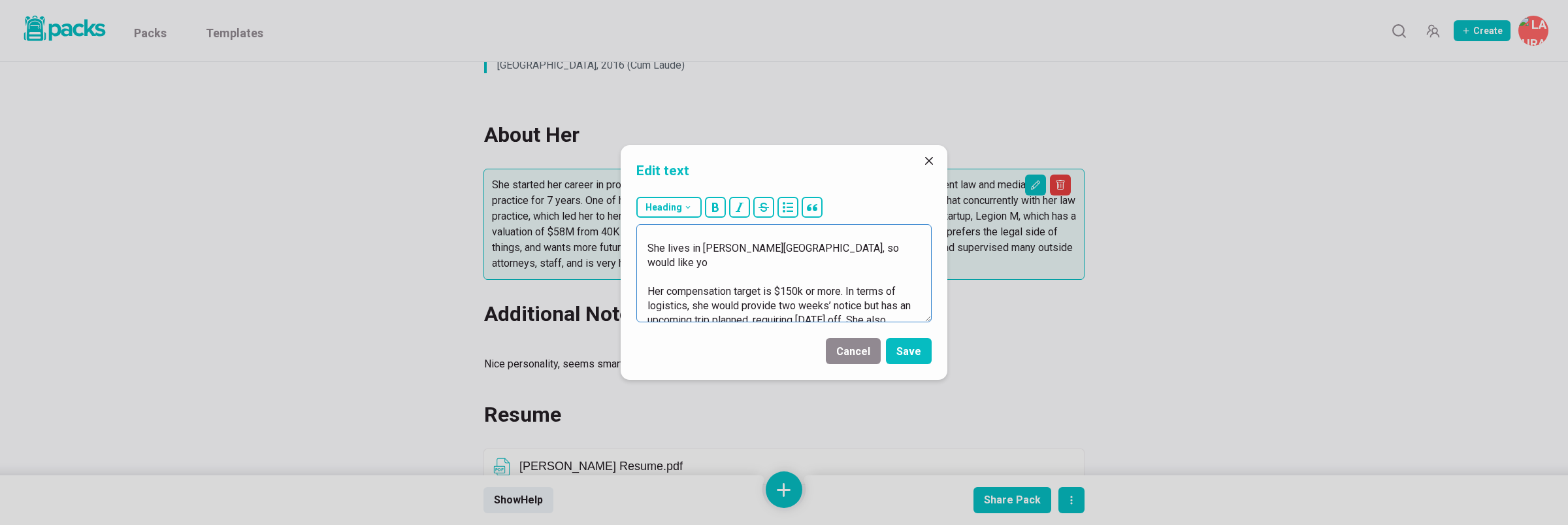
click at [819, 255] on textarea "For the last 3+ years, she has been at [PERSON_NAME], handling all aspects of c…" at bounding box center [784, 273] width 296 height 98
click at [829, 248] on textarea "For the last 3+ years, she has been at [PERSON_NAME], handling all aspects of c…" at bounding box center [784, 273] width 296 height 98
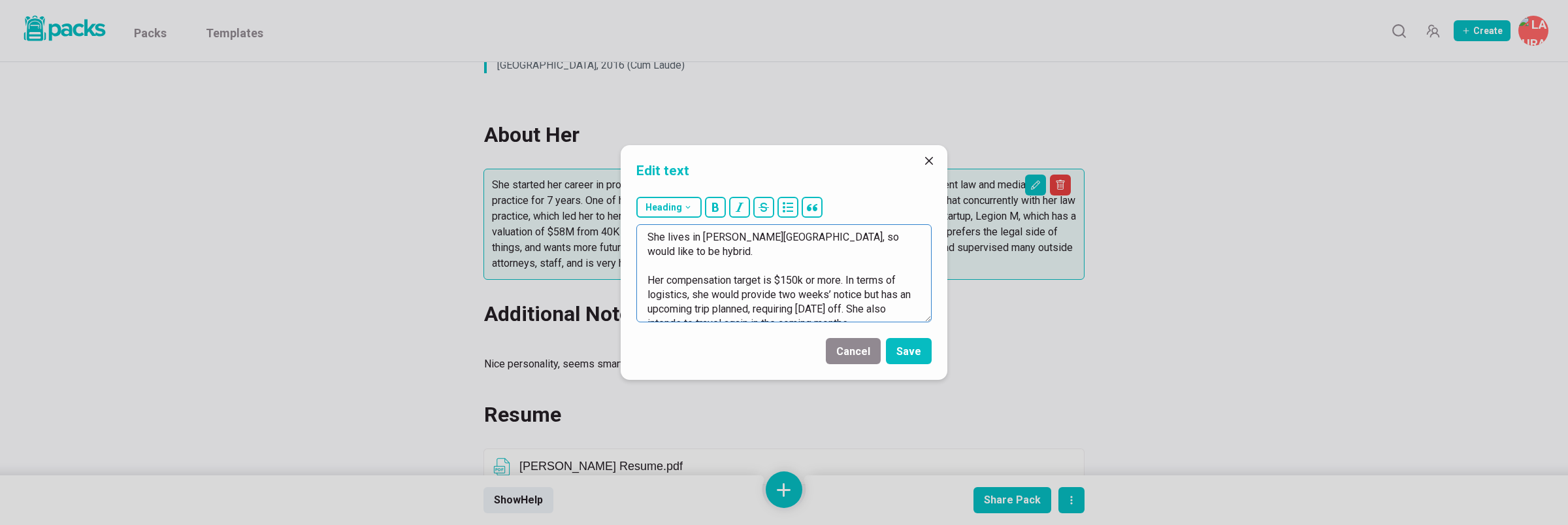
drag, startPoint x: 797, startPoint y: 296, endPoint x: 646, endPoint y: 267, distance: 153.8
click at [646, 267] on textarea "For the last 3+ years, she has been at [PERSON_NAME], handling all aspects of c…" at bounding box center [784, 273] width 296 height 98
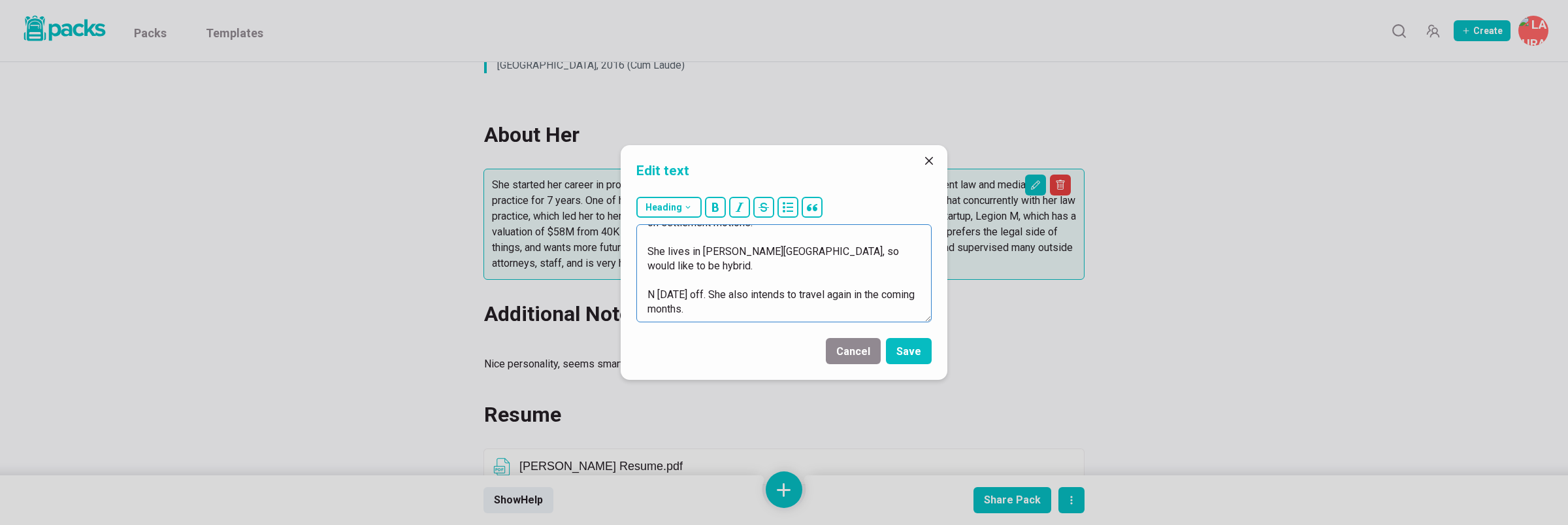
scroll to position [144, 0]
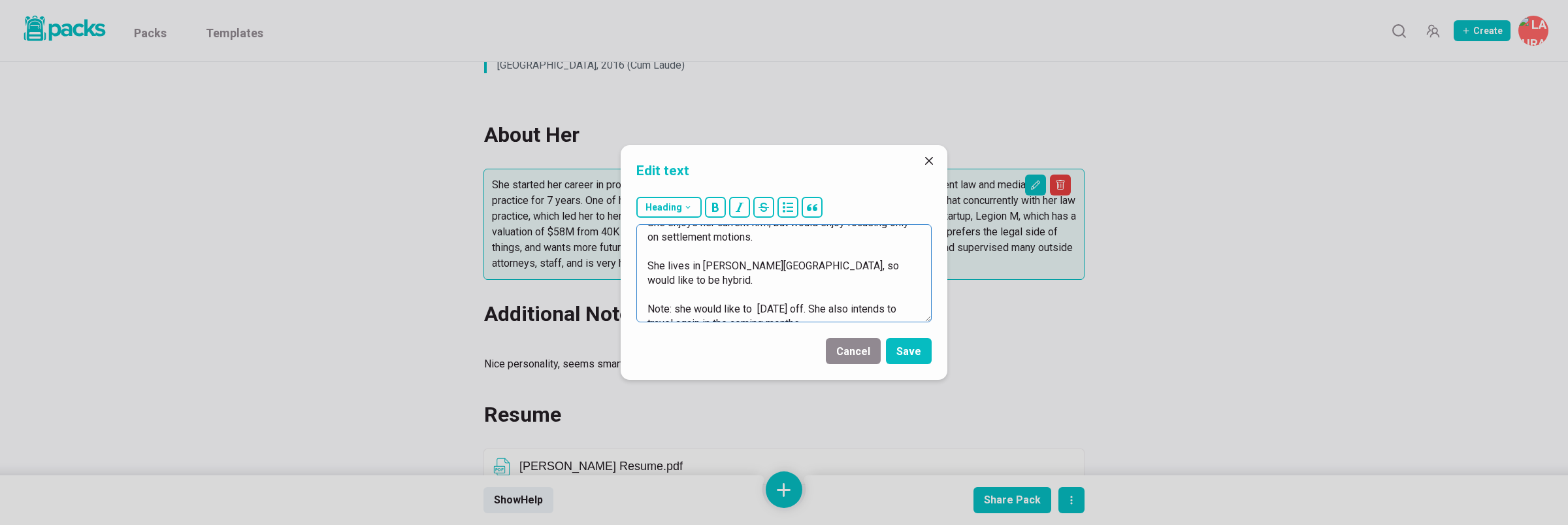
drag, startPoint x: 684, startPoint y: 294, endPoint x: 760, endPoint y: 291, distance: 76.1
click at [760, 291] on textarea "For the last 3+ years, she has been at [PERSON_NAME], handling all aspects of c…" at bounding box center [784, 273] width 296 height 98
drag, startPoint x: 682, startPoint y: 290, endPoint x: 757, endPoint y: 291, distance: 75.0
click at [757, 291] on textarea "For the last 3+ years, she has been at [PERSON_NAME], handling all aspects of c…" at bounding box center [784, 273] width 296 height 98
drag, startPoint x: 672, startPoint y: 296, endPoint x: 636, endPoint y: 284, distance: 37.9
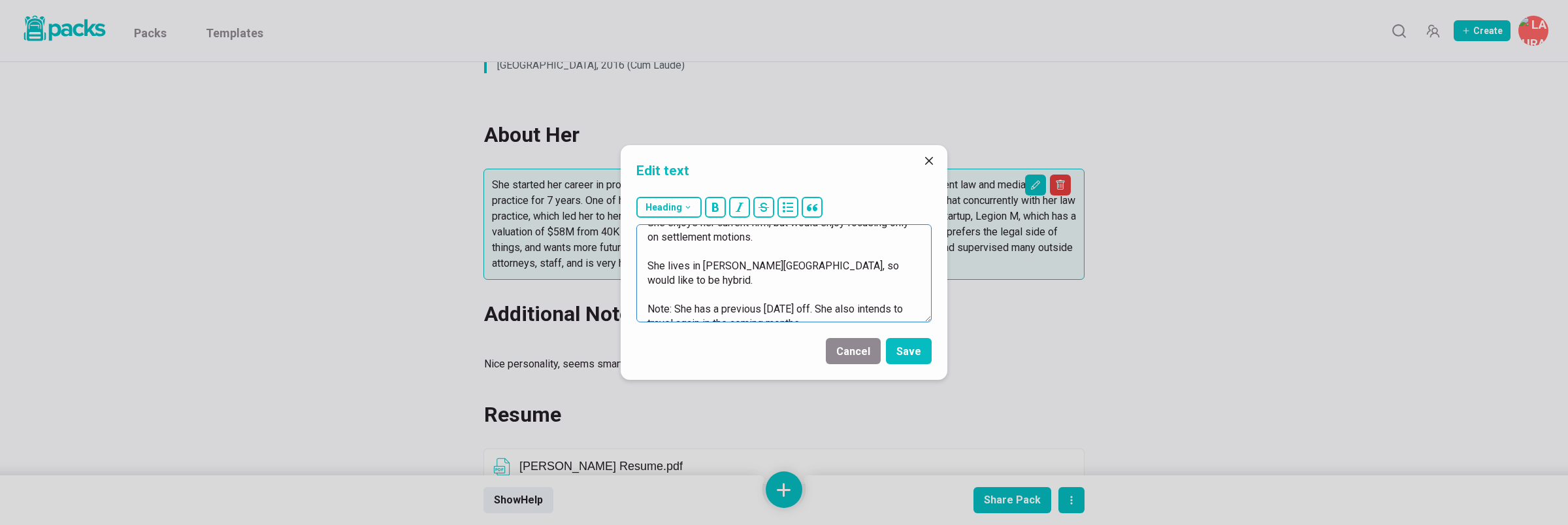
click at [626, 293] on div "Heading # H1 ## H2 ### H3 For the last 3+ years, she has been at [PERSON_NAME],…" at bounding box center [784, 259] width 327 height 136
click at [707, 207] on button "bold" at bounding box center [716, 207] width 21 height 21
click at [737, 292] on textarea "For the last 3+ years, she has been at [PERSON_NAME], handling all aspects of c…" at bounding box center [784, 273] width 296 height 98
drag, startPoint x: 687, startPoint y: 294, endPoint x: 769, endPoint y: 292, distance: 82.0
click at [769, 292] on textarea "For the last 3+ years, she has been at [PERSON_NAME], handling all aspects of c…" at bounding box center [784, 273] width 296 height 98
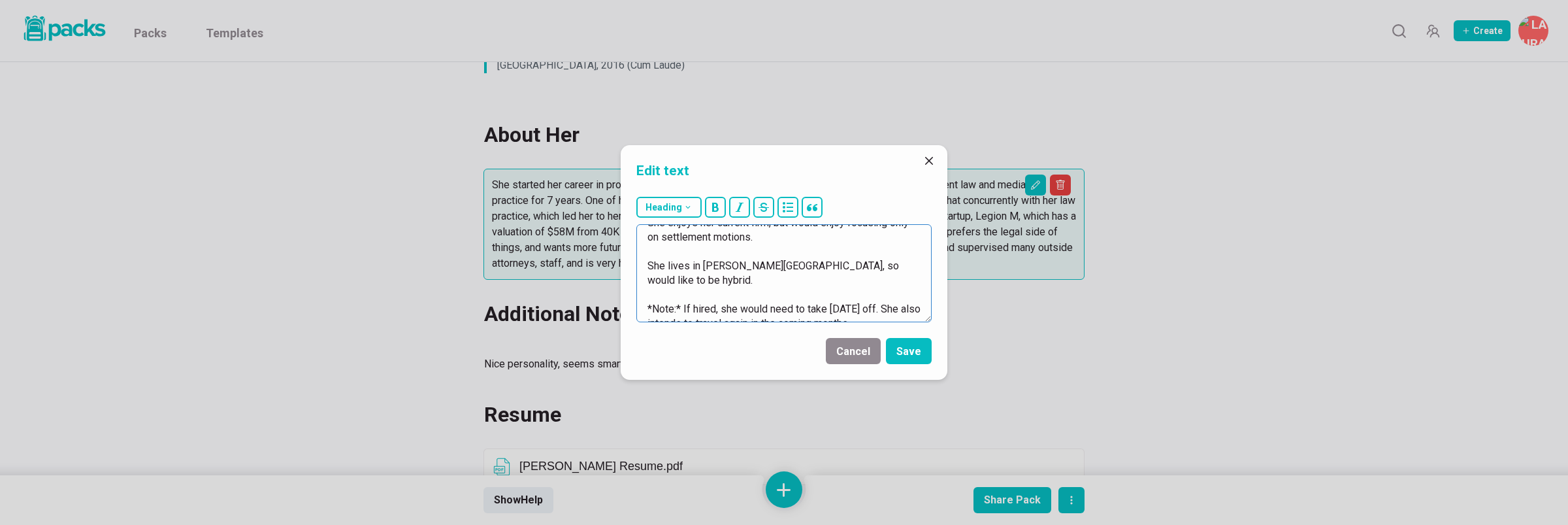
click at [908, 311] on textarea "For the last 3+ years, she has been at [PERSON_NAME], handling all aspects of c…" at bounding box center [784, 273] width 296 height 98
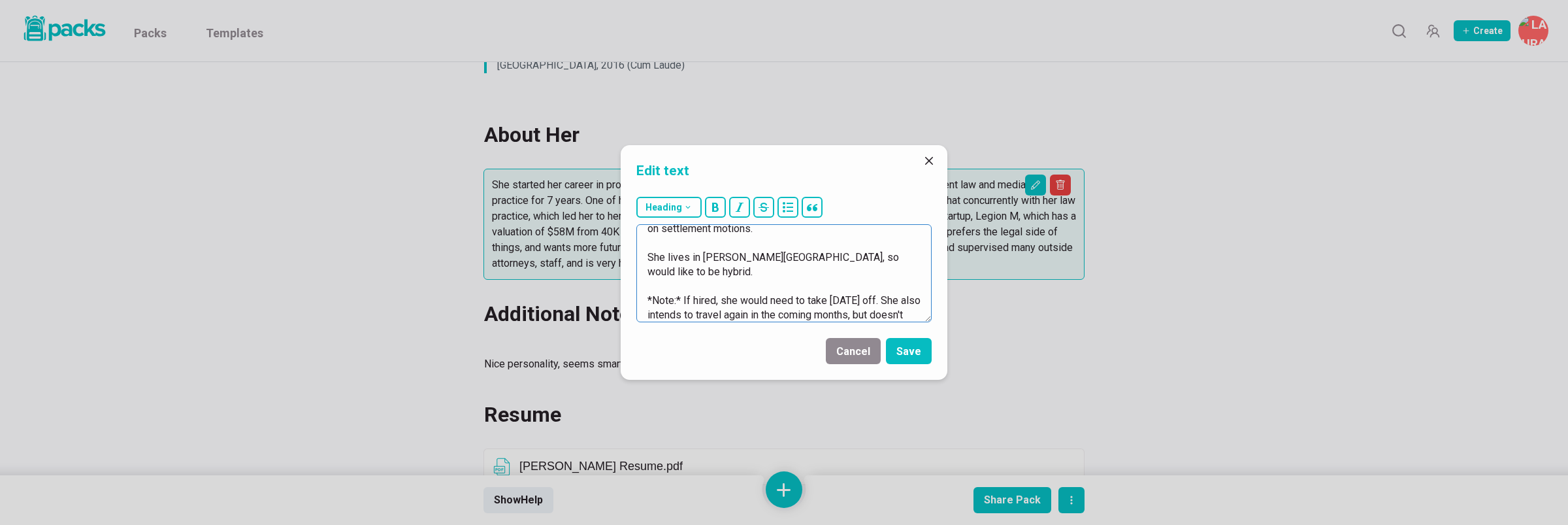
scroll to position [158, 0]
drag, startPoint x: 750, startPoint y: 315, endPoint x: 840, endPoint y: 317, distance: 90.0
click at [841, 316] on textarea "For the last 3+ years, she has been at [PERSON_NAME], handling all aspects of c…" at bounding box center [784, 273] width 296 height 98
click at [671, 294] on textarea "For the last 3+ years, she has been at [PERSON_NAME], handling all aspects of c…" at bounding box center [784, 273] width 296 height 98
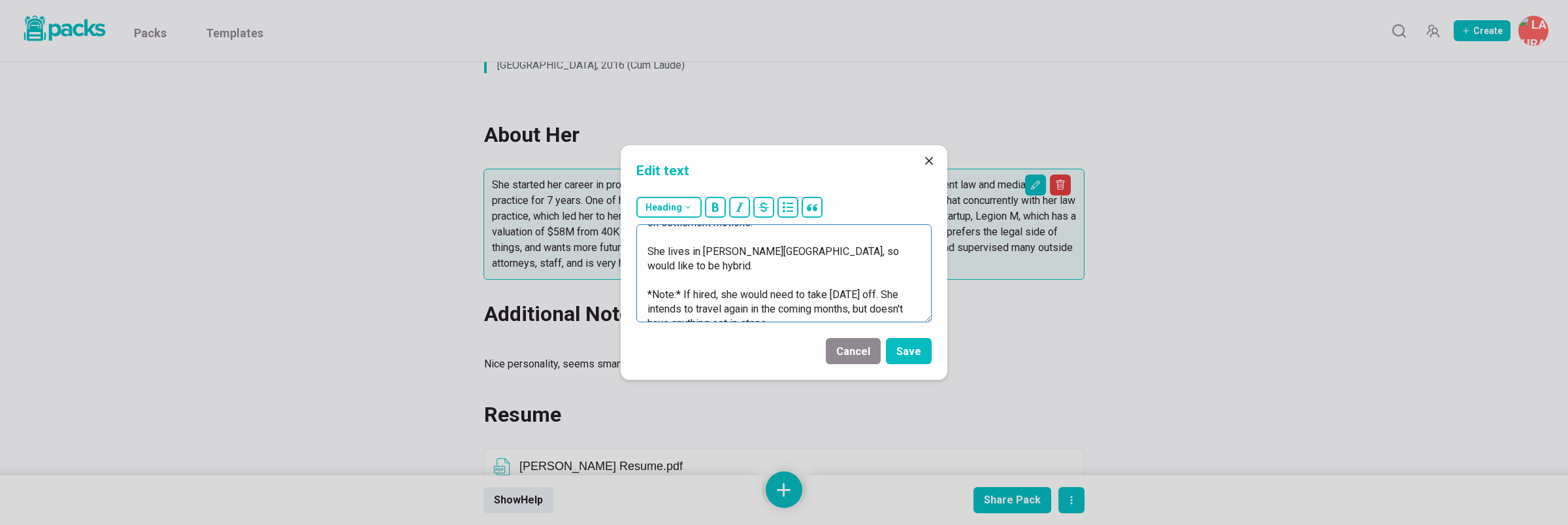
click at [753, 296] on textarea "For the last 3+ years, she has been at [PERSON_NAME], handling all aspects of c…" at bounding box center [784, 273] width 296 height 98
drag, startPoint x: 784, startPoint y: 310, endPoint x: 775, endPoint y: 311, distance: 9.1
click at [784, 310] on textarea "For the last 3+ years, she has been at [PERSON_NAME], handling all aspects of c…" at bounding box center [784, 273] width 296 height 98
drag, startPoint x: 716, startPoint y: 307, endPoint x: 779, endPoint y: 308, distance: 63.0
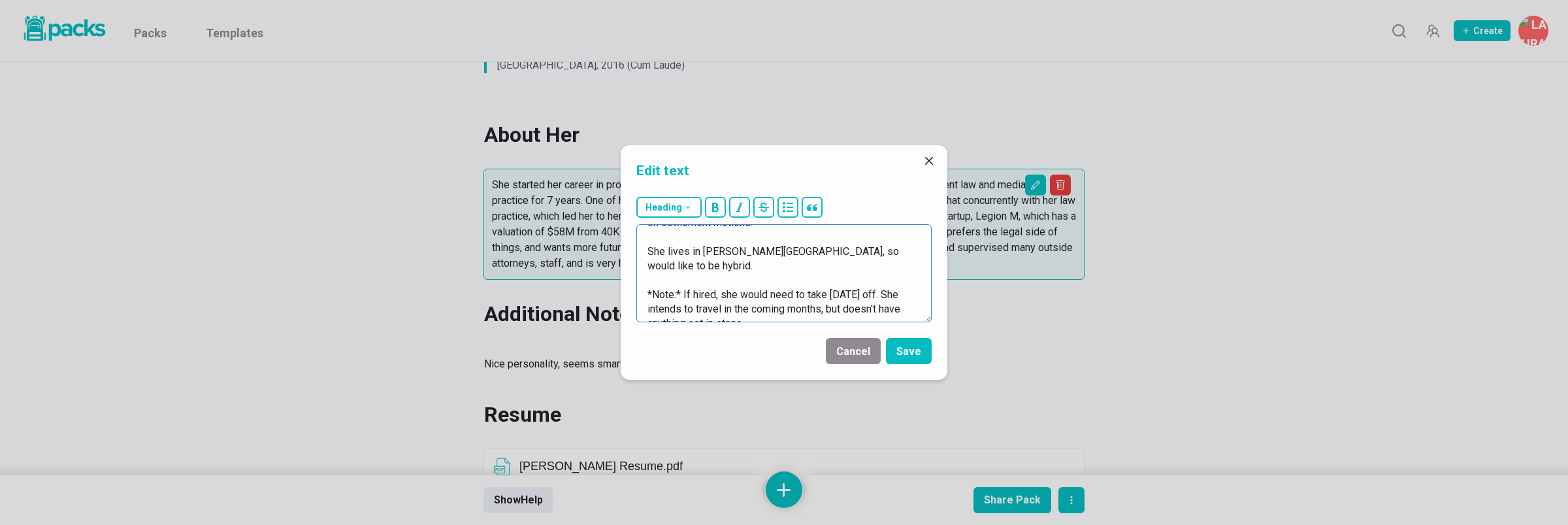
click at [782, 308] on textarea "For the last 3+ years, she has been at [PERSON_NAME], handling all aspects of c…" at bounding box center [784, 273] width 296 height 98
click at [683, 293] on textarea "For the last 3+ years, she has been at [PERSON_NAME], handling all aspects of c…" at bounding box center [784, 273] width 296 height 98
type textarea "For the last 3+ years, she has been at [PERSON_NAME], handling all aspects of c…"
click at [899, 350] on button "Save" at bounding box center [909, 352] width 46 height 26
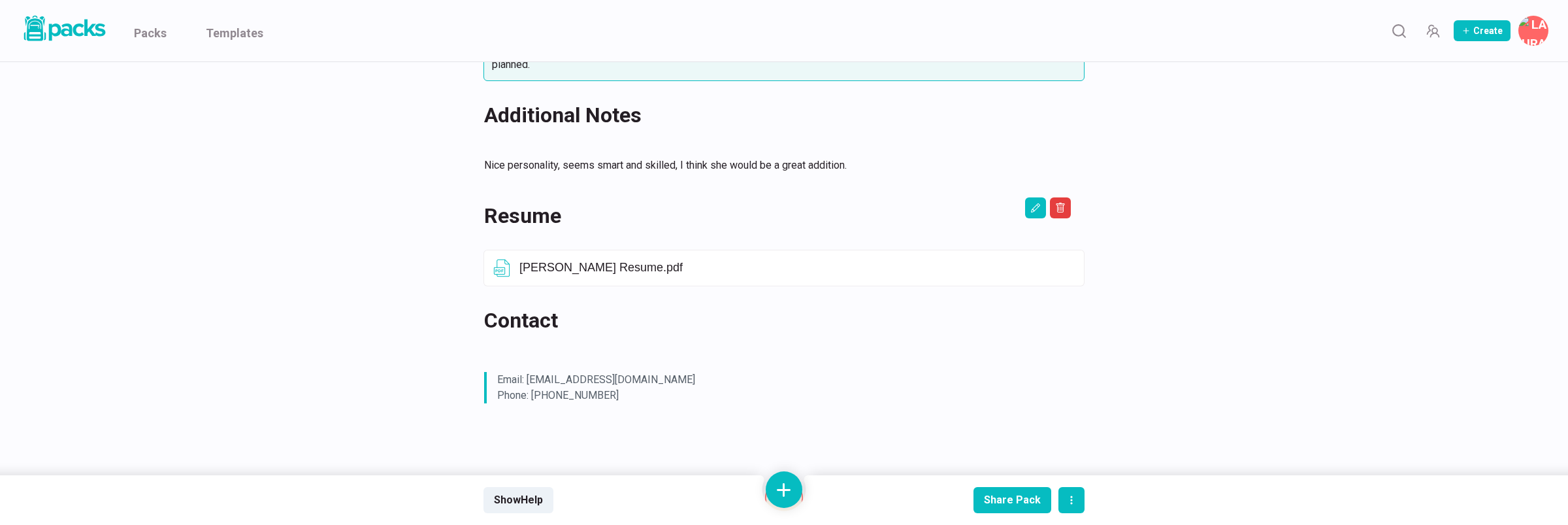
scroll to position [757, 0]
click at [786, 497] on button at bounding box center [784, 489] width 37 height 37
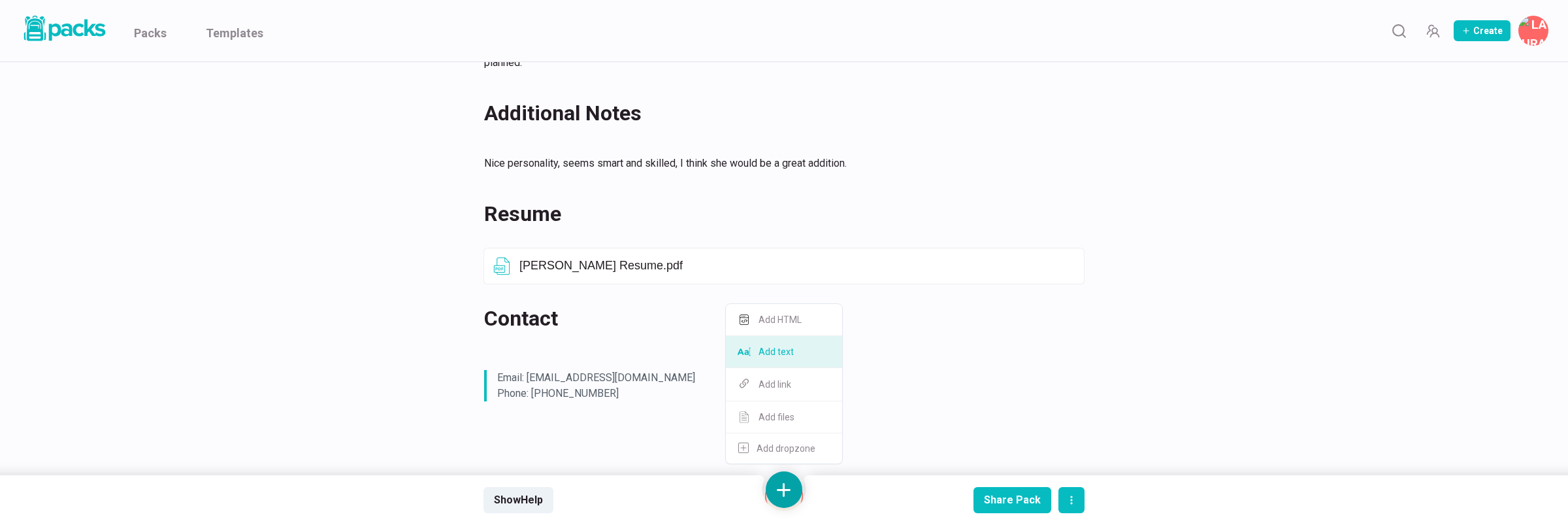
click at [799, 347] on button "Add text" at bounding box center [784, 353] width 116 height 32
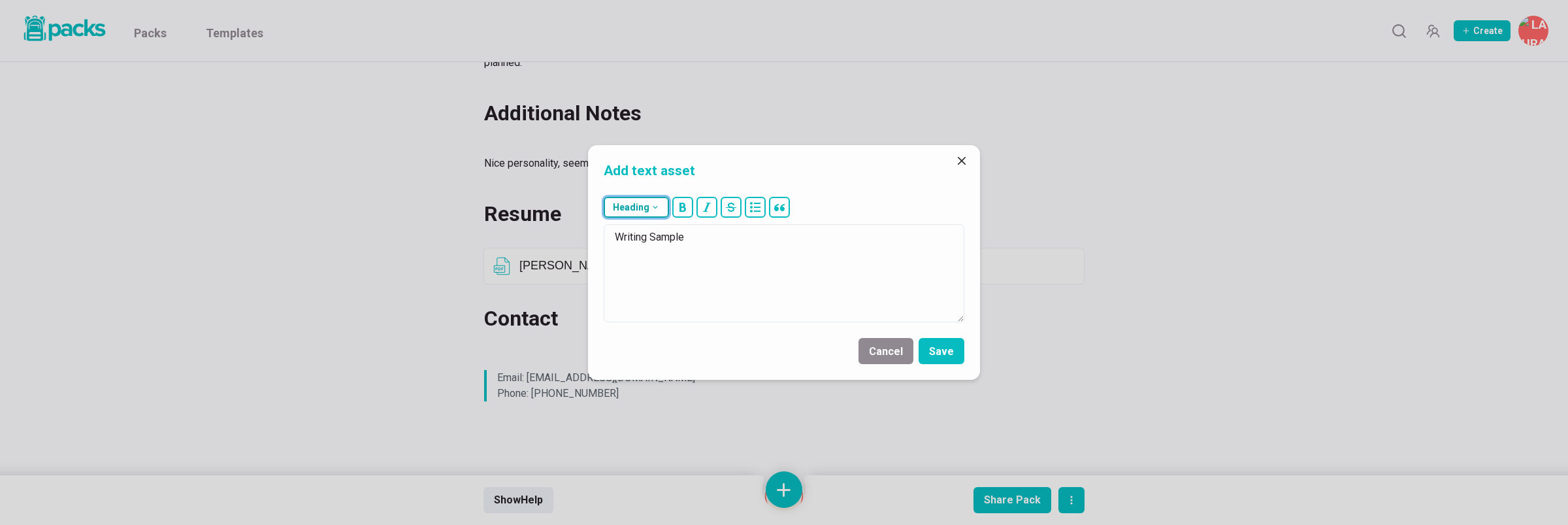
click at [658, 214] on button "Heading" at bounding box center [636, 207] width 65 height 21
click at [639, 262] on button "## H2" at bounding box center [639, 272] width 71 height 33
type textarea "## Writing Sample"
click at [948, 360] on button "Save" at bounding box center [941, 352] width 46 height 26
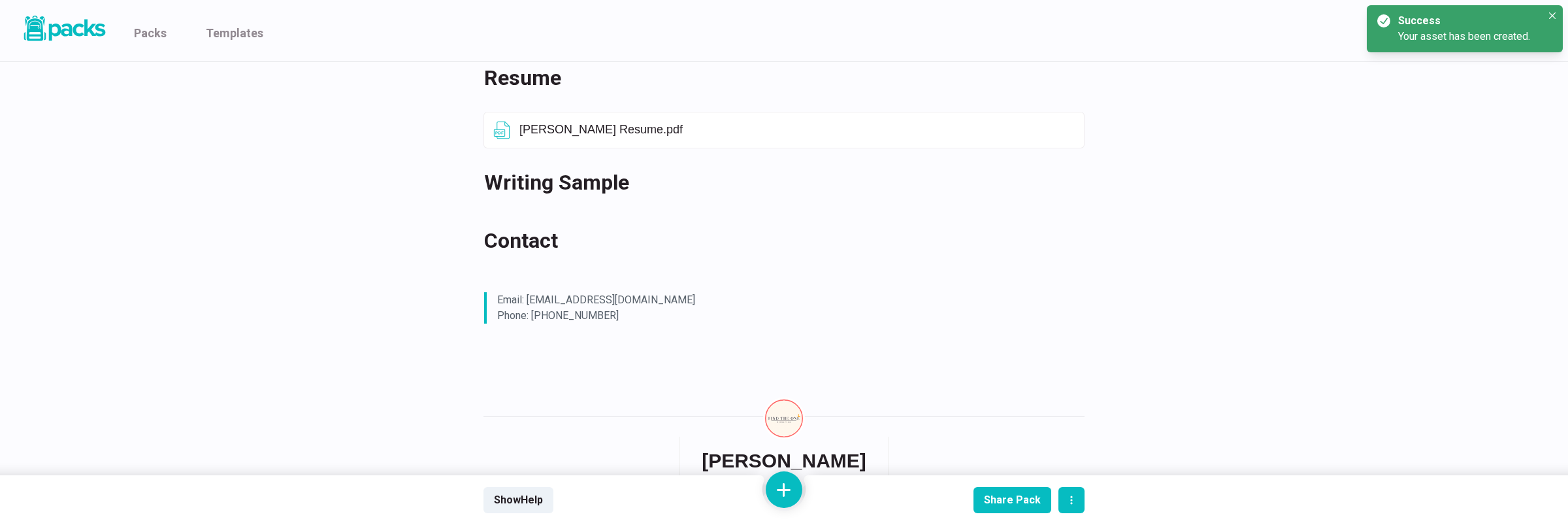
scroll to position [892, 0]
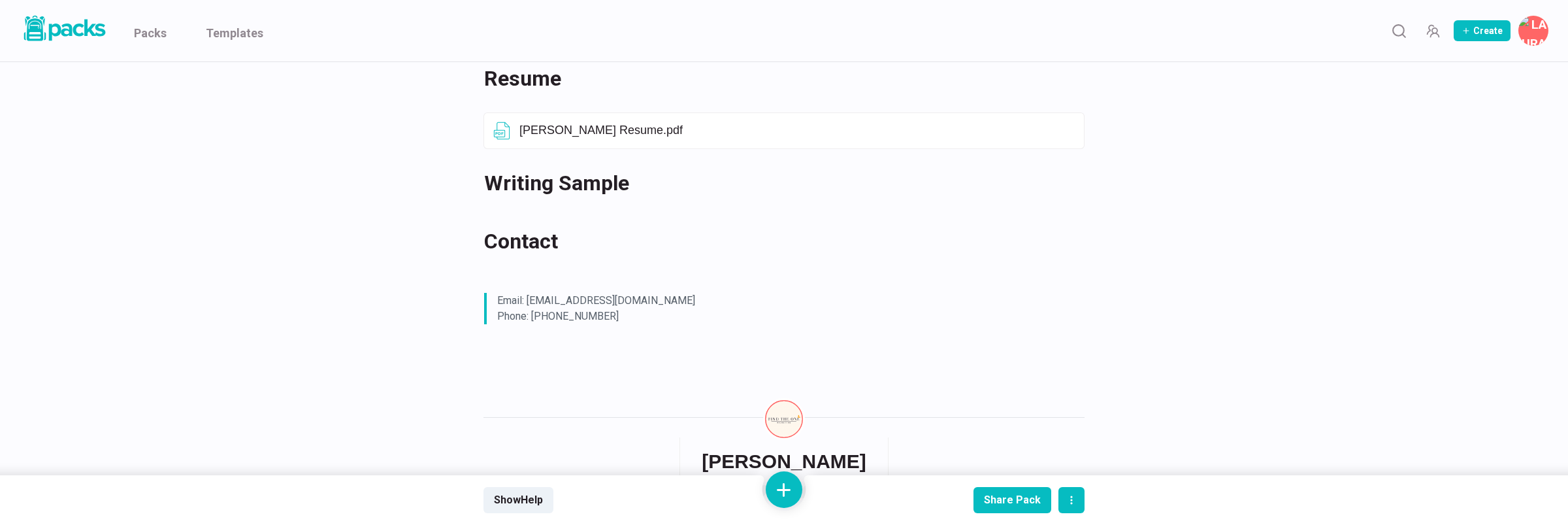
drag, startPoint x: 601, startPoint y: 325, endPoint x: 304, endPoint y: 3, distance: 438.1
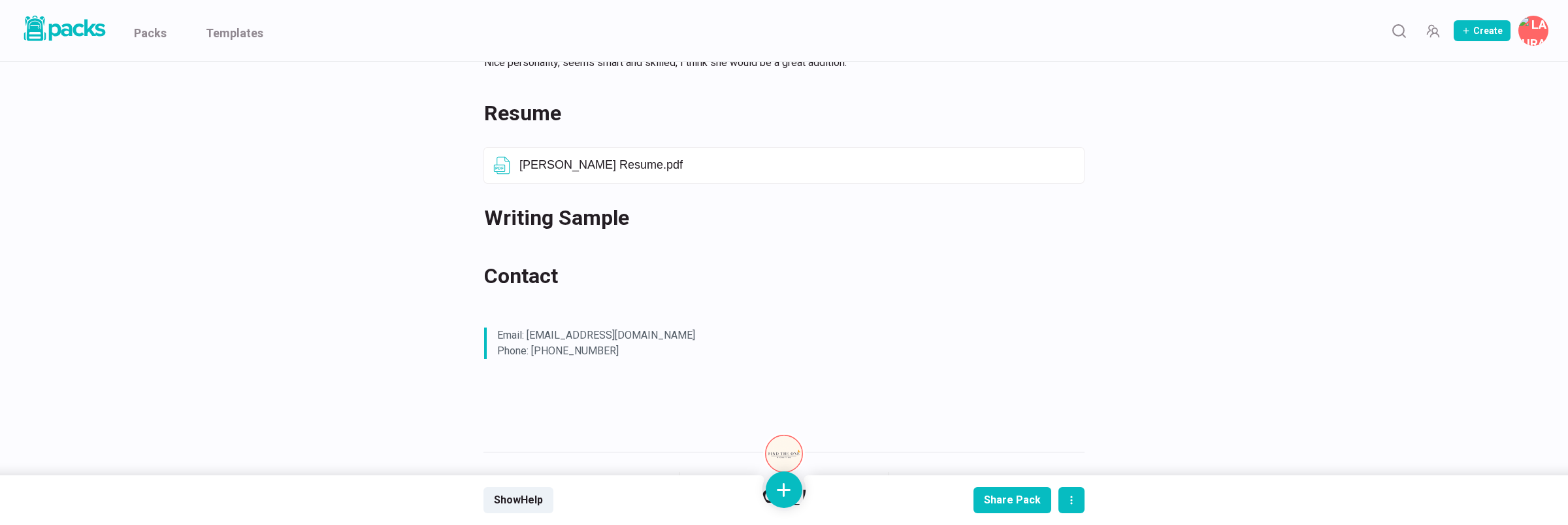
scroll to position [868, 0]
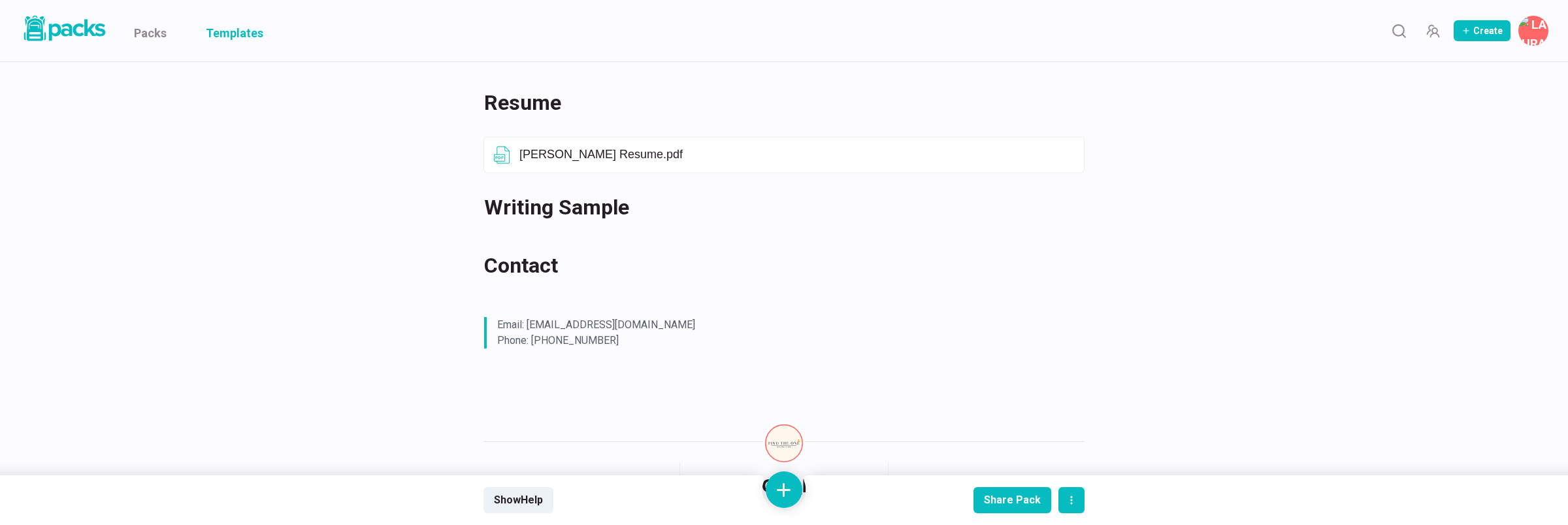
click at [236, 33] on link "Templates" at bounding box center [234, 30] width 57 height 61
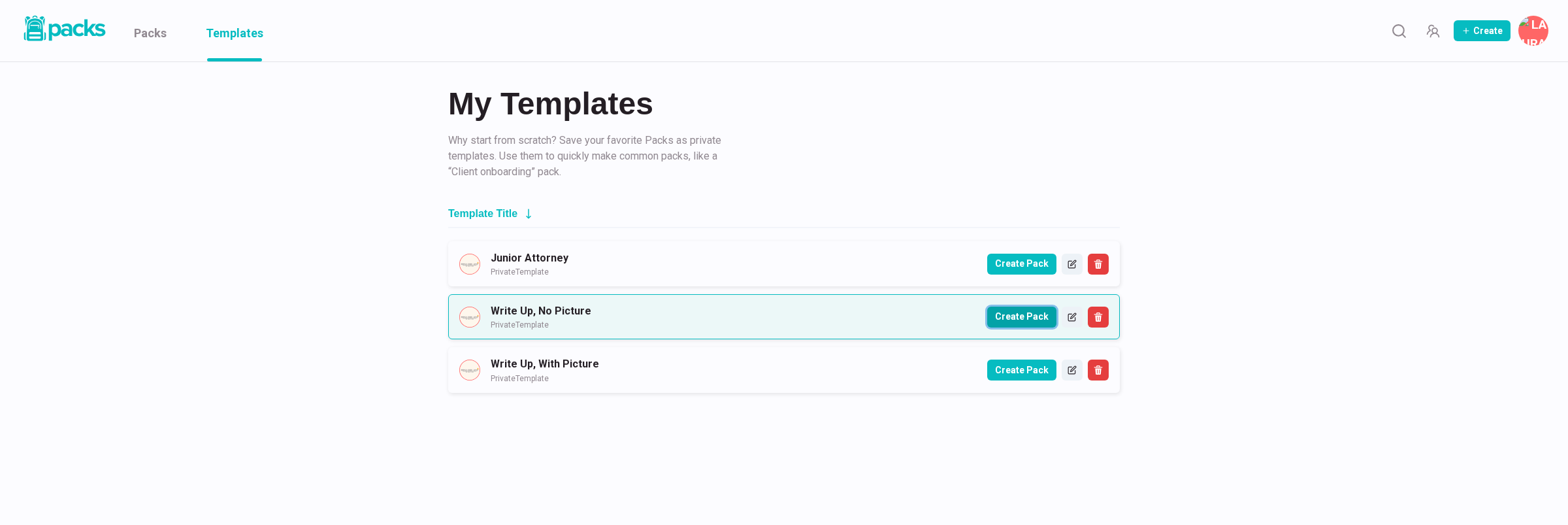
click at [1019, 315] on button "Create Pack" at bounding box center [1022, 317] width 70 height 21
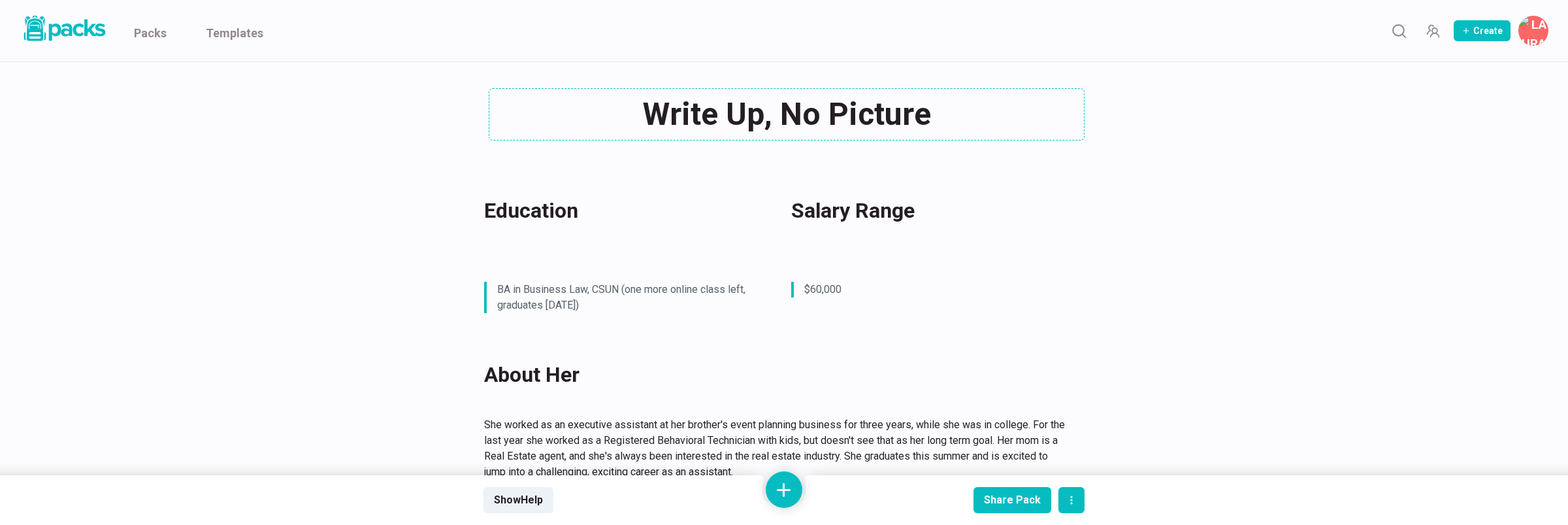
click at [752, 121] on div "Write Up, No Picture Write Up, No Picture" at bounding box center [784, 115] width 601 height 53
click at [752, 121] on textarea "Write Up, No Picture" at bounding box center [786, 115] width 596 height 53
type textarea "[PERSON_NAME]"
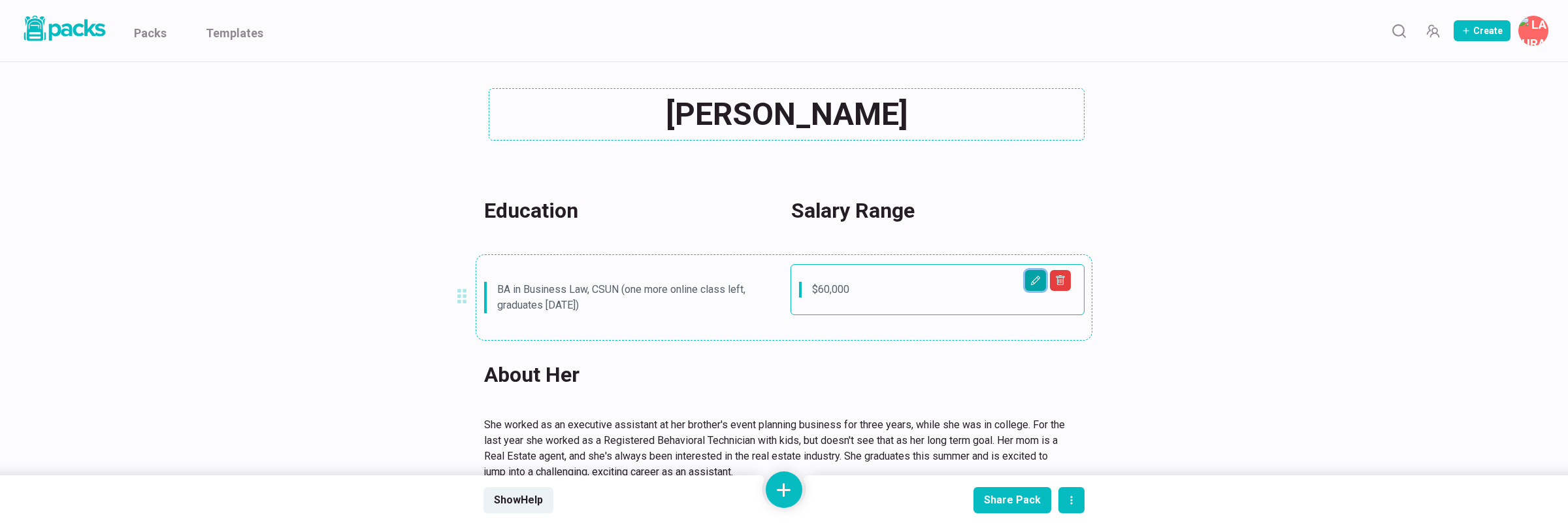
click at [1029, 281] on button "Edit asset" at bounding box center [1035, 281] width 21 height 21
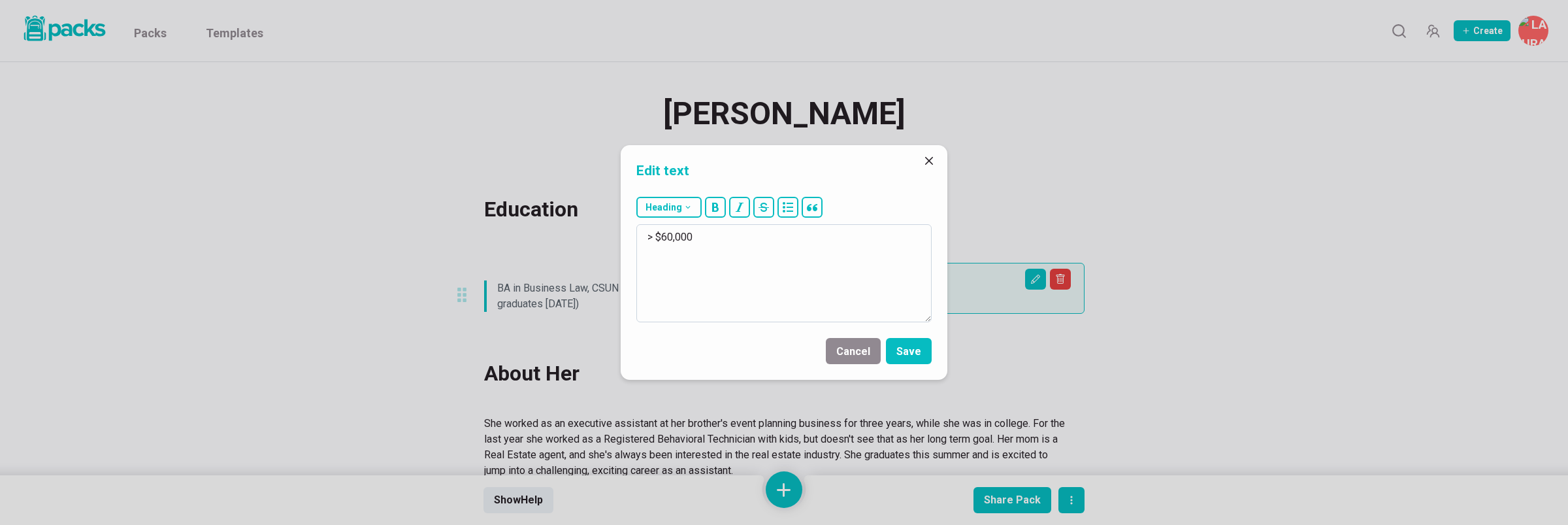
drag, startPoint x: 664, startPoint y: 236, endPoint x: 720, endPoint y: 236, distance: 56.0
click at [720, 236] on textarea "> $60,000" at bounding box center [784, 273] width 296 height 98
type textarea "> $85,000"
click at [925, 347] on button "Save" at bounding box center [909, 352] width 46 height 26
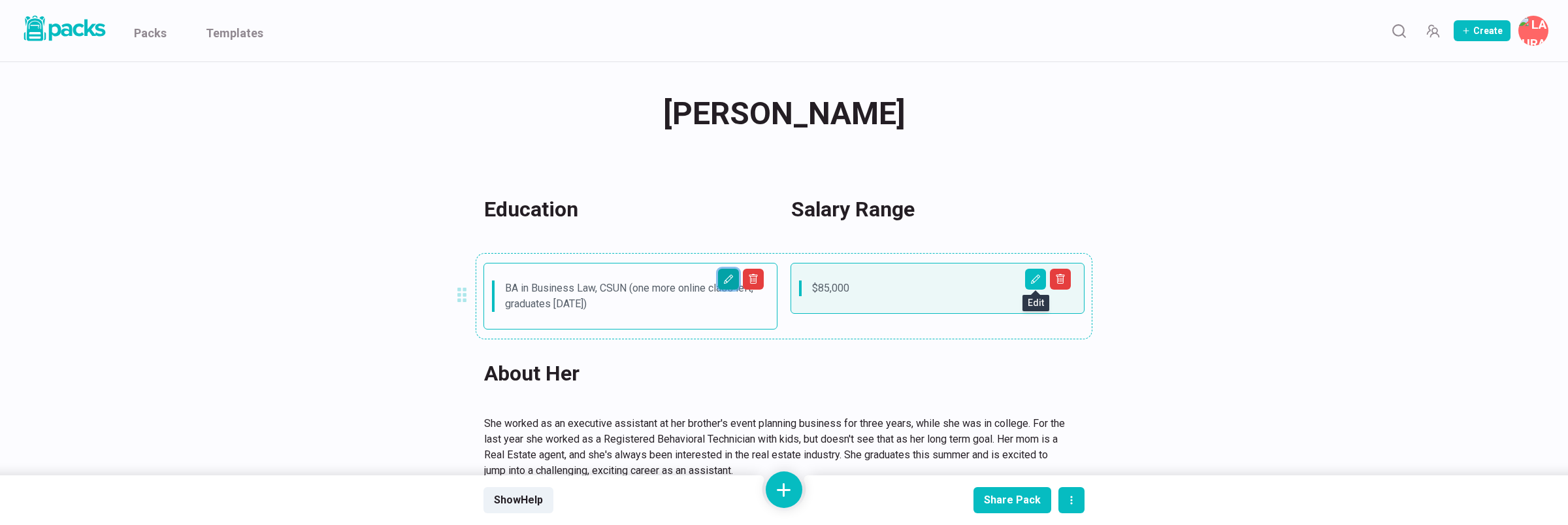
click at [726, 281] on icon "Edit asset" at bounding box center [728, 279] width 7 height 7
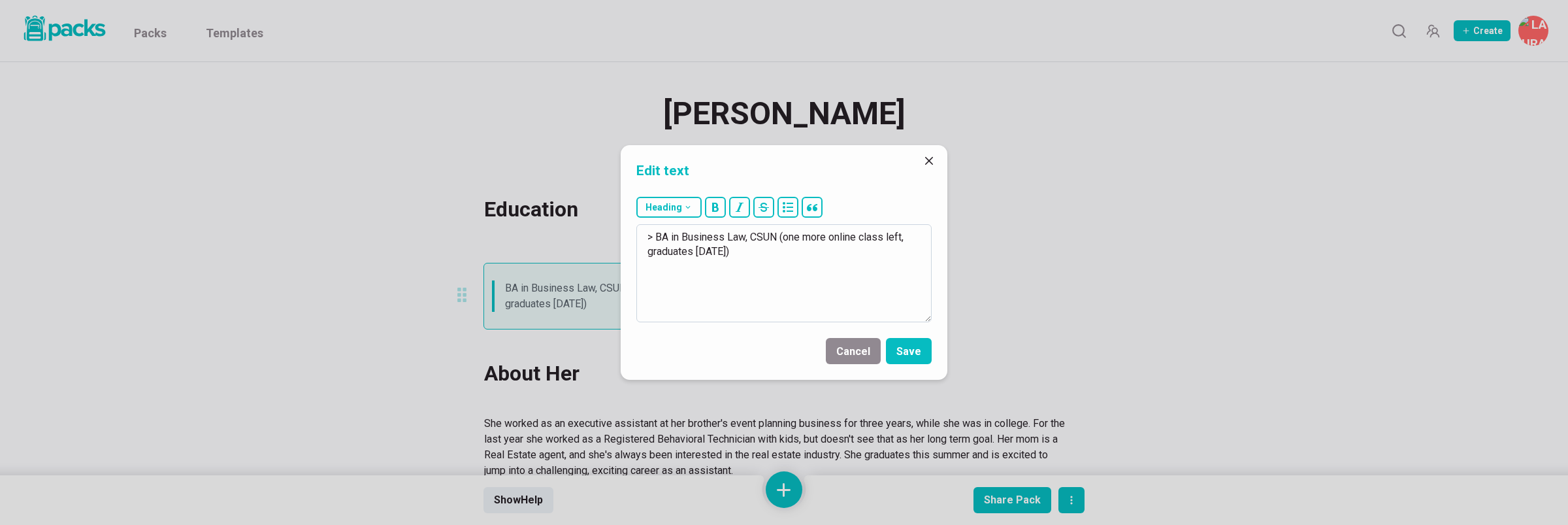
drag, startPoint x: 673, startPoint y: 246, endPoint x: 768, endPoint y: 266, distance: 97.1
click at [768, 267] on textarea "> BA in Business Law, CSUN (one more online class left, graduates [DATE])" at bounding box center [784, 273] width 296 height 98
click at [790, 212] on button "bullet" at bounding box center [788, 207] width 21 height 21
drag, startPoint x: 661, startPoint y: 236, endPoint x: 818, endPoint y: 234, distance: 157.0
click at [819, 232] on textarea "- Bachelor of Business Administration in Marketing [PERSON_NAME][GEOGRAPHIC_DAT…" at bounding box center [784, 273] width 296 height 98
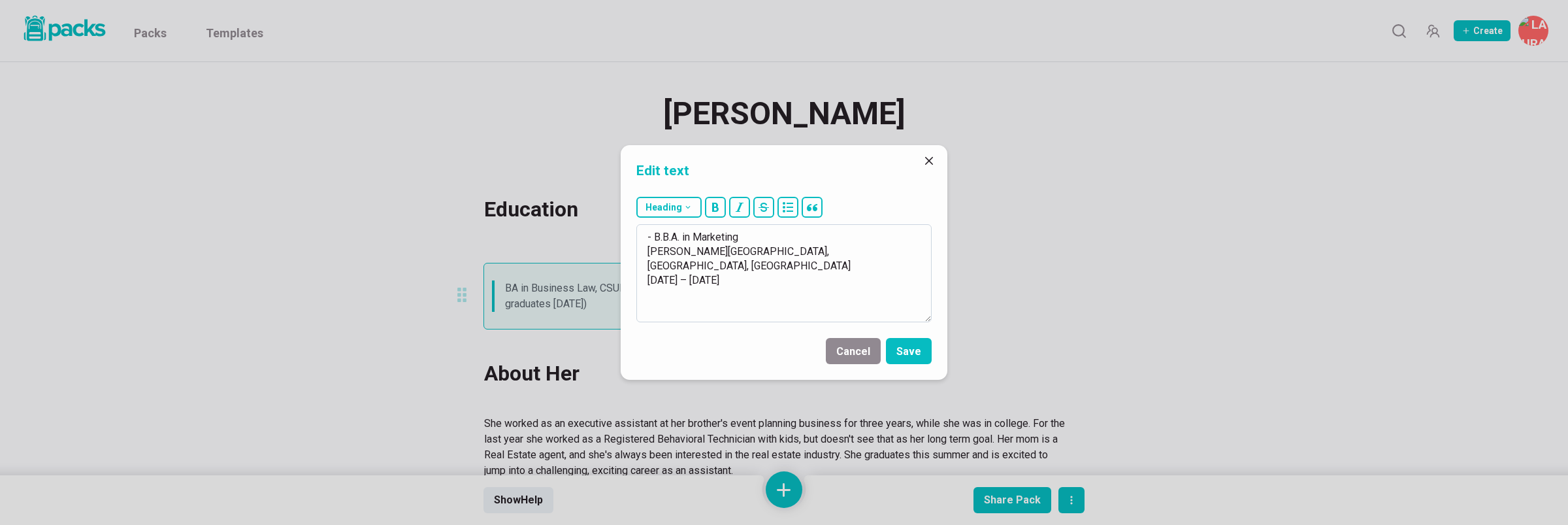
drag, startPoint x: 741, startPoint y: 238, endPoint x: 774, endPoint y: 248, distance: 34.5
click at [774, 248] on textarea "- B.B.A. in Marketing [PERSON_NAME][GEOGRAPHIC_DATA], [GEOGRAPHIC_DATA], [GEOGR…" at bounding box center [784, 273] width 296 height 98
click at [763, 273] on textarea "- B.B.A. in Marketing, [GEOGRAPHIC_DATA], [GEOGRAPHIC_DATA] [DATE] – [DATE]" at bounding box center [784, 273] width 296 height 98
drag, startPoint x: 827, startPoint y: 238, endPoint x: 837, endPoint y: 254, distance: 18.9
click at [827, 238] on textarea "- B.B.A. in Marketing, [GEOGRAPHIC_DATA], [GEOGRAPHIC_DATA] [DATE] – [DATE]" at bounding box center [784, 273] width 296 height 98
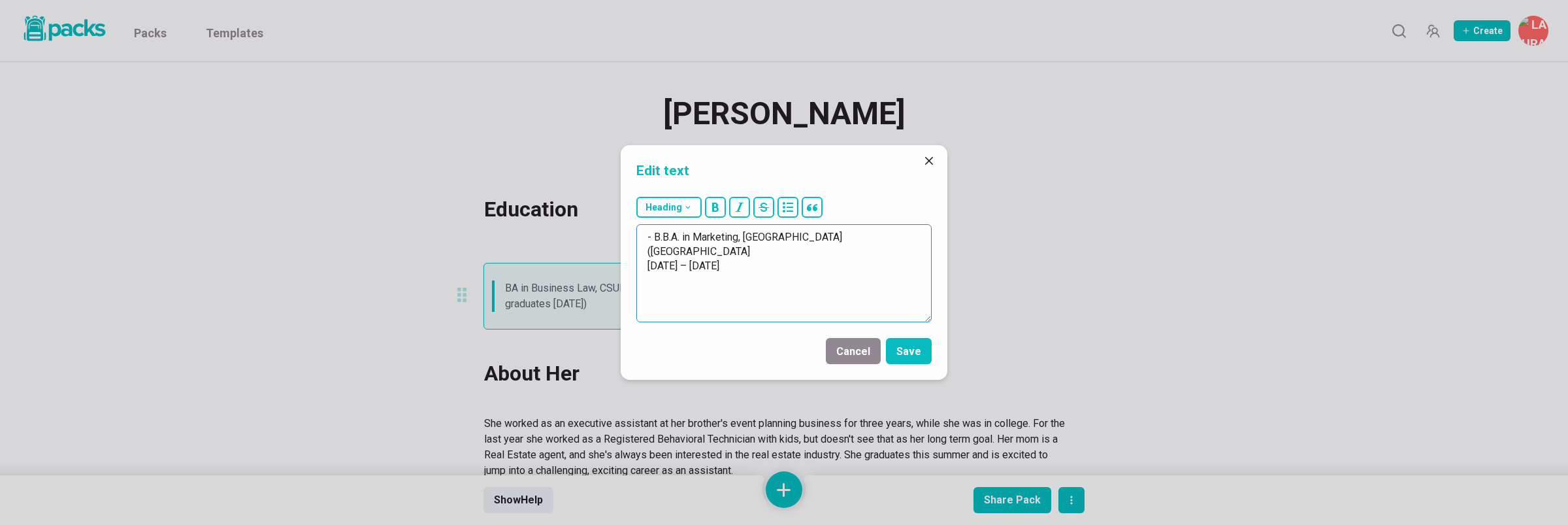
drag, startPoint x: 869, startPoint y: 236, endPoint x: 743, endPoint y: 249, distance: 126.7
click at [743, 249] on textarea "- B.B.A. in Marketing, [GEOGRAPHIC_DATA] ([GEOGRAPHIC_DATA] [DATE] – [DATE]" at bounding box center [784, 273] width 296 height 98
click at [914, 238] on textarea "- B.B.A. in Marketing, [GEOGRAPHIC_DATA] ([GEOGRAPHIC_DATA]), 2021" at bounding box center [784, 273] width 296 height 98
paste textarea "Paralegal Training Program [GEOGRAPHIC_DATA][US_STATE], [GEOGRAPHIC_DATA] [DATE…"
click at [779, 252] on textarea "- B.B.A. in Marketing, [GEOGRAPHIC_DATA] ([GEOGRAPHIC_DATA]), 2021 - Paralegal …" at bounding box center [784, 273] width 296 height 98
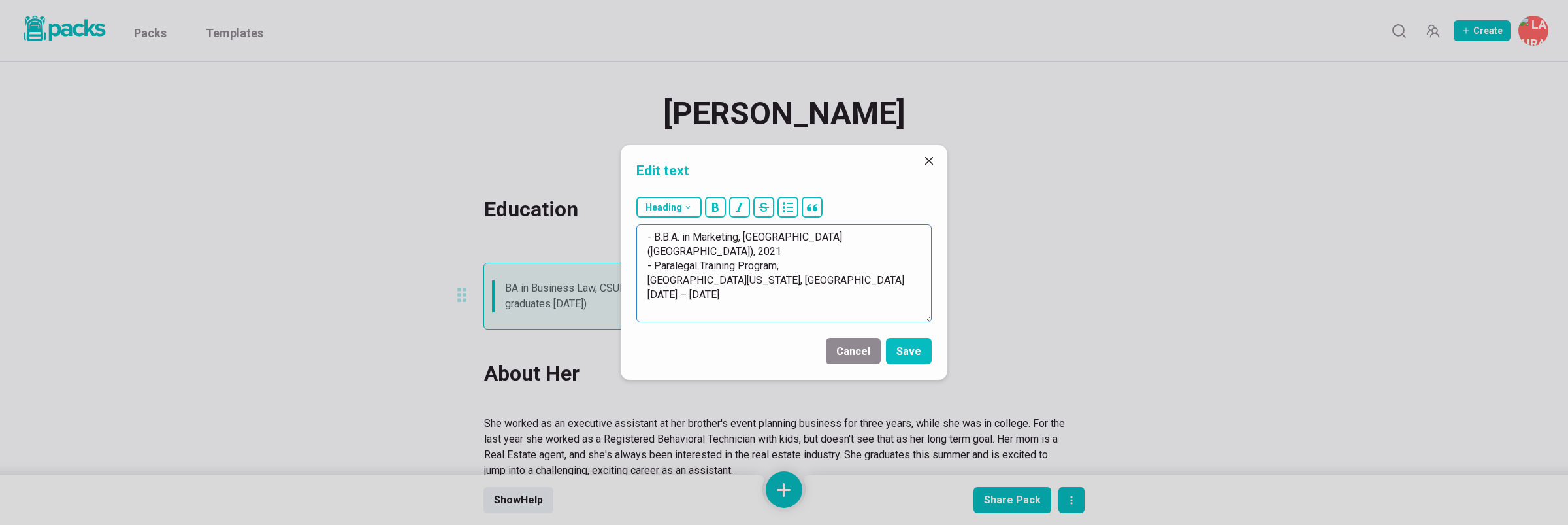
drag, startPoint x: 784, startPoint y: 252, endPoint x: 764, endPoint y: 280, distance: 34.4
click at [764, 280] on textarea "- B.B.A. in Marketing, [GEOGRAPHIC_DATA] ([GEOGRAPHIC_DATA]), 2021 - Paralegal …" at bounding box center [784, 273] width 296 height 98
type textarea "- B.B.A. in Marketing, [GEOGRAPHIC_DATA] ([GEOGRAPHIC_DATA]), 2021 - Paralegal …"
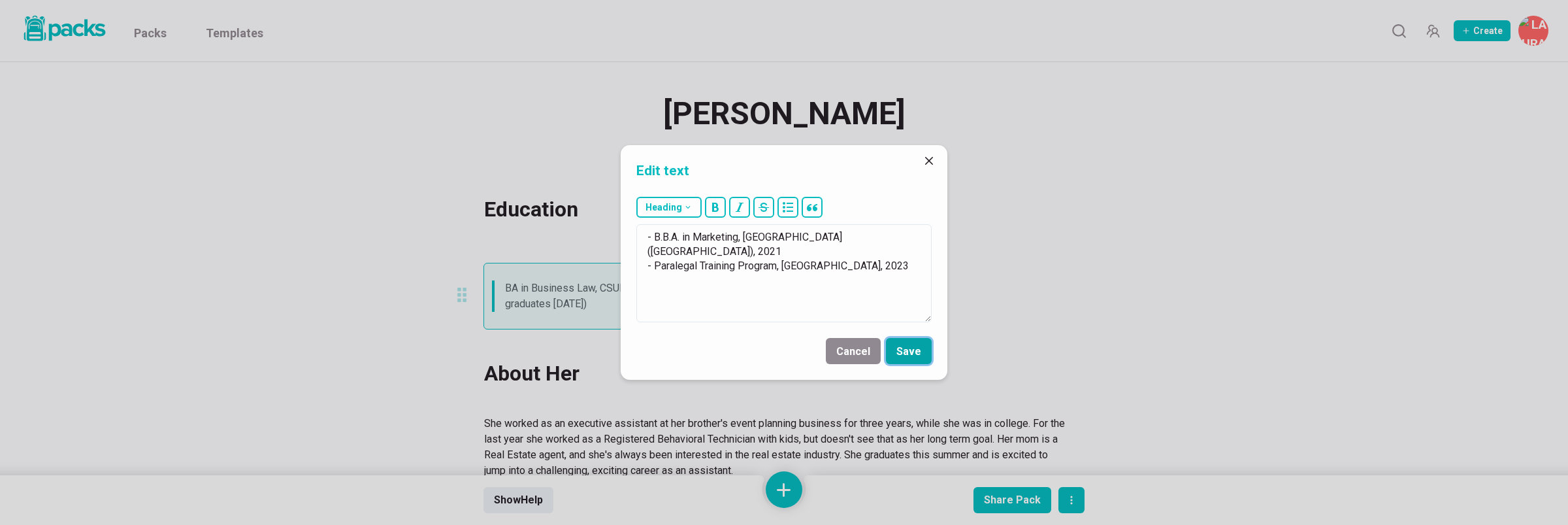
click at [920, 352] on button "Save" at bounding box center [909, 352] width 46 height 26
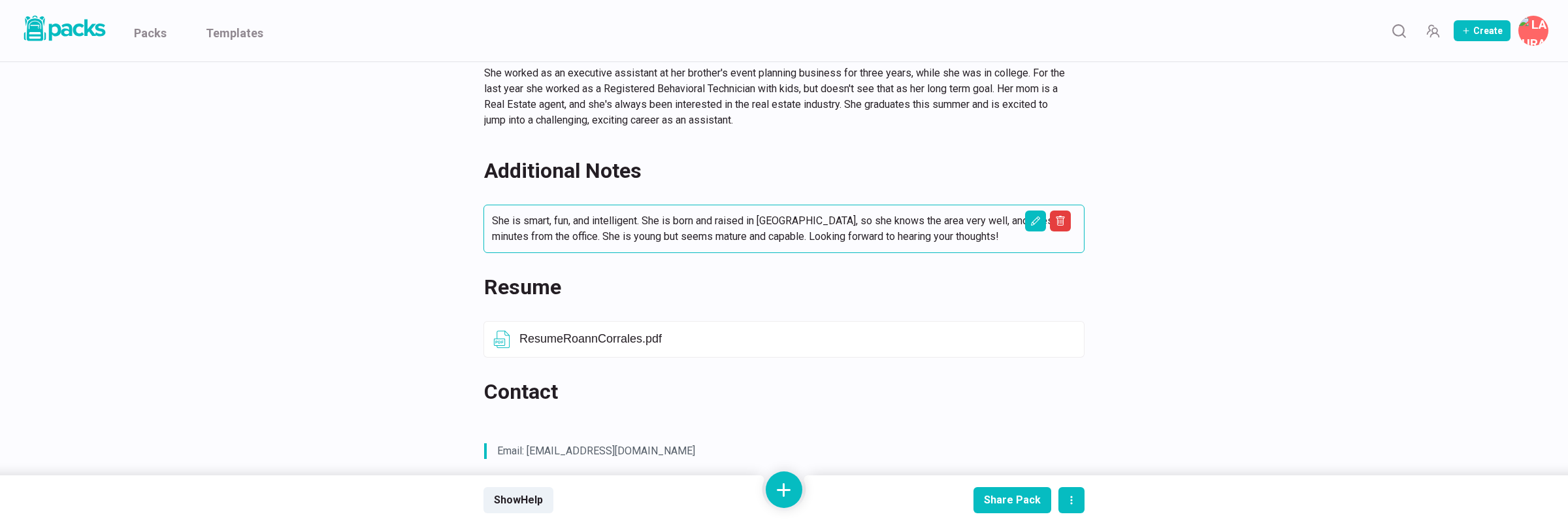
scroll to position [347, 0]
click at [1036, 217] on icon "Edit asset" at bounding box center [1035, 221] width 10 height 10
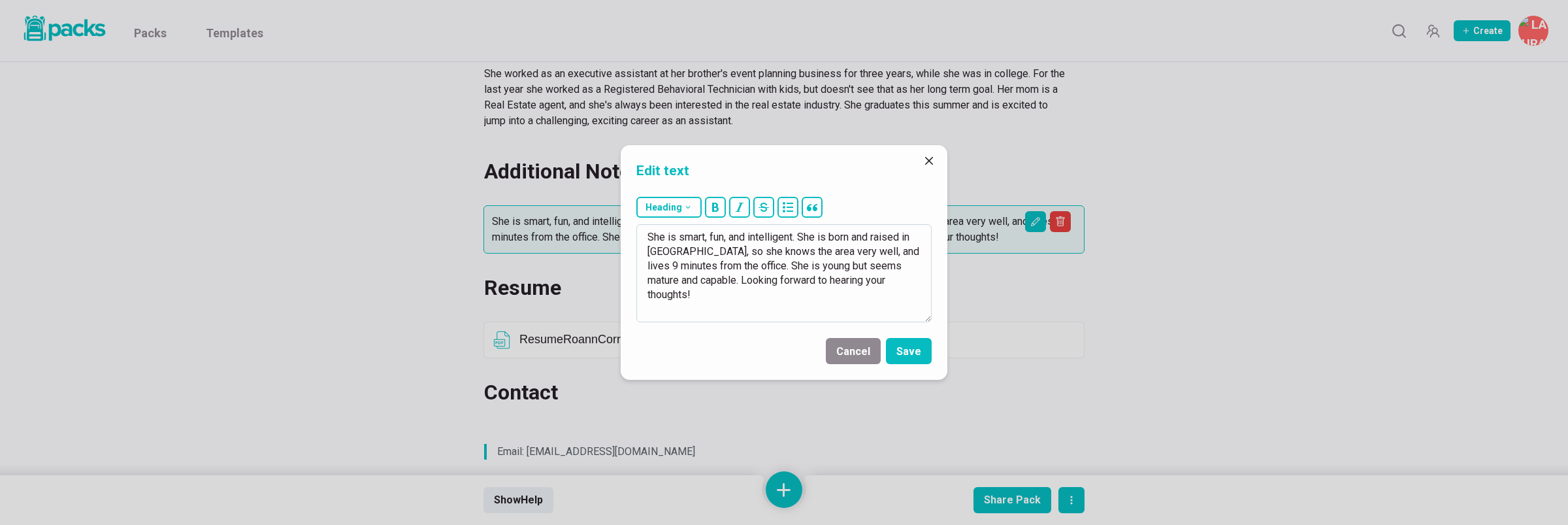
drag, startPoint x: 667, startPoint y: 236, endPoint x: 917, endPoint y: 282, distance: 254.2
click at [917, 282] on textarea "She is smart, fun, and intelligent. She is born and raised in [GEOGRAPHIC_DATA]…" at bounding box center [784, 273] width 296 height 98
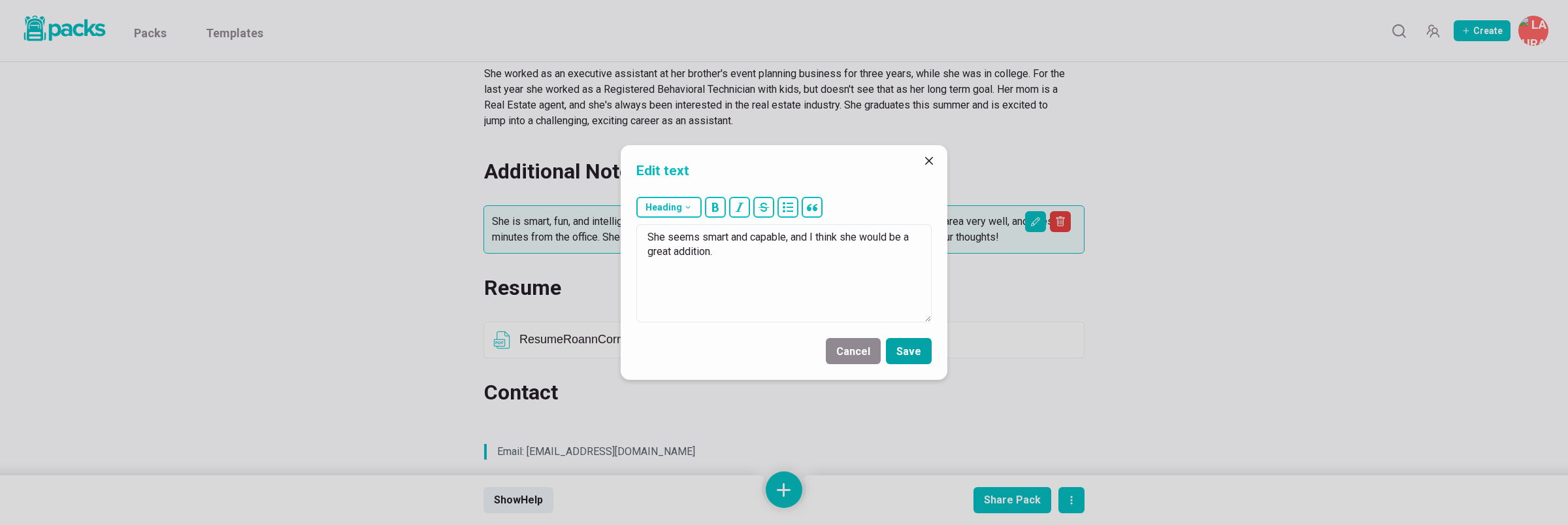
type textarea "She seems smart and capable, and I think she would be a great addition."
click at [913, 352] on button "Save" at bounding box center [909, 352] width 46 height 26
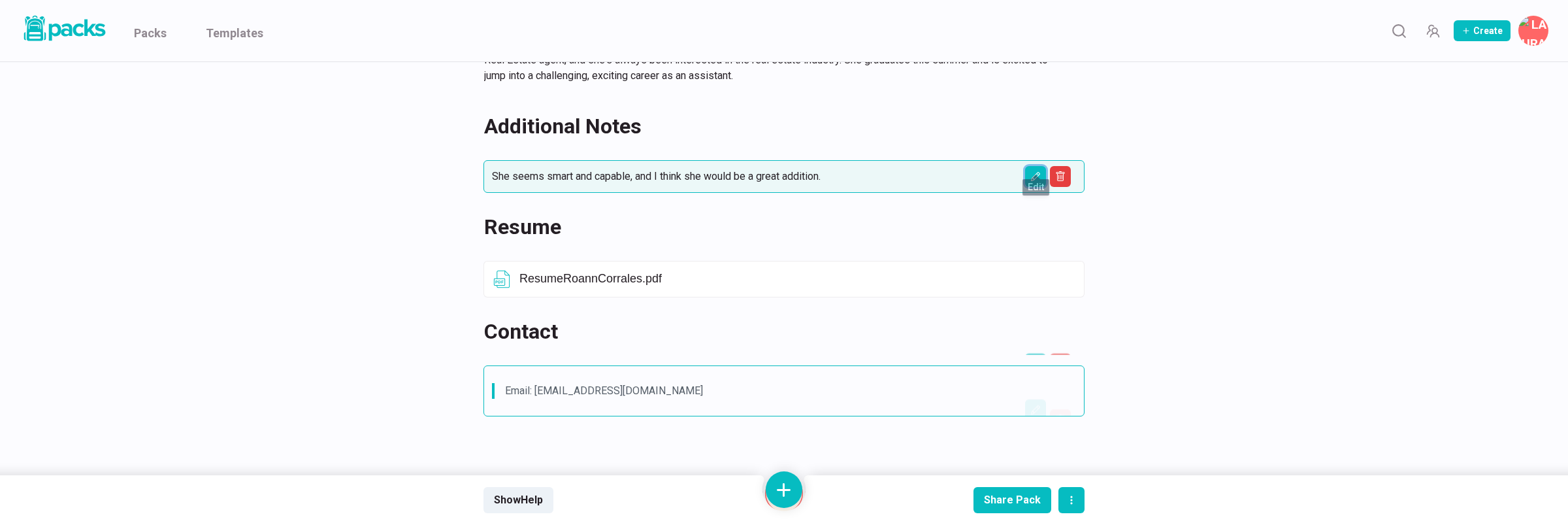
scroll to position [466, 0]
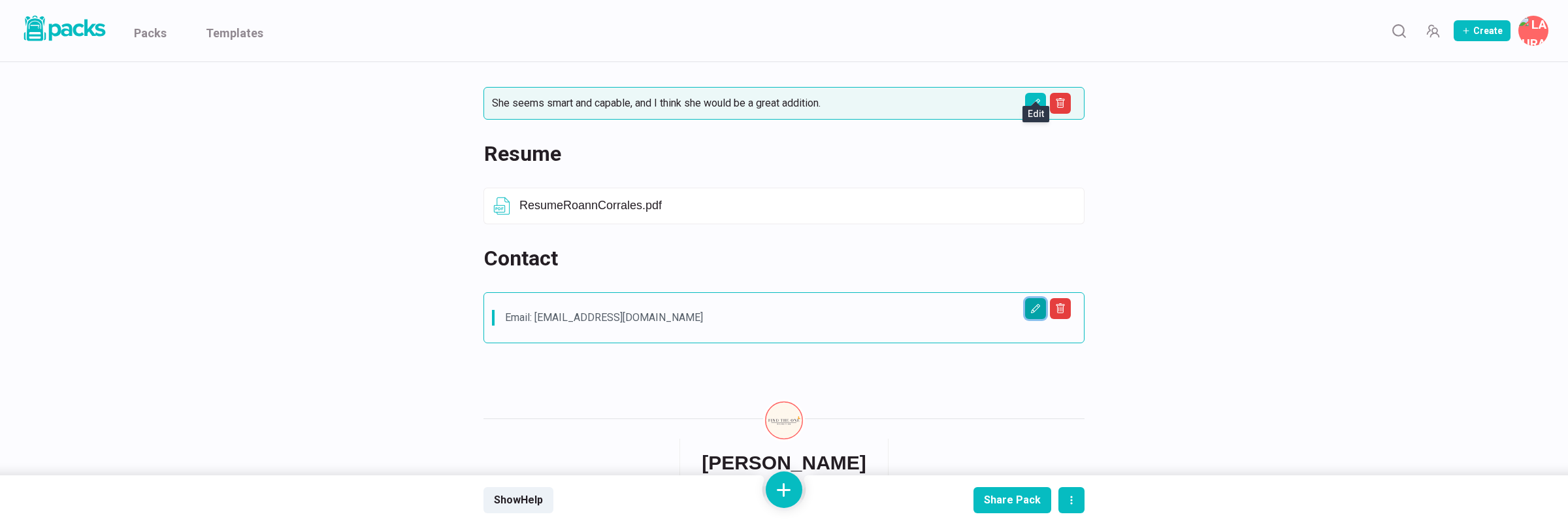
click at [1034, 304] on icon "Edit asset" at bounding box center [1035, 308] width 10 height 10
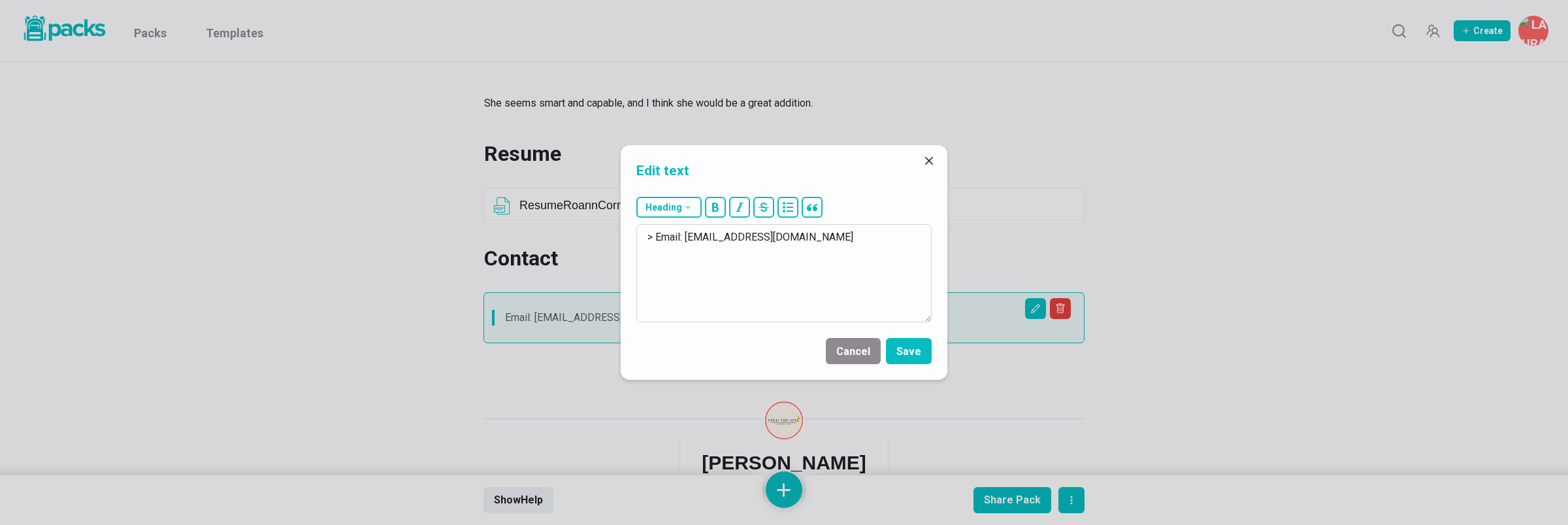
click at [876, 236] on textarea "> Email: [EMAIL_ADDRESS][DOMAIN_NAME]" at bounding box center [784, 273] width 296 height 98
drag, startPoint x: 687, startPoint y: 238, endPoint x: 889, endPoint y: 238, distance: 202.0
click at [889, 238] on textarea "> Email: [EMAIL_ADDRESS][DOMAIN_NAME] > Phone: [PHONE_NUMBER]" at bounding box center [784, 273] width 296 height 98
paste textarea "semaj.n2@g"
type textarea "> Email: [EMAIL_ADDRESS][DOMAIN_NAME] > Phone: [PHONE_NUMBER]"
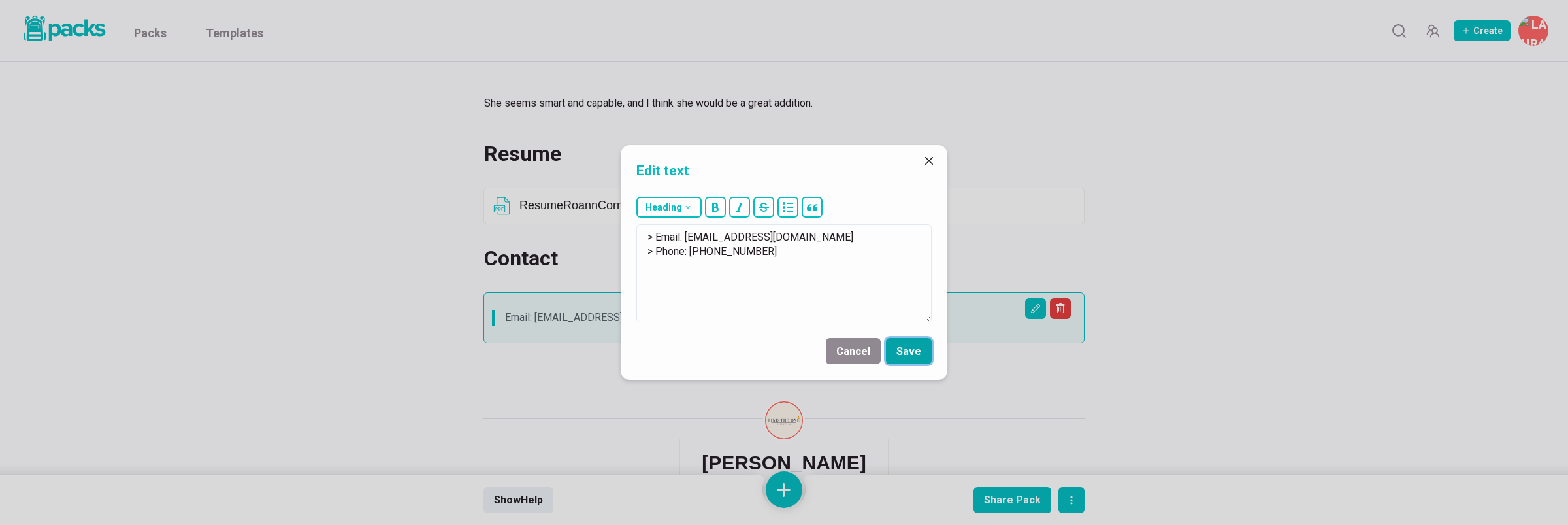
click at [901, 353] on button "Save" at bounding box center [909, 352] width 46 height 26
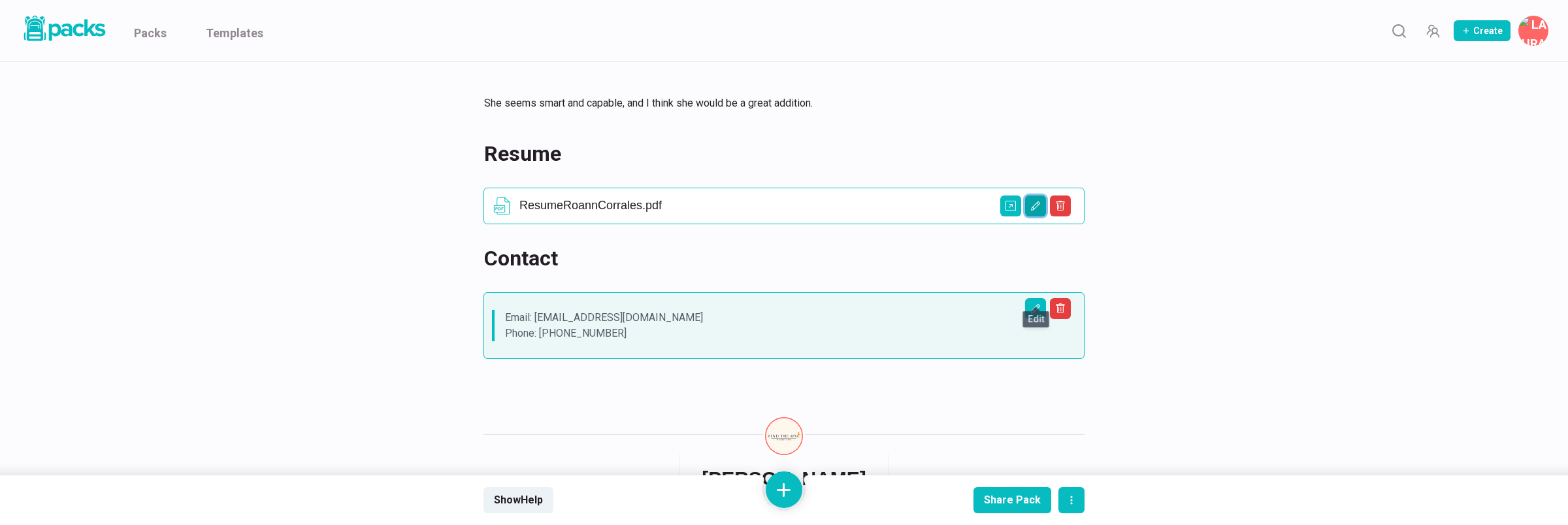
click at [1031, 201] on icon "Edit asset" at bounding box center [1035, 205] width 10 height 10
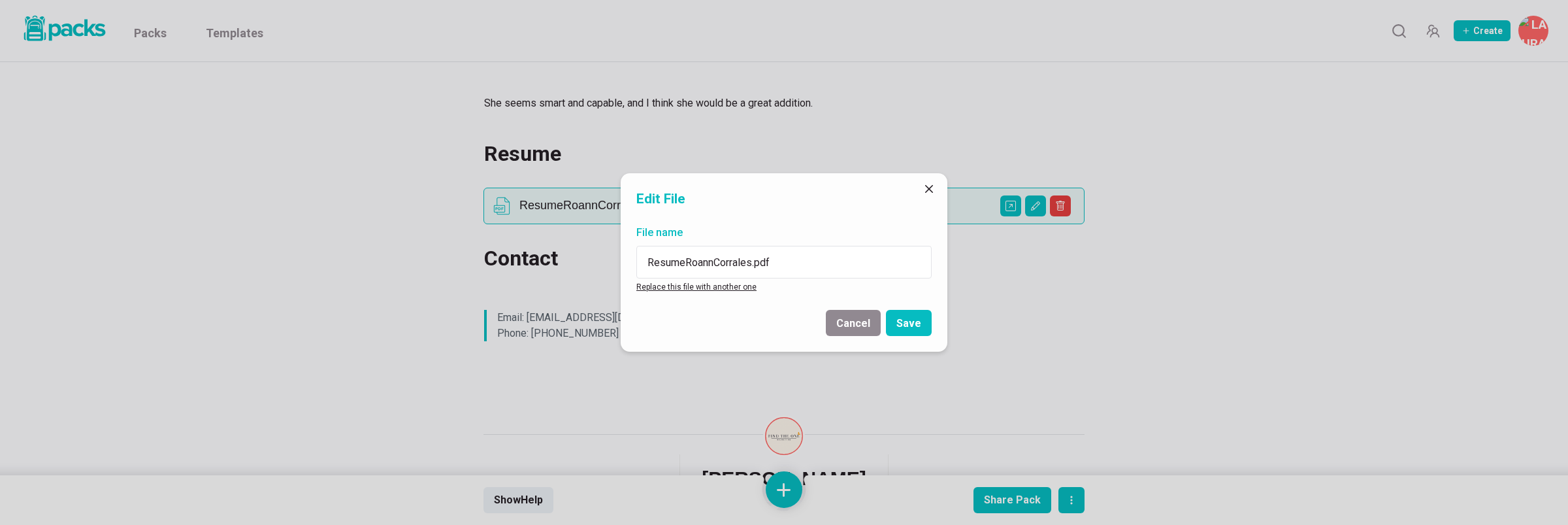
click at [694, 285] on link "Replace this file with another one" at bounding box center [697, 287] width 121 height 9
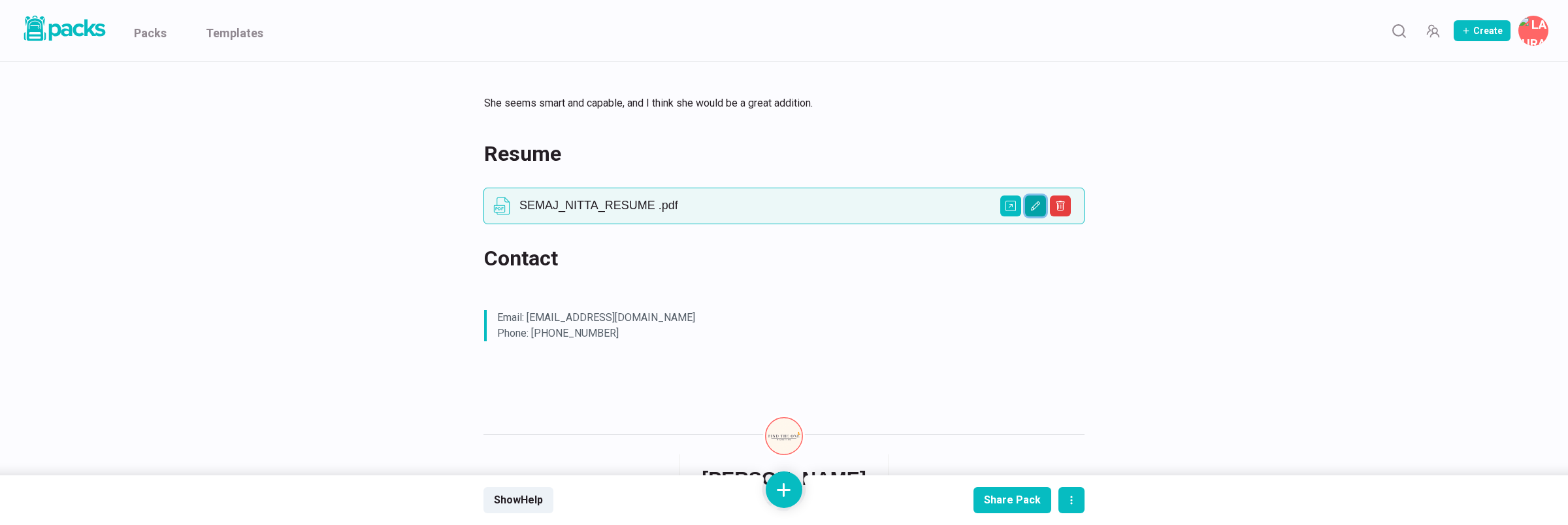
click at [1040, 201] on icon "Edit asset" at bounding box center [1035, 205] width 10 height 10
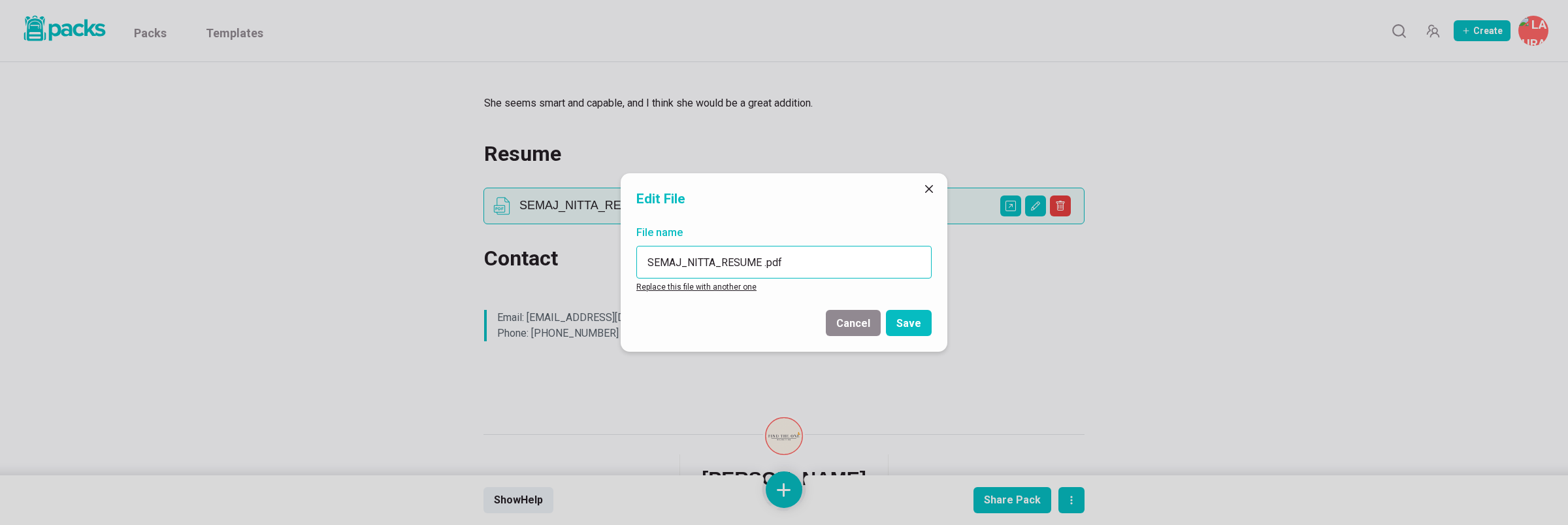
drag, startPoint x: 655, startPoint y: 262, endPoint x: 687, endPoint y: 260, distance: 32.1
click at [687, 260] on input "SEMAJ_NITTA_RESUME .pdf" at bounding box center [784, 262] width 296 height 33
drag, startPoint x: 687, startPoint y: 262, endPoint x: 711, endPoint y: 261, distance: 24.0
click at [711, 261] on input "Semaj NITTA_RESUME .pdf" at bounding box center [784, 262] width 296 height 33
drag, startPoint x: 714, startPoint y: 259, endPoint x: 746, endPoint y: 259, distance: 32.0
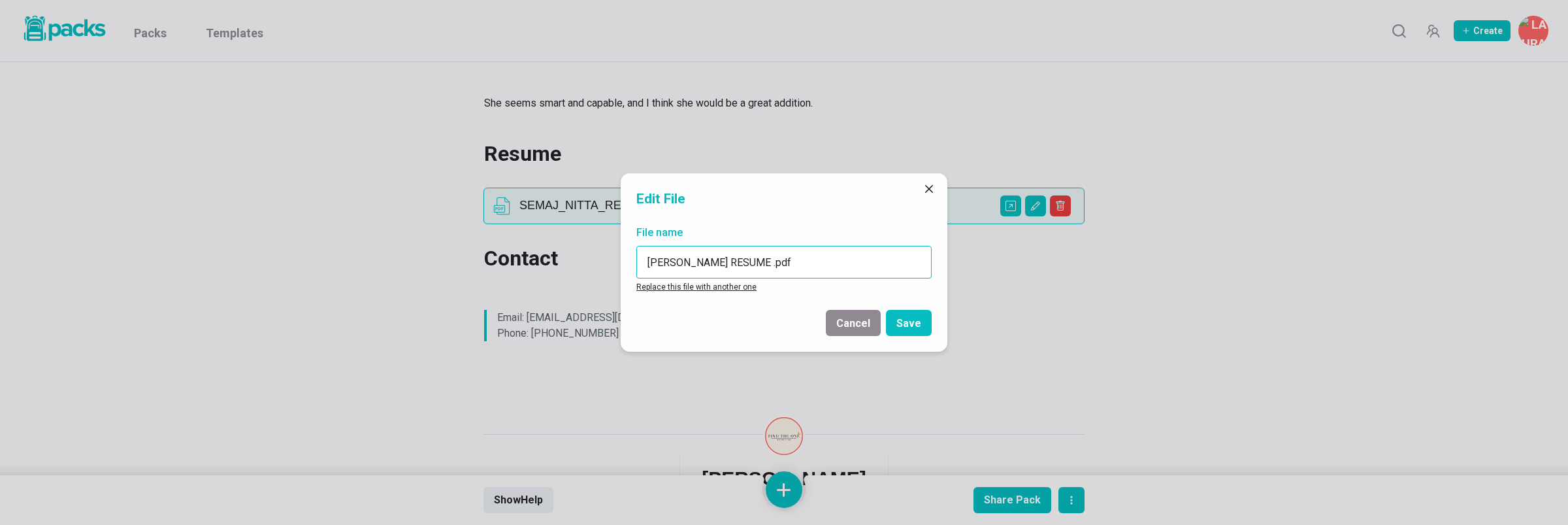
click at [746, 259] on input "[PERSON_NAME] RESUME .pdf" at bounding box center [784, 262] width 296 height 33
type input "[PERSON_NAME] Resume.pdf"
click at [912, 326] on button "Save" at bounding box center [909, 323] width 46 height 26
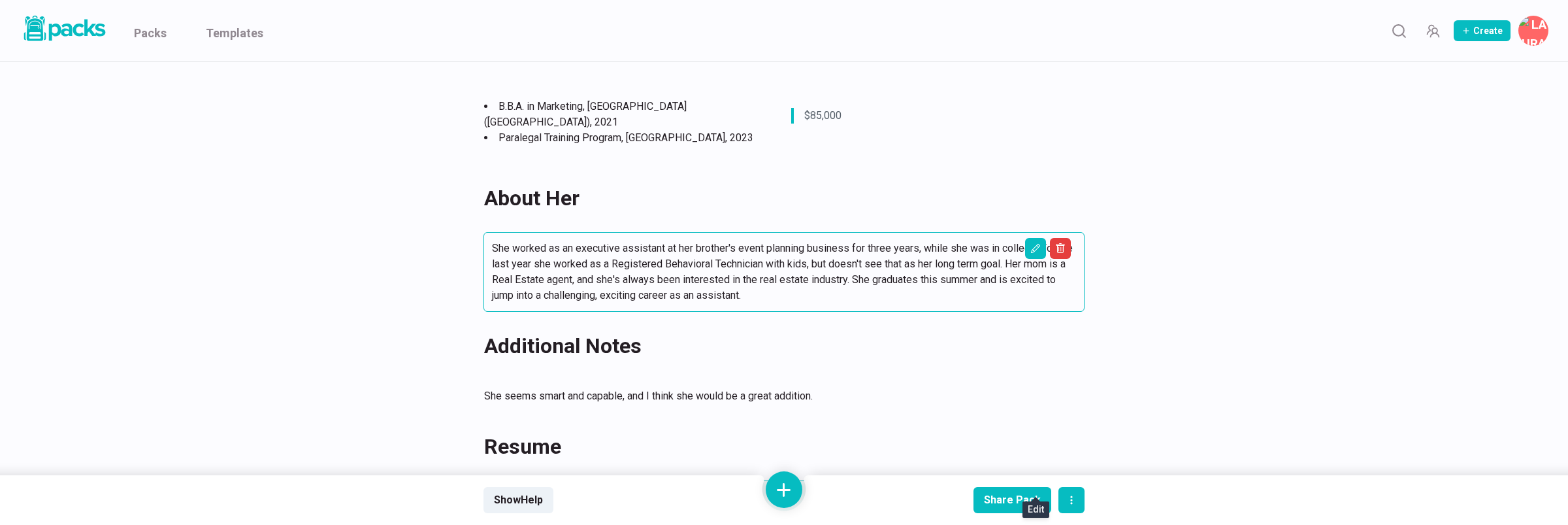
scroll to position [170, 0]
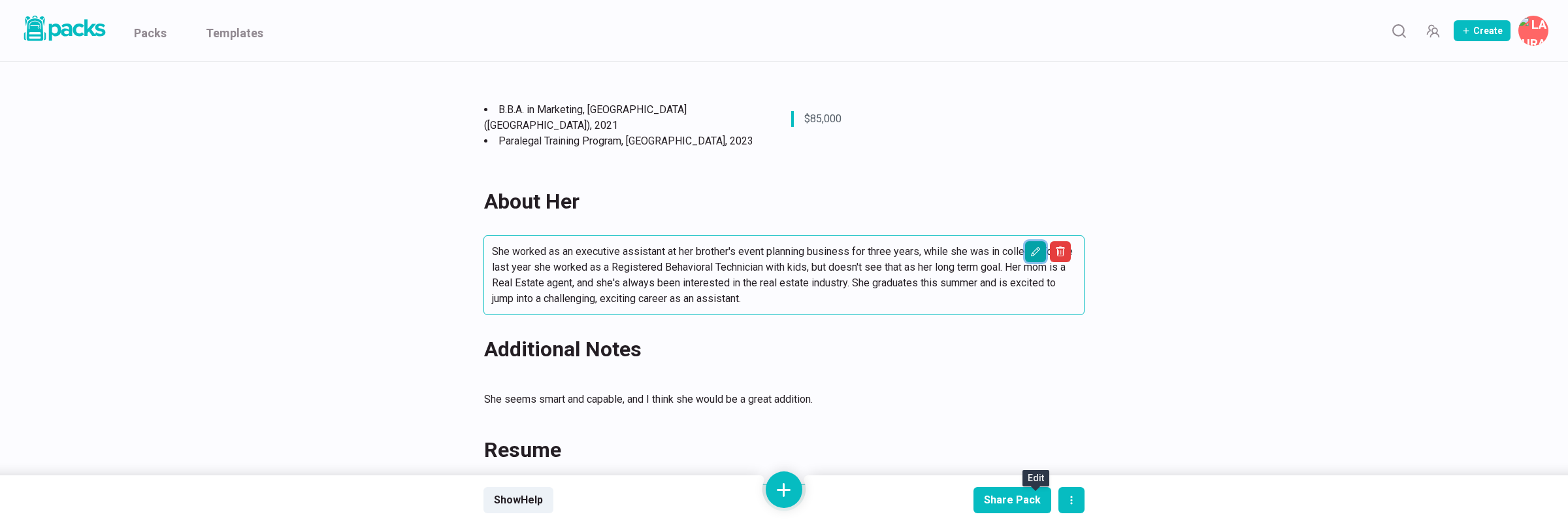
click at [1036, 247] on icon "Edit asset" at bounding box center [1035, 252] width 10 height 10
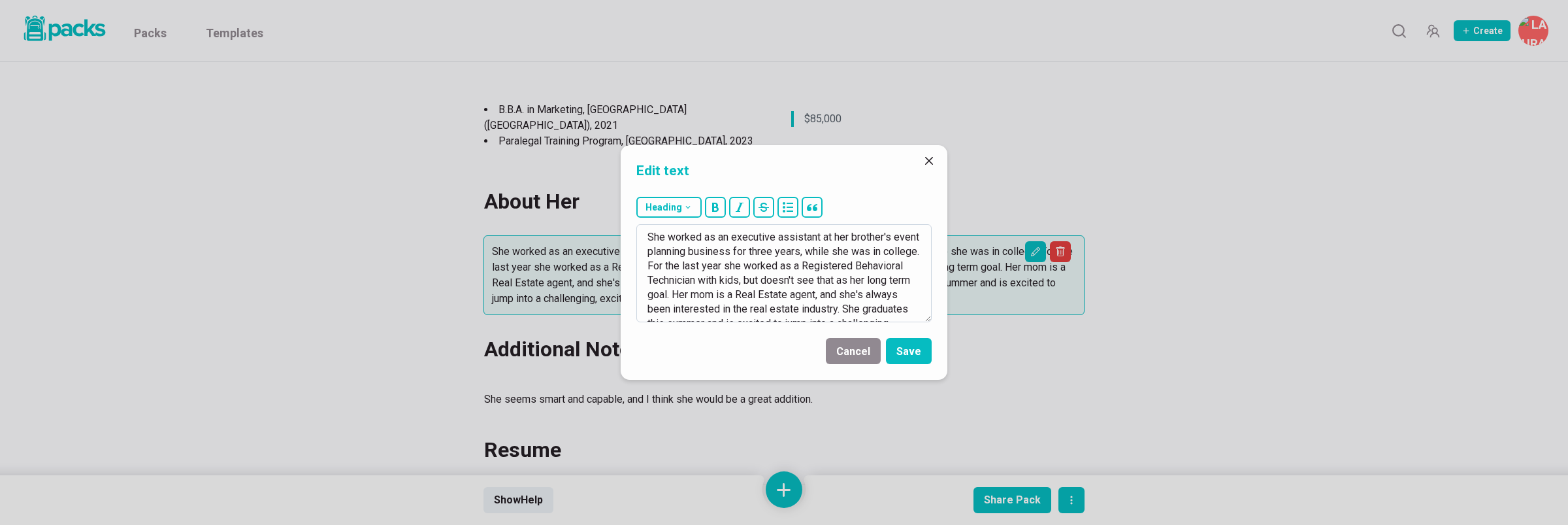
click at [701, 252] on textarea "She worked as an executive assistant at her brother's event planning business f…" at bounding box center [784, 273] width 296 height 98
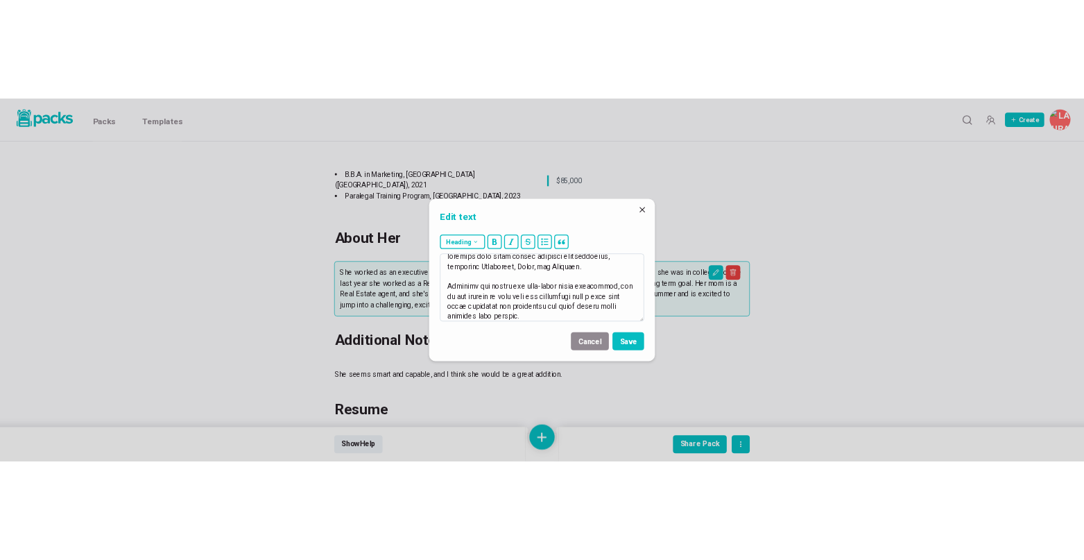
scroll to position [0, 0]
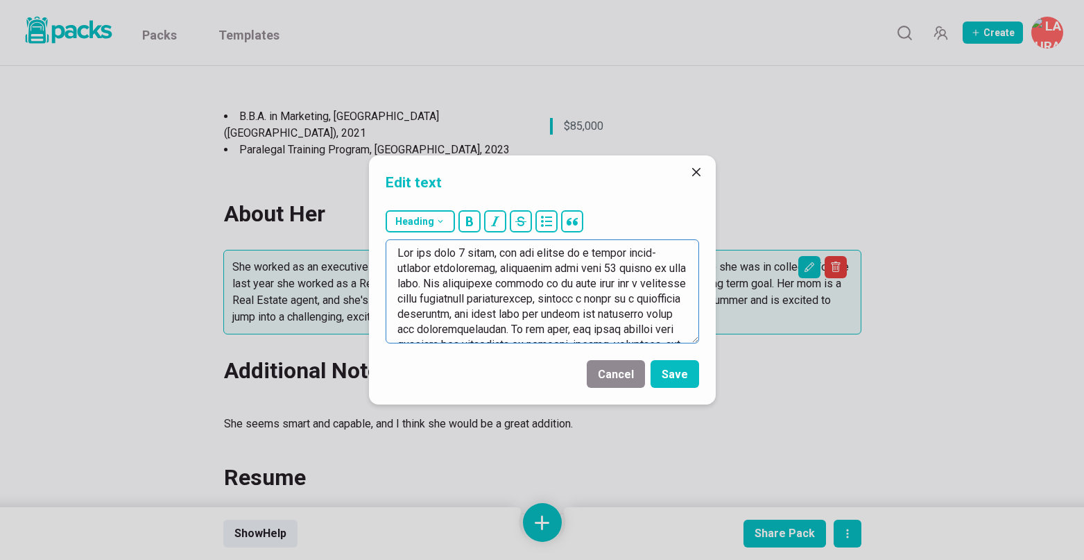
click at [536, 253] on textarea at bounding box center [543, 291] width 314 height 104
click at [490, 270] on textarea at bounding box center [543, 291] width 314 height 104
click at [518, 268] on textarea at bounding box center [543, 291] width 314 height 104
click at [528, 265] on textarea at bounding box center [543, 291] width 314 height 104
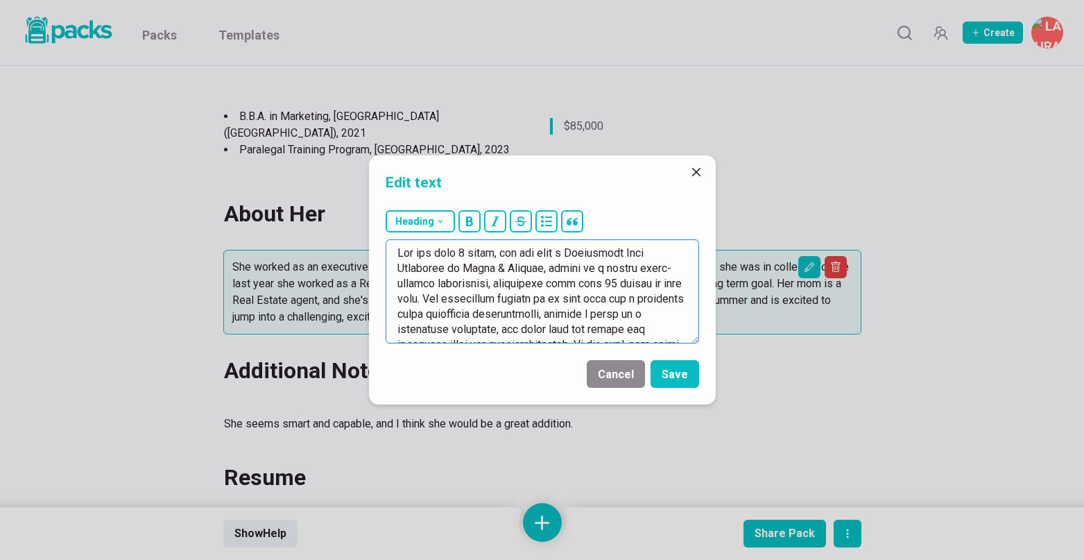
click at [570, 269] on textarea at bounding box center [543, 291] width 314 height 104
drag, startPoint x: 655, startPoint y: 283, endPoint x: 441, endPoint y: 297, distance: 214.1
click at [441, 297] on textarea at bounding box center [543, 291] width 314 height 104
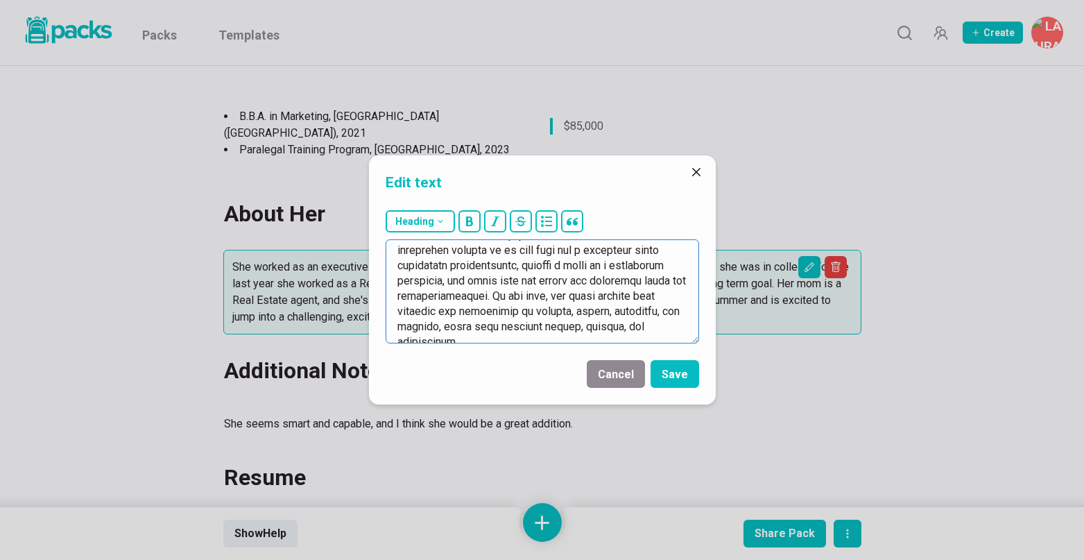
scroll to position [49, 0]
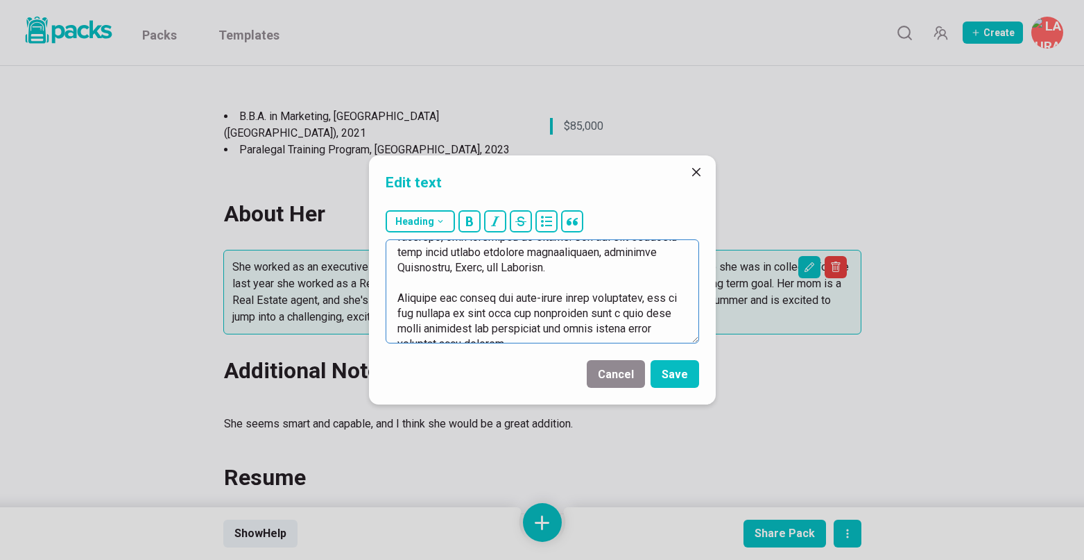
drag, startPoint x: 479, startPoint y: 295, endPoint x: 481, endPoint y: 255, distance: 39.6
click at [481, 255] on textarea at bounding box center [543, 291] width 314 height 104
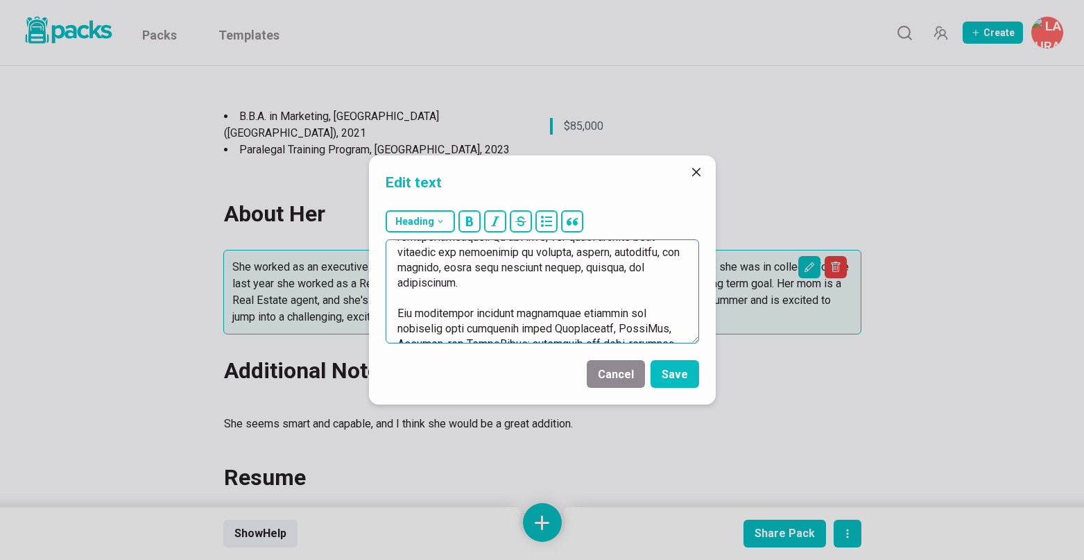
scroll to position [76, 0]
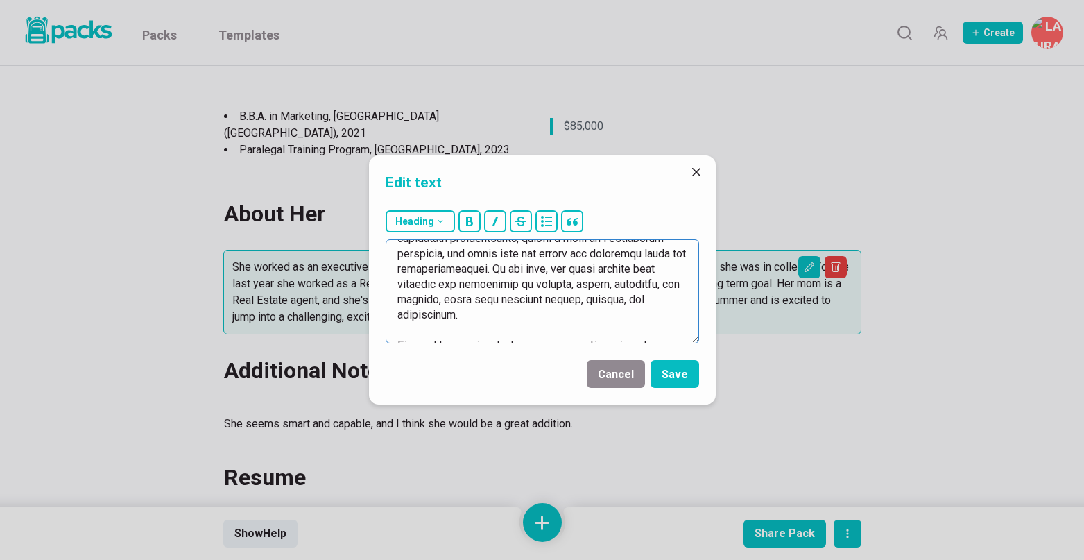
click at [489, 271] on textarea at bounding box center [543, 291] width 314 height 104
drag, startPoint x: 478, startPoint y: 268, endPoint x: 489, endPoint y: 311, distance: 45.1
click at [489, 311] on textarea at bounding box center [543, 291] width 314 height 104
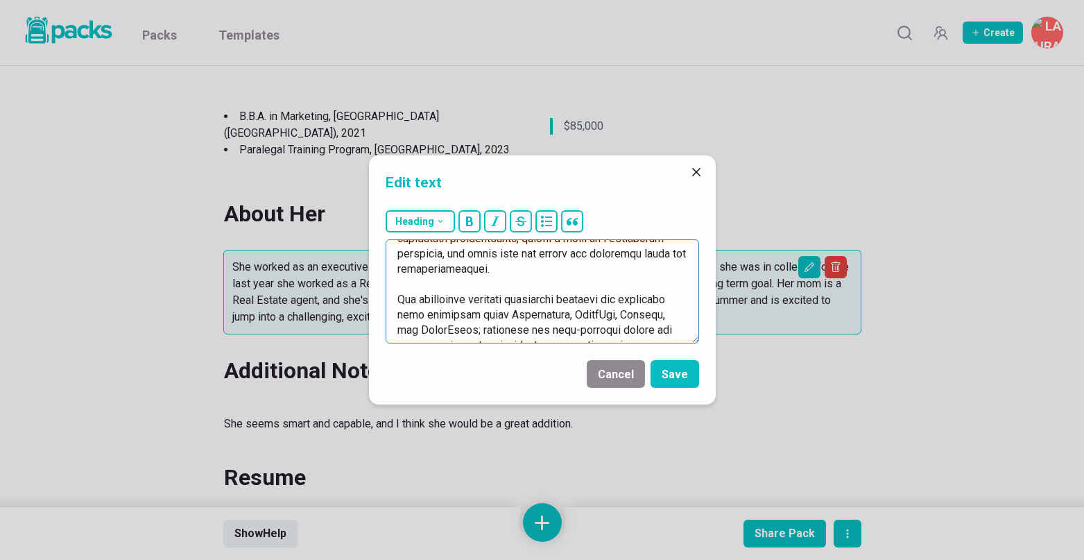
scroll to position [0, 0]
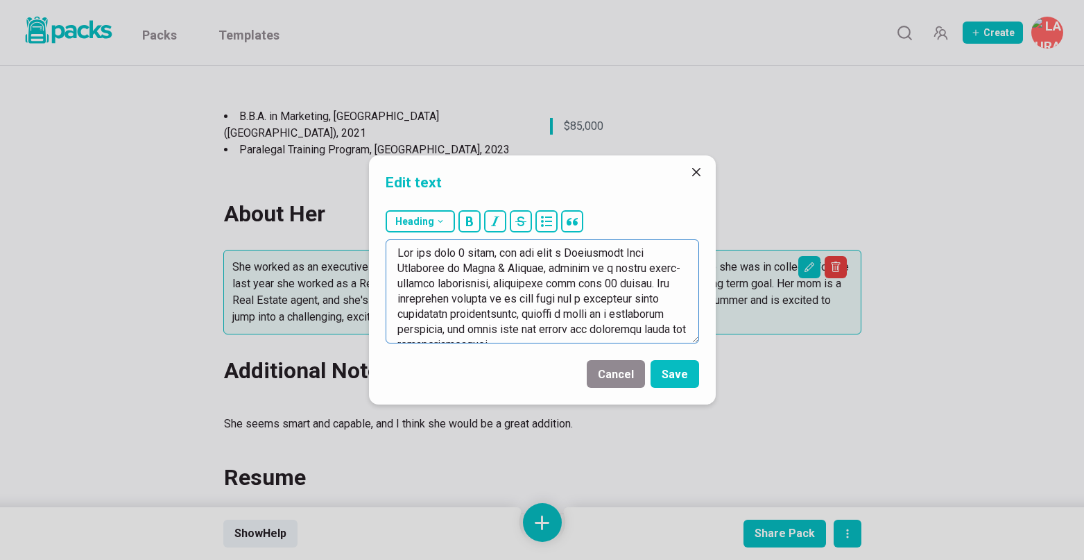
click at [658, 284] on textarea at bounding box center [543, 291] width 314 height 104
paste textarea "At her firm, she works closely with partners and associates on motions, briefs,…"
drag, startPoint x: 662, startPoint y: 284, endPoint x: 446, endPoint y: 297, distance: 216.2
click at [446, 297] on textarea at bounding box center [543, 291] width 314 height 104
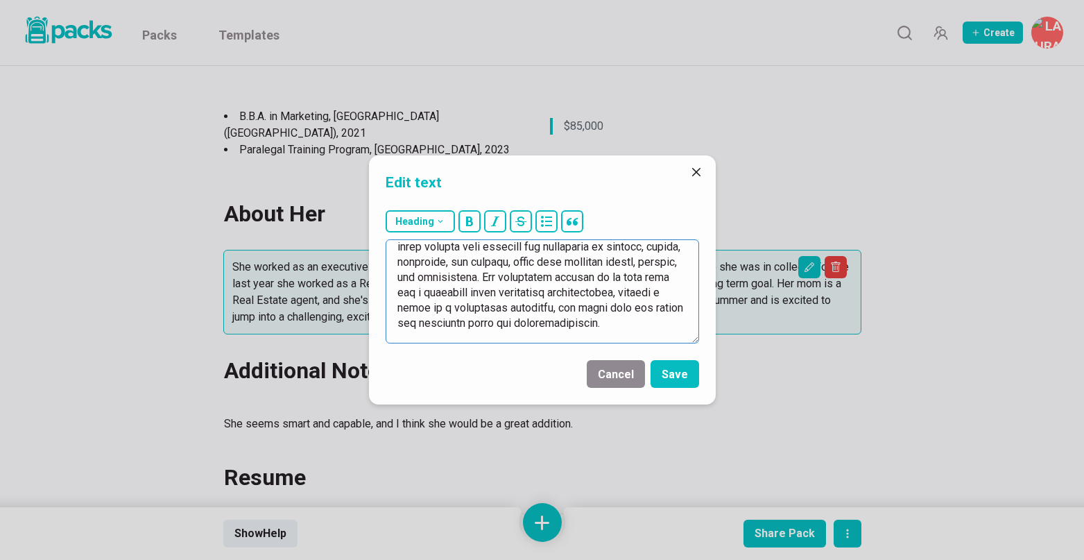
scroll to position [54, 0]
drag, startPoint x: 523, startPoint y: 276, endPoint x: 588, endPoint y: 275, distance: 64.5
click at [588, 275] on textarea at bounding box center [543, 291] width 314 height 104
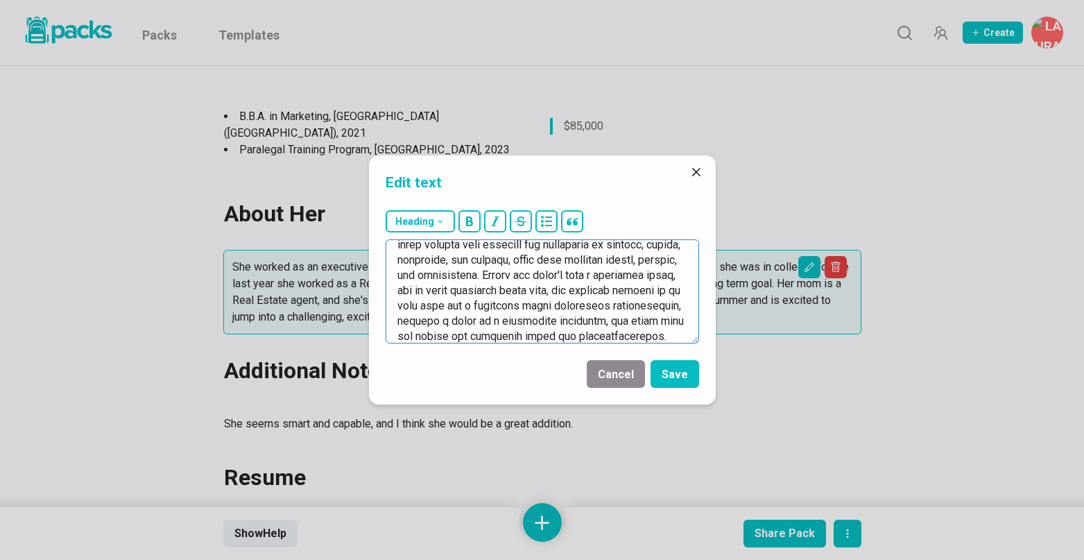
drag, startPoint x: 624, startPoint y: 307, endPoint x: 529, endPoint y: 318, distance: 96.4
click at [529, 318] on textarea at bounding box center [543, 291] width 314 height 104
click at [567, 298] on textarea at bounding box center [543, 291] width 314 height 104
drag, startPoint x: 397, startPoint y: 320, endPoint x: 613, endPoint y: 330, distance: 216.7
click at [613, 330] on textarea at bounding box center [543, 291] width 314 height 104
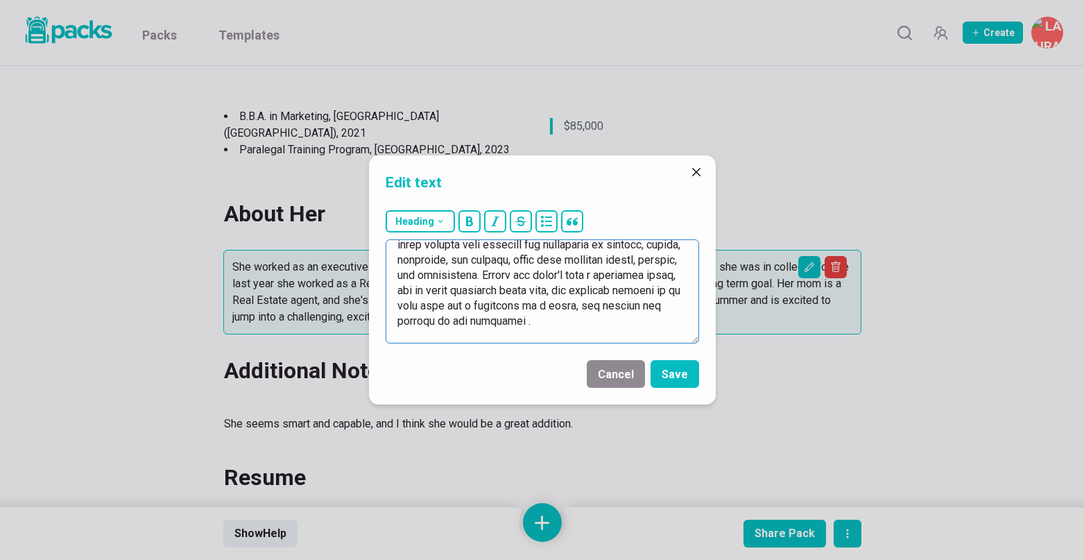
drag, startPoint x: 666, startPoint y: 305, endPoint x: 676, endPoint y: 318, distance: 16.4
click at [676, 318] on textarea at bounding box center [543, 291] width 314 height 104
click at [439, 307] on textarea at bounding box center [543, 291] width 314 height 104
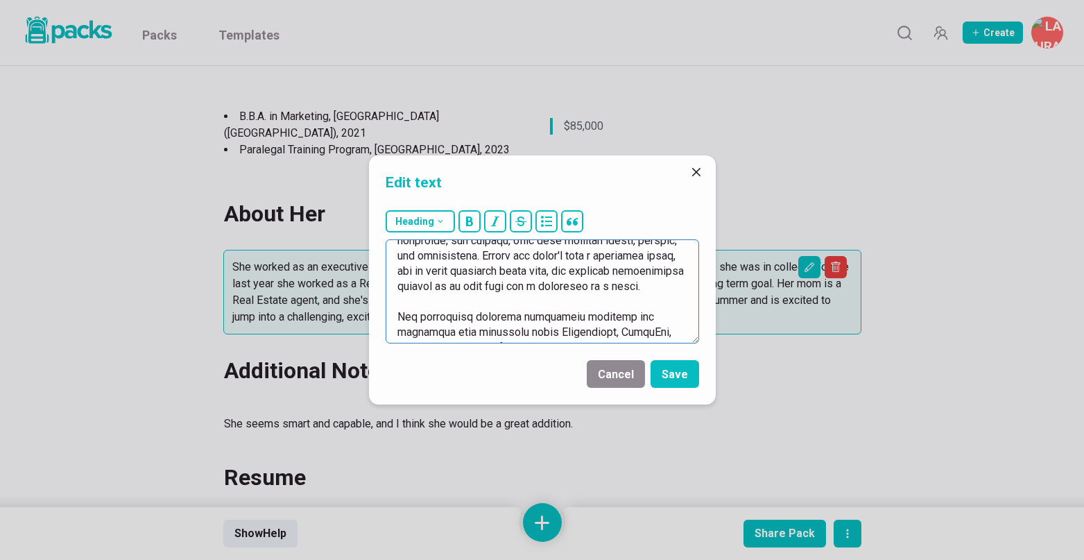
click at [445, 301] on textarea at bounding box center [543, 291] width 314 height 104
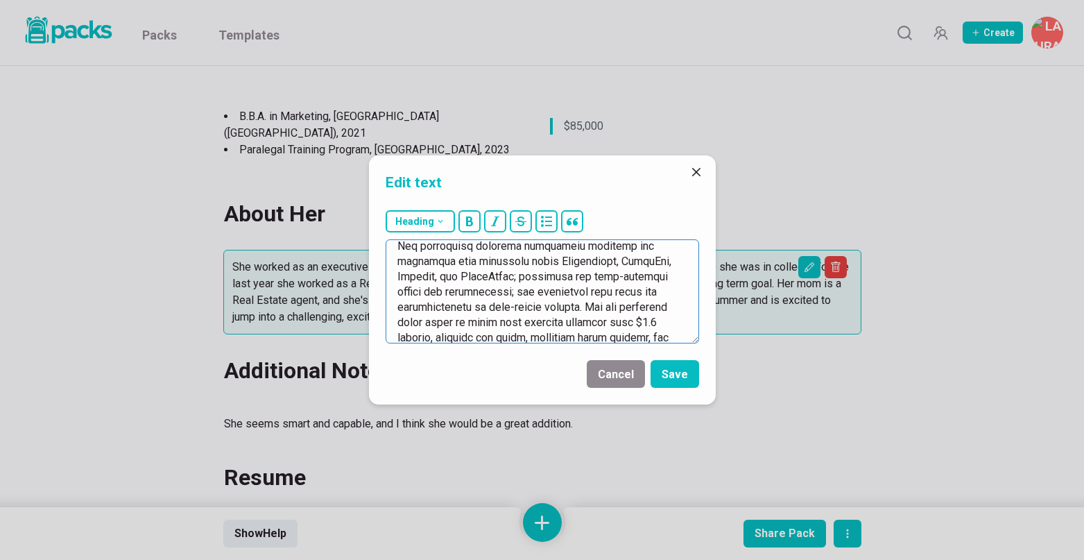
scroll to position [148, 0]
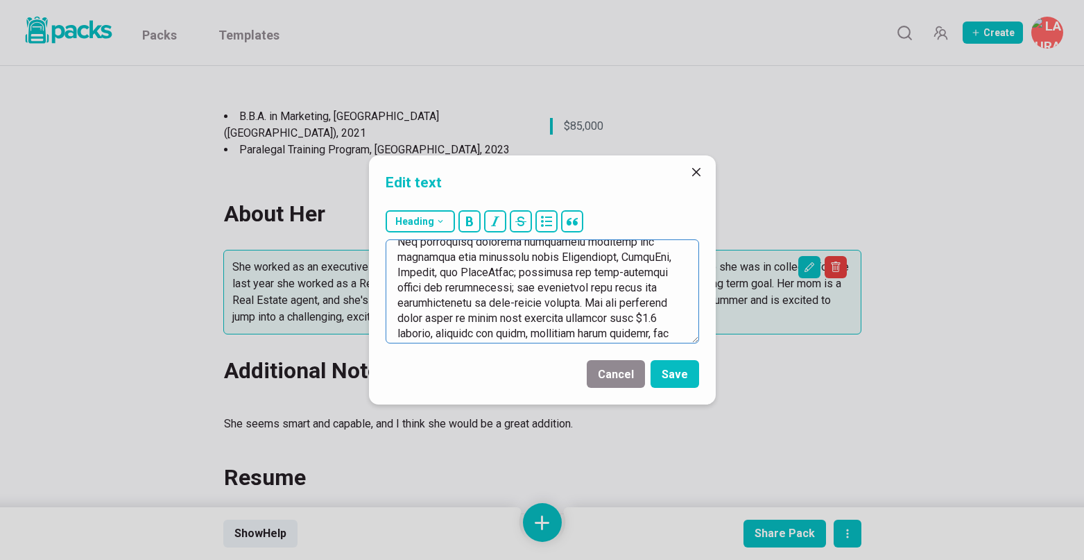
drag, startPoint x: 572, startPoint y: 258, endPoint x: 391, endPoint y: 250, distance: 181.2
click at [391, 250] on textarea at bounding box center [543, 291] width 314 height 104
click at [403, 255] on textarea at bounding box center [543, 291] width 314 height 104
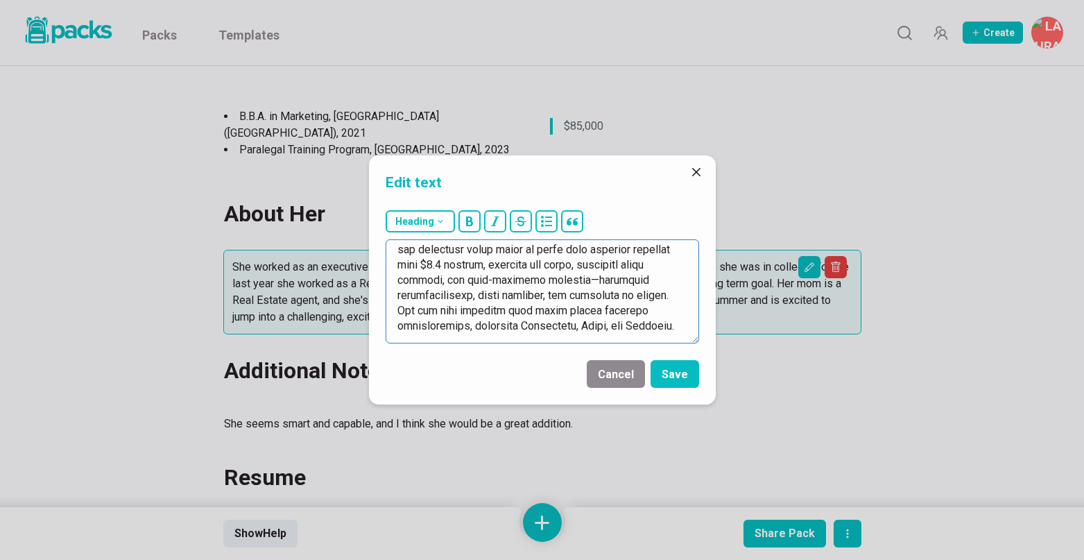
scroll to position [205, 0]
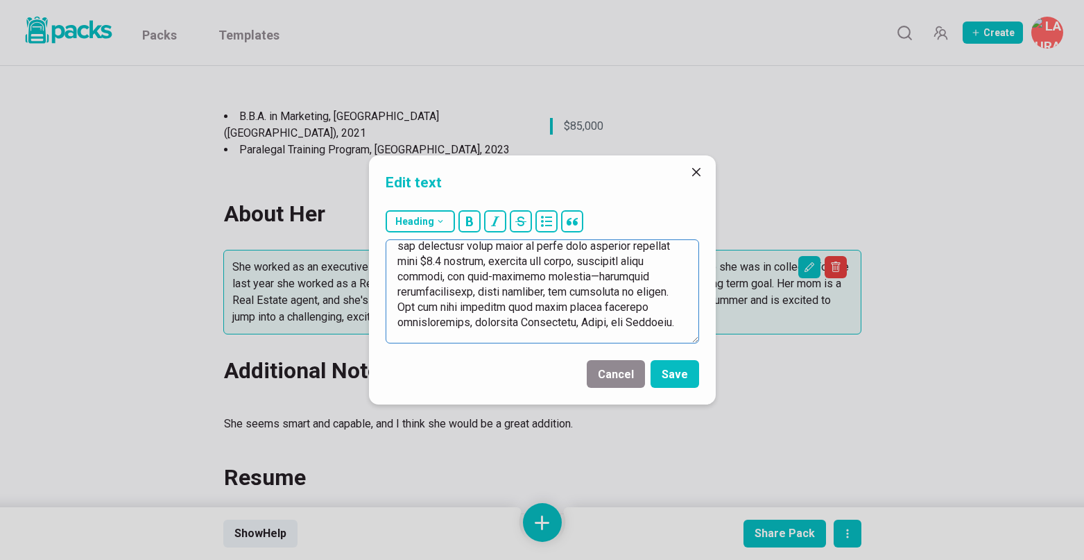
drag, startPoint x: 638, startPoint y: 294, endPoint x: 424, endPoint y: 318, distance: 215.7
click at [424, 318] on textarea at bounding box center [543, 291] width 314 height 104
click at [401, 309] on textarea at bounding box center [543, 291] width 314 height 104
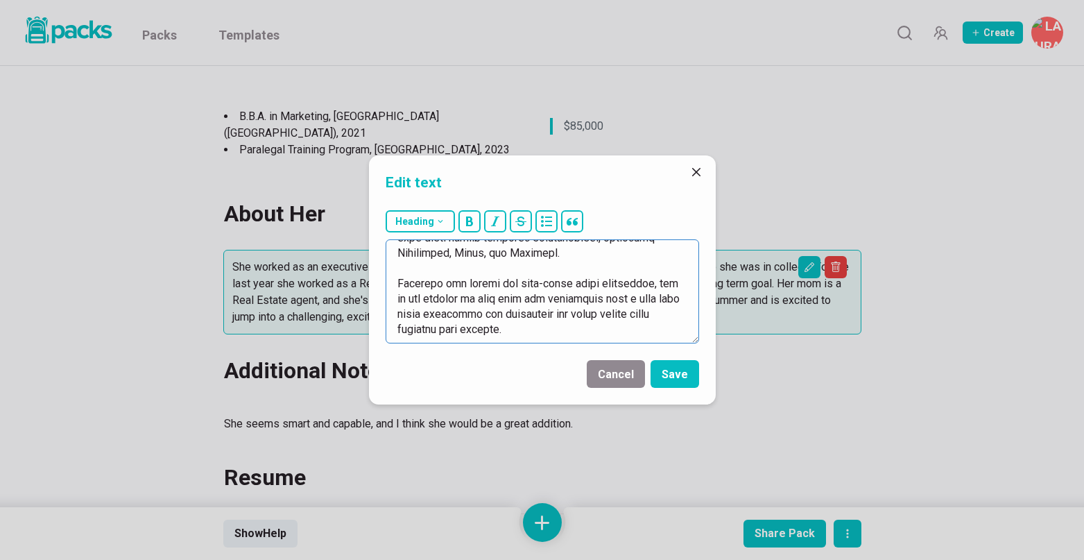
scroll to position [273, 0]
click at [496, 285] on textarea at bounding box center [543, 291] width 314 height 104
click at [474, 287] on textarea at bounding box center [543, 291] width 314 height 104
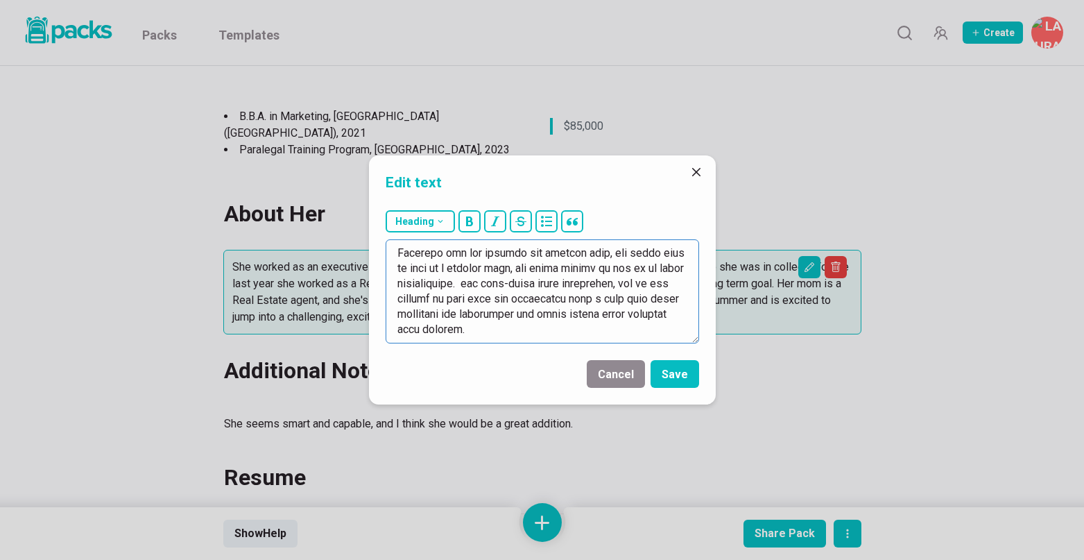
scroll to position [305, 0]
drag, startPoint x: 461, startPoint y: 285, endPoint x: 470, endPoint y: 327, distance: 42.4
click at [470, 327] on textarea at bounding box center [543, 291] width 314 height 104
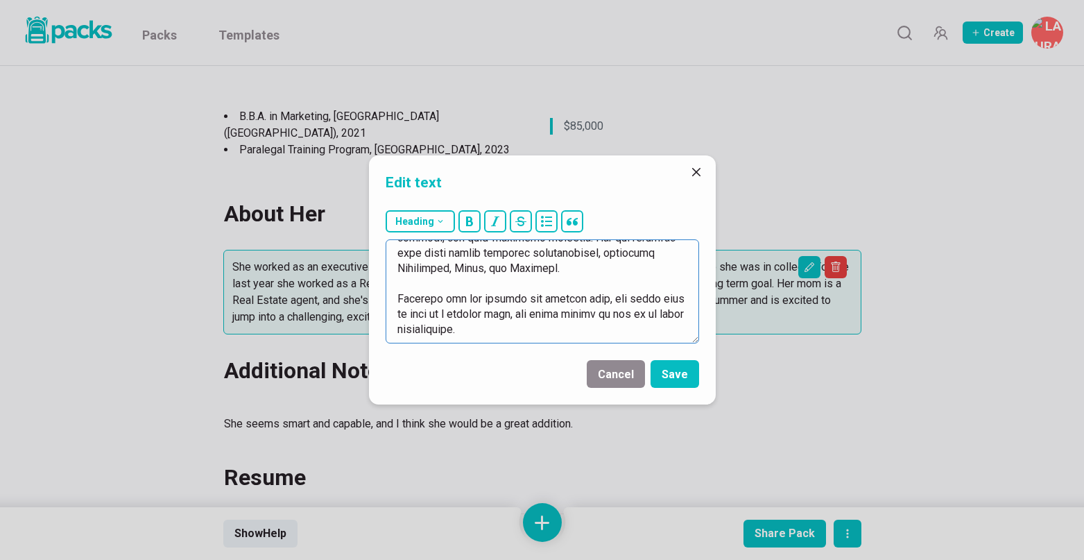
scroll to position [259, 0]
click at [418, 332] on textarea at bounding box center [543, 291] width 314 height 104
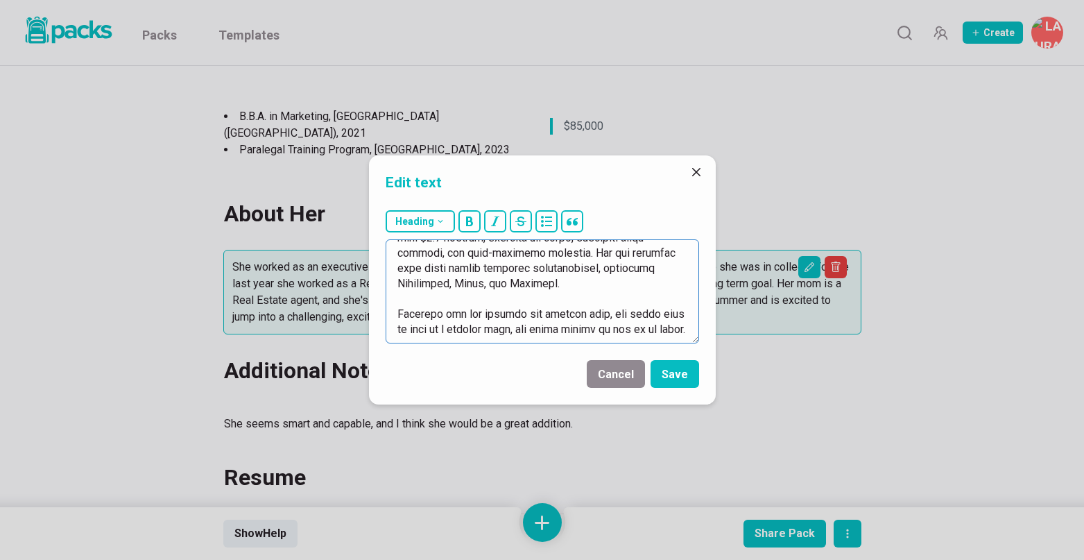
scroll to position [244, 0]
click at [618, 330] on textarea at bounding box center [543, 291] width 314 height 104
click at [638, 330] on textarea at bounding box center [543, 291] width 314 height 104
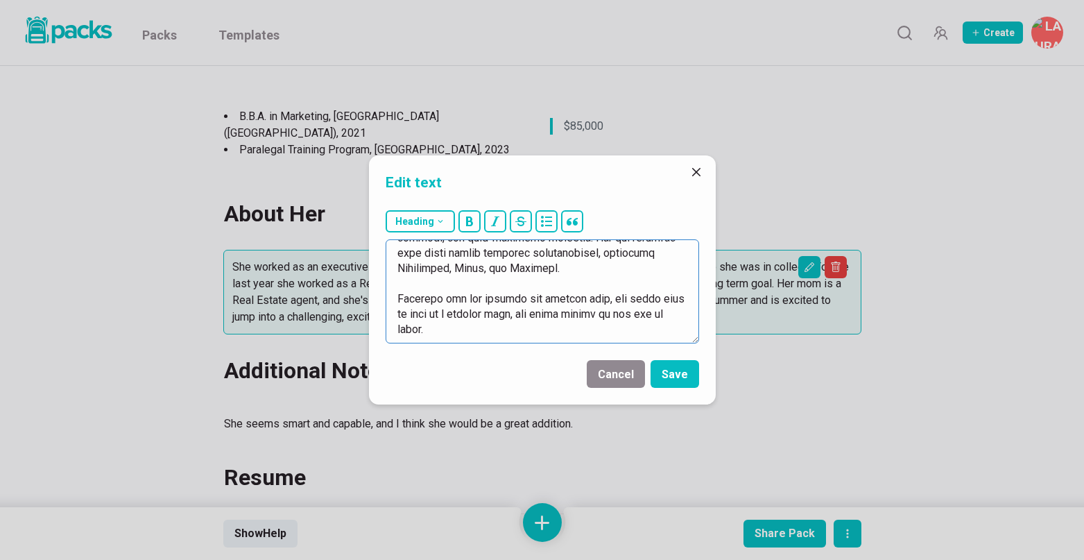
scroll to position [259, 0]
click at [478, 329] on textarea at bounding box center [543, 291] width 314 height 104
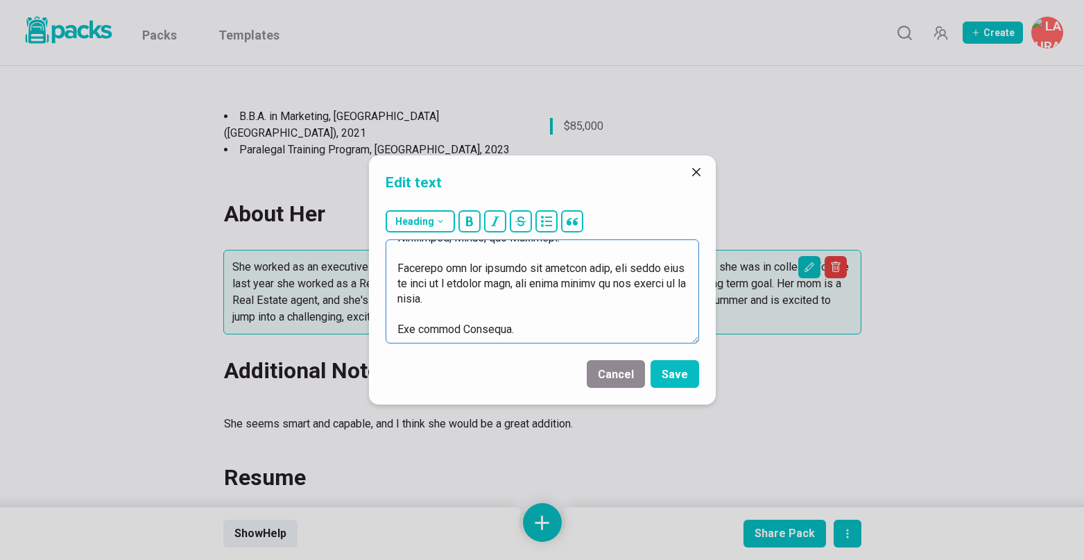
type textarea "For the last 2 years, she has been a Litigation Case Assistant at Irell & [PERS…"
click at [472, 306] on textarea at bounding box center [543, 291] width 314 height 104
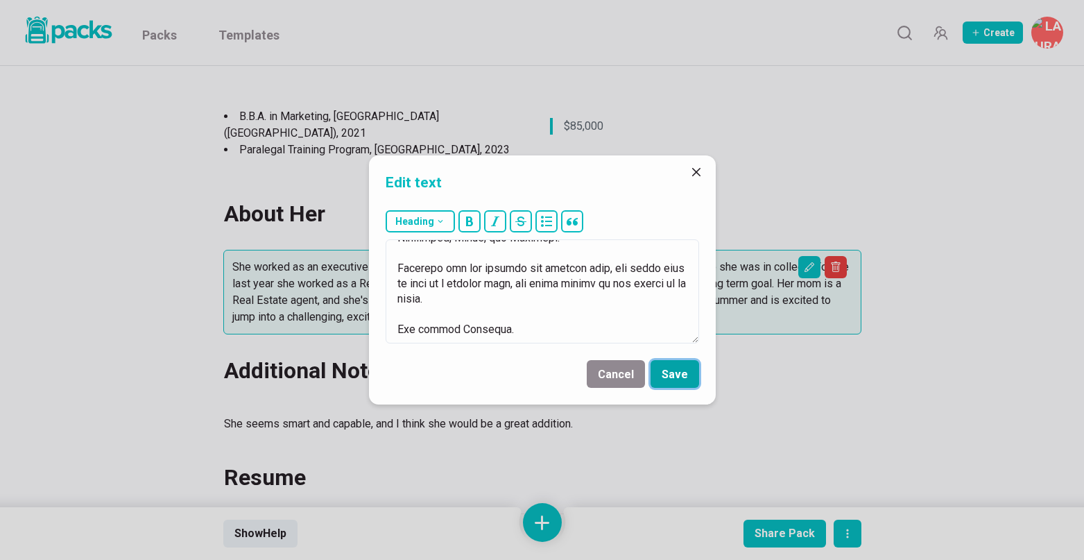
click at [681, 379] on button "Save" at bounding box center [675, 374] width 49 height 28
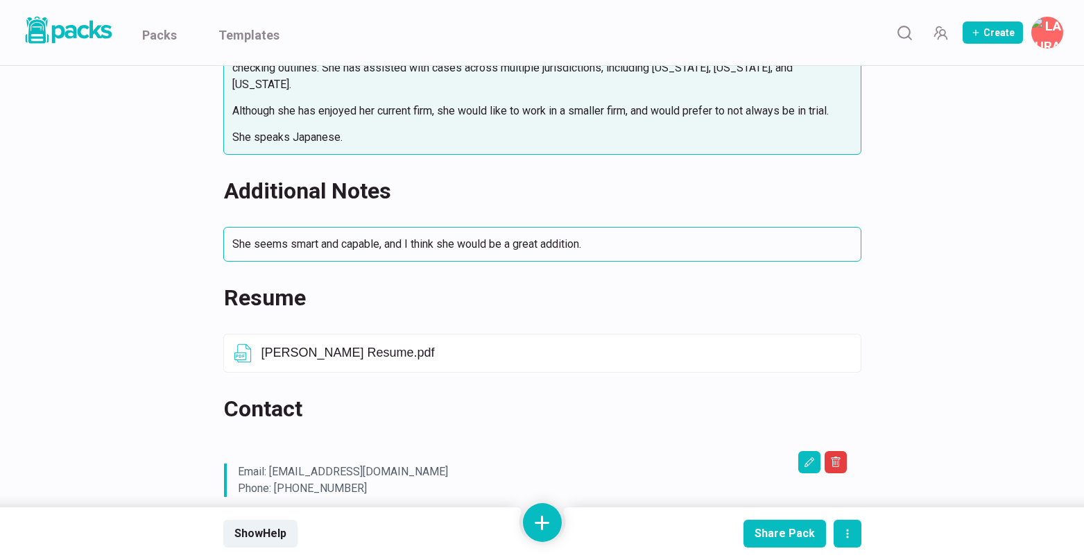
scroll to position [0, 0]
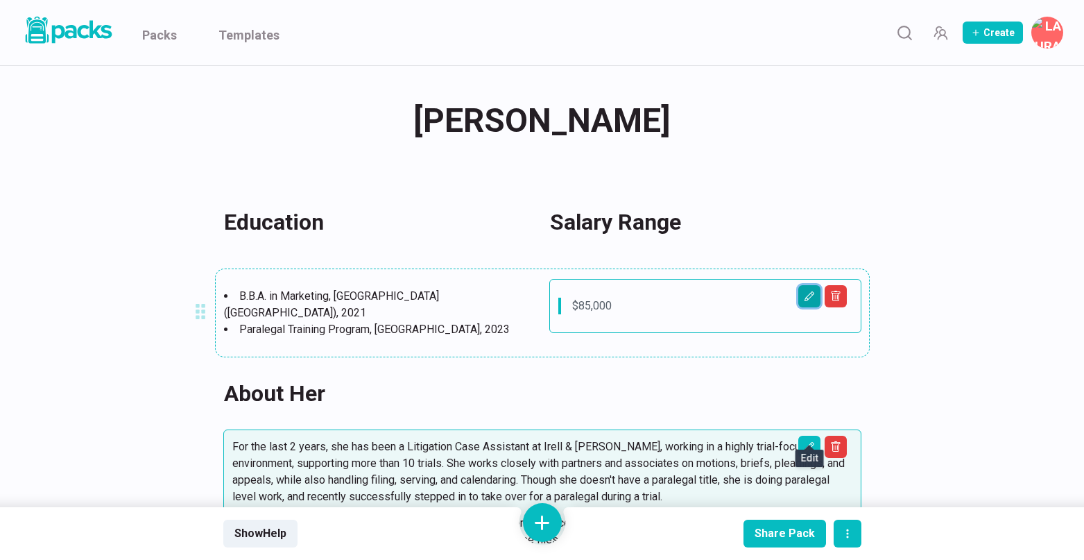
click at [814, 297] on icon "Edit asset" at bounding box center [809, 296] width 11 height 11
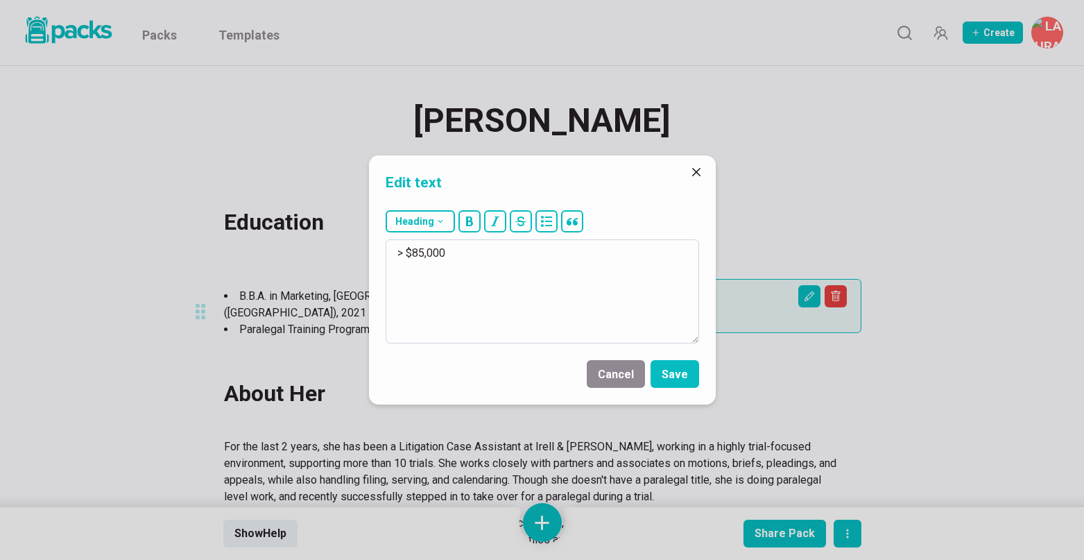
click at [524, 248] on textarea "> $85,000" at bounding box center [543, 291] width 314 height 104
type textarea "> $85,000 annually"
click at [684, 378] on button "Save" at bounding box center [675, 374] width 49 height 28
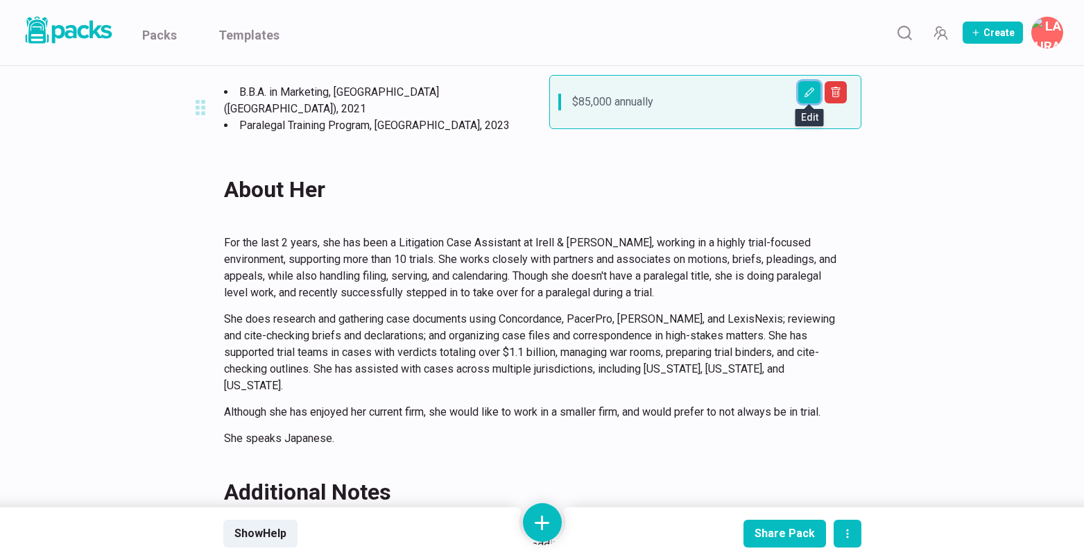
scroll to position [243, 0]
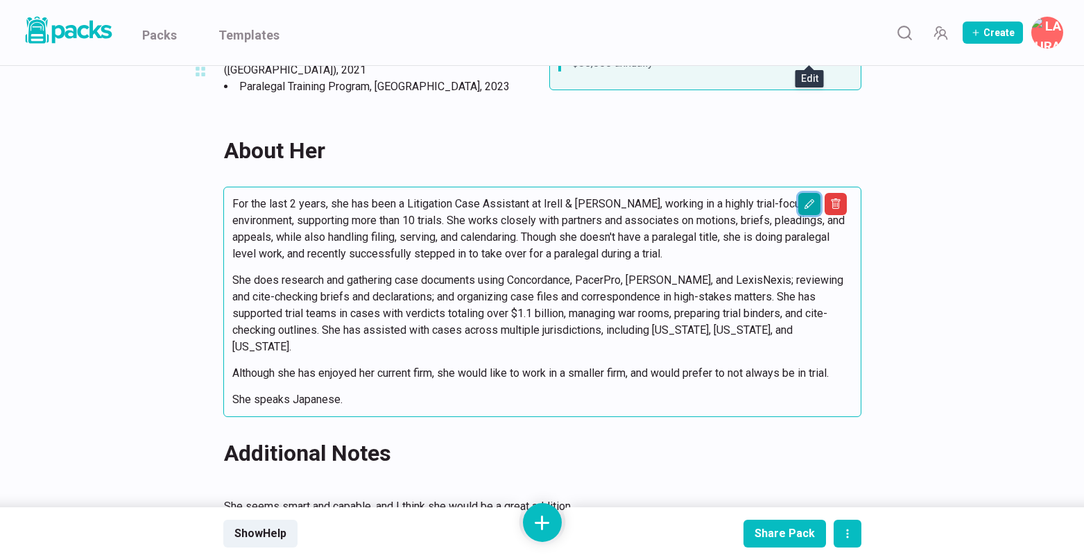
click at [807, 198] on icon "Edit asset" at bounding box center [809, 203] width 11 height 11
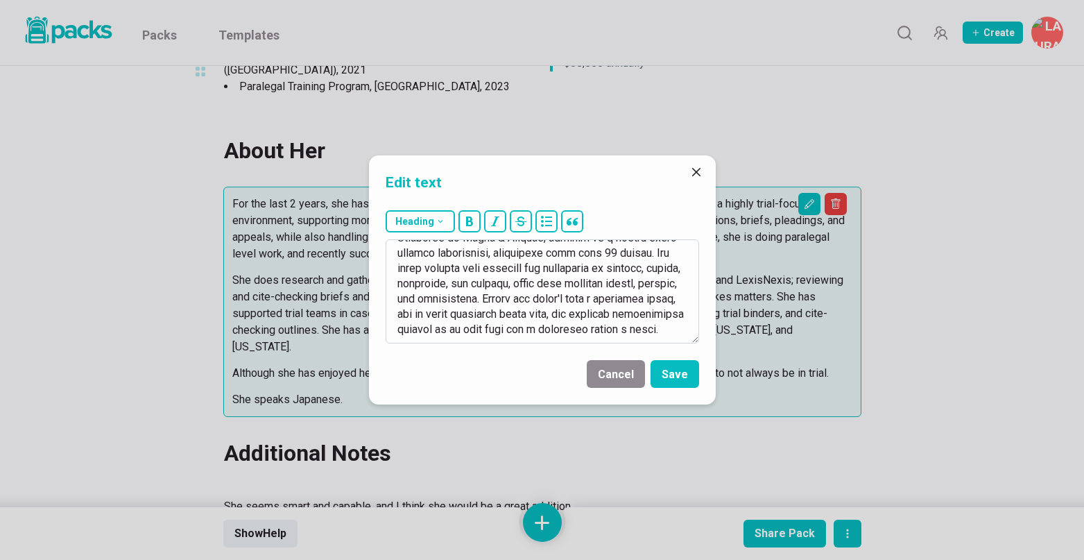
scroll to position [37, 0]
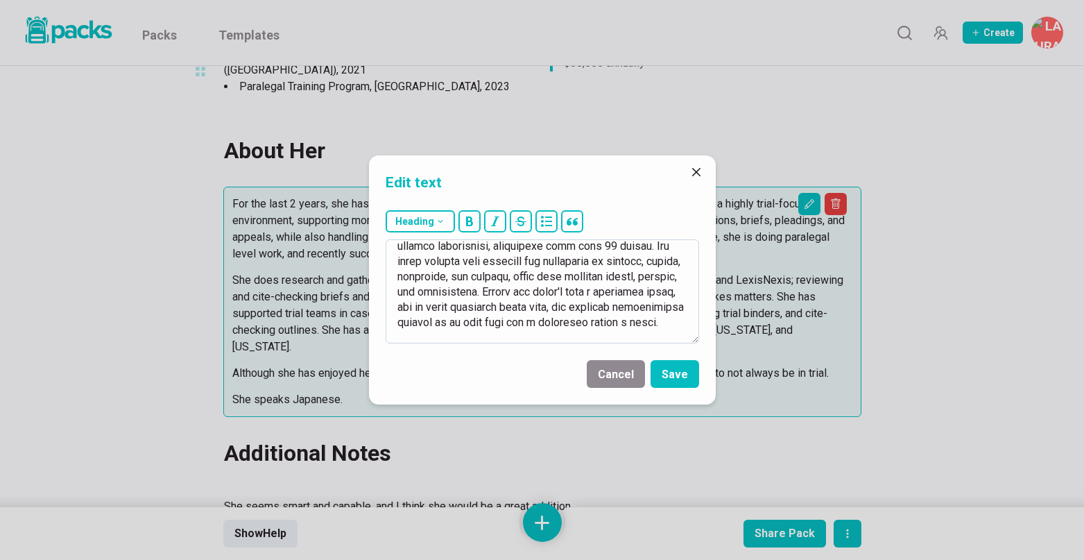
click at [463, 310] on textarea at bounding box center [543, 291] width 314 height 104
click at [493, 293] on textarea at bounding box center [543, 291] width 314 height 104
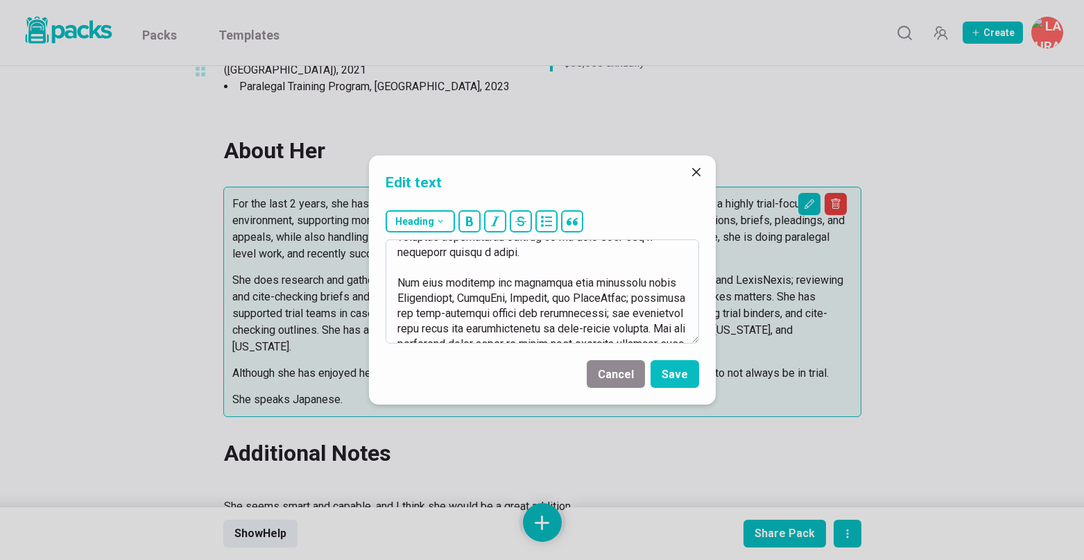
scroll to position [133, 0]
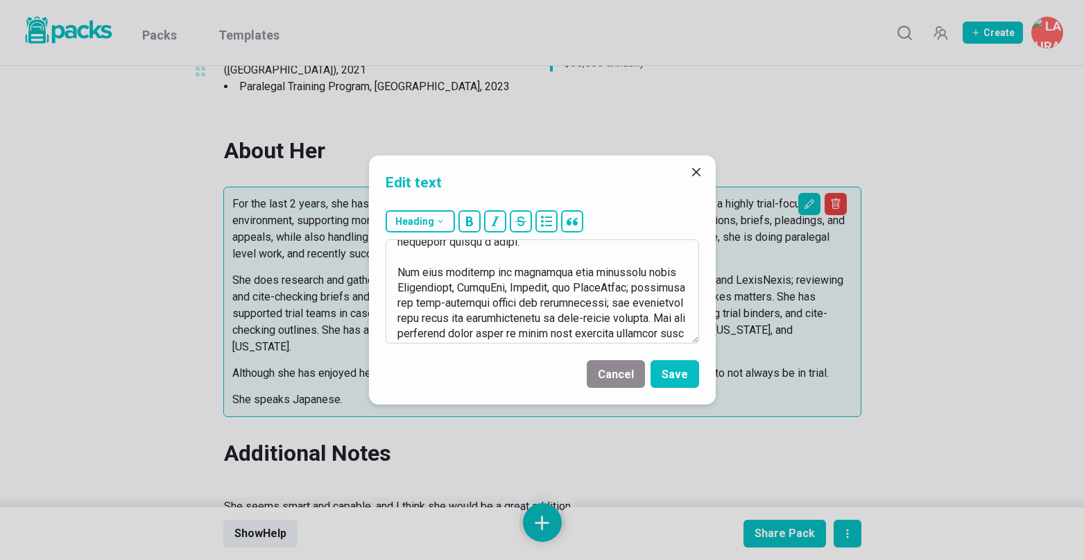
click at [523, 272] on textarea at bounding box center [543, 291] width 314 height 104
click at [410, 304] on textarea at bounding box center [543, 291] width 314 height 104
click at [411, 304] on textarea at bounding box center [543, 291] width 314 height 104
drag, startPoint x: 524, startPoint y: 305, endPoint x: 508, endPoint y: 305, distance: 16.0
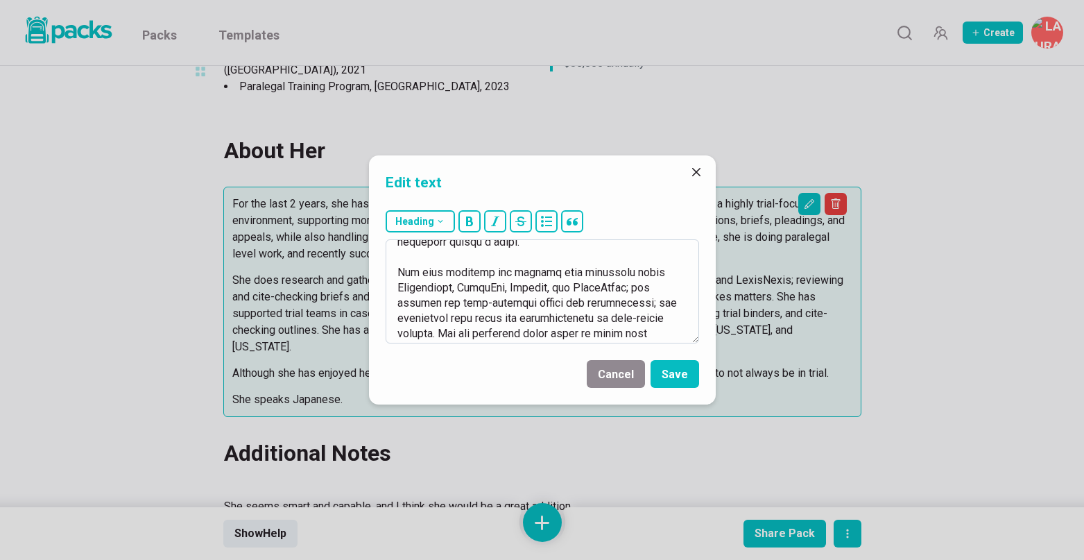
click at [509, 305] on textarea at bounding box center [543, 291] width 314 height 104
drag, startPoint x: 447, startPoint y: 319, endPoint x: 432, endPoint y: 318, distance: 16.0
click at [432, 318] on textarea at bounding box center [543, 291] width 314 height 104
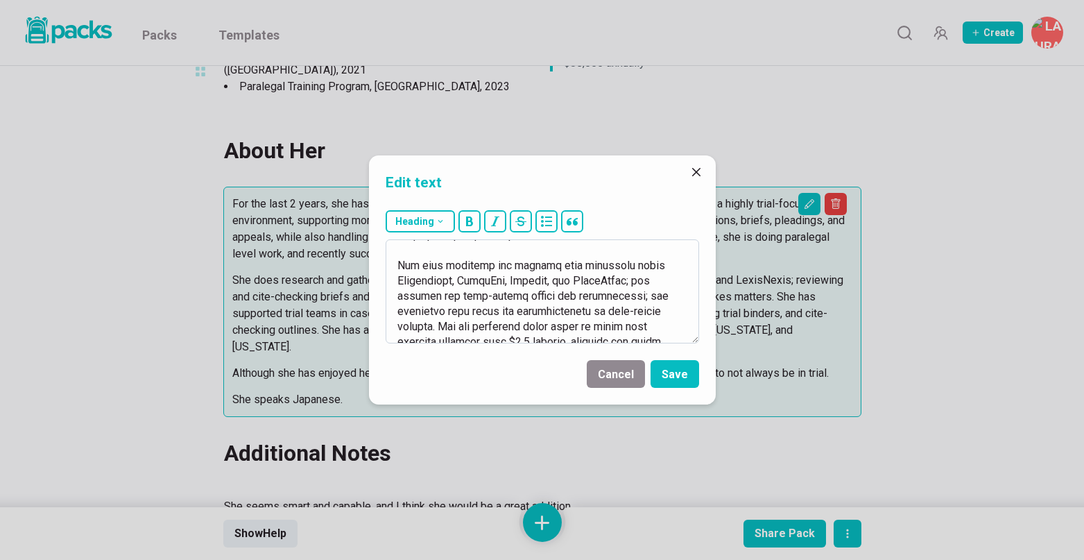
drag, startPoint x: 598, startPoint y: 313, endPoint x: 433, endPoint y: 322, distance: 165.4
click at [434, 322] on textarea at bounding box center [543, 291] width 314 height 104
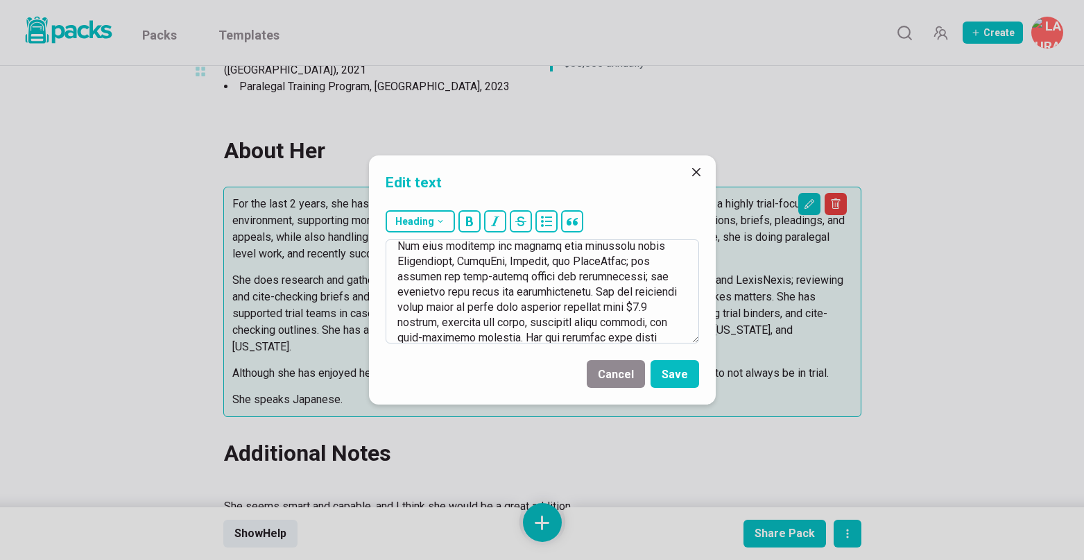
scroll to position [166, 0]
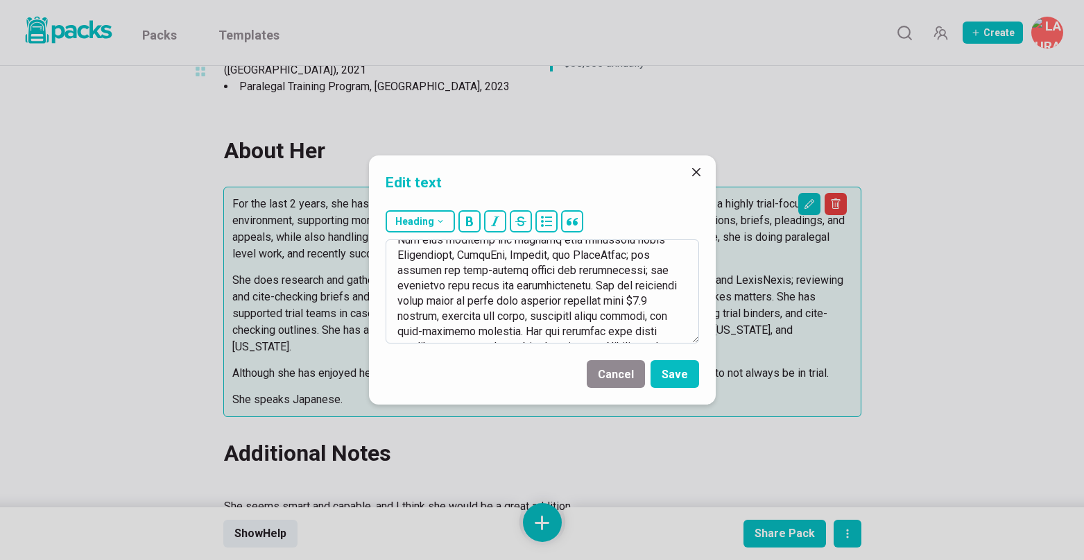
click at [488, 321] on textarea at bounding box center [543, 291] width 314 height 104
click at [558, 320] on textarea at bounding box center [543, 291] width 314 height 104
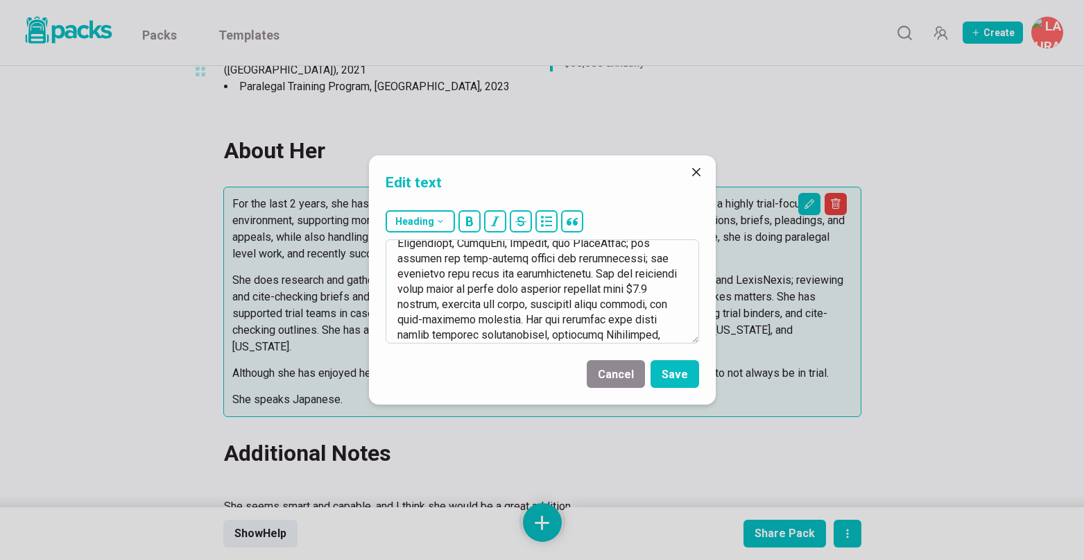
scroll to position [192, 0]
drag, startPoint x: 432, startPoint y: 305, endPoint x: 566, endPoint y: 301, distance: 134.0
click at [566, 301] on textarea at bounding box center [543, 291] width 314 height 104
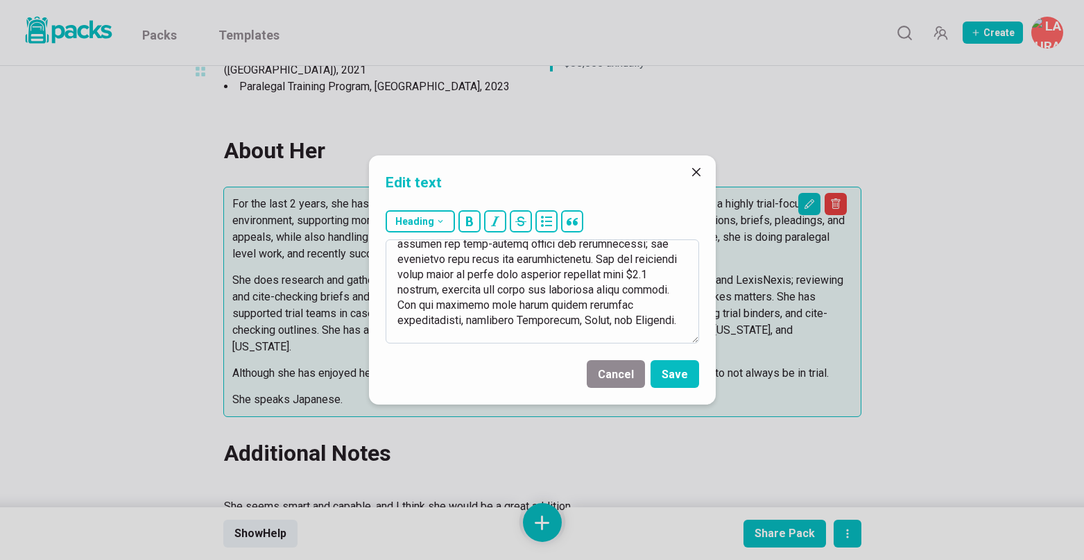
click at [528, 303] on textarea at bounding box center [543, 291] width 314 height 104
drag, startPoint x: 581, startPoint y: 305, endPoint x: 506, endPoint y: 318, distance: 76.8
click at [506, 318] on textarea at bounding box center [543, 291] width 314 height 104
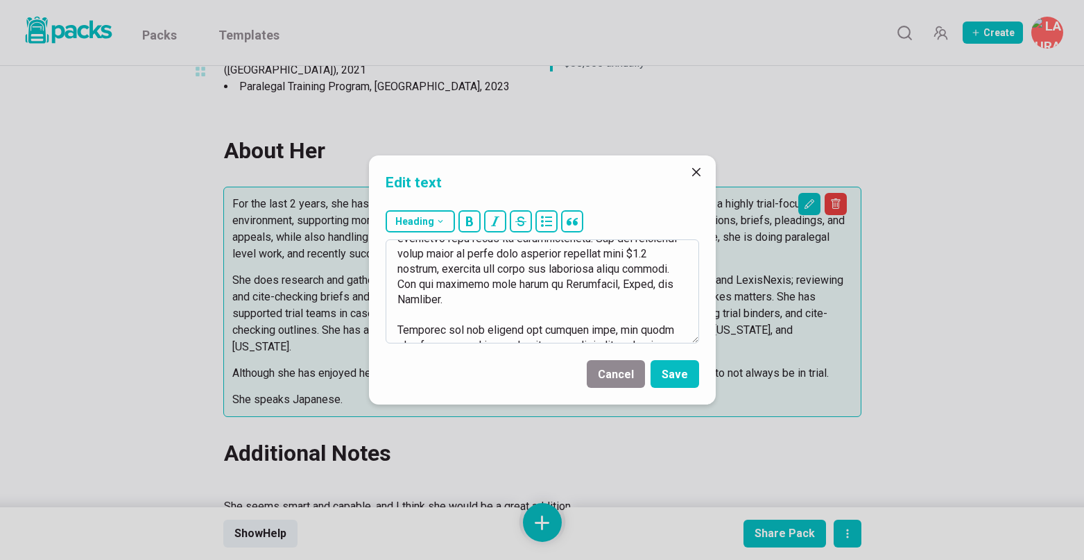
scroll to position [214, 0]
drag, startPoint x: 464, startPoint y: 327, endPoint x: 519, endPoint y: 326, distance: 54.8
click at [520, 326] on textarea at bounding box center [543, 291] width 314 height 104
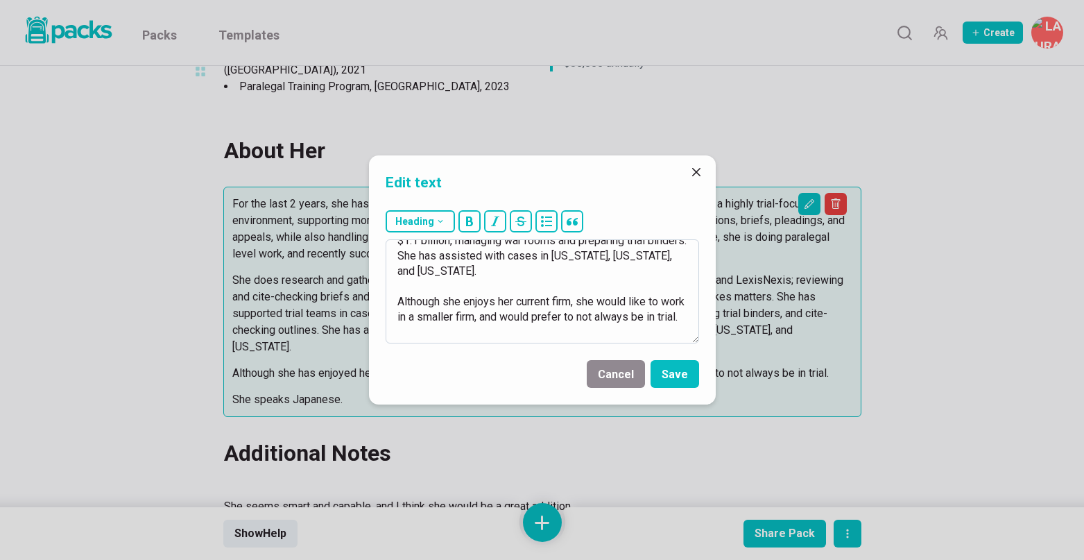
scroll to position [275, 0]
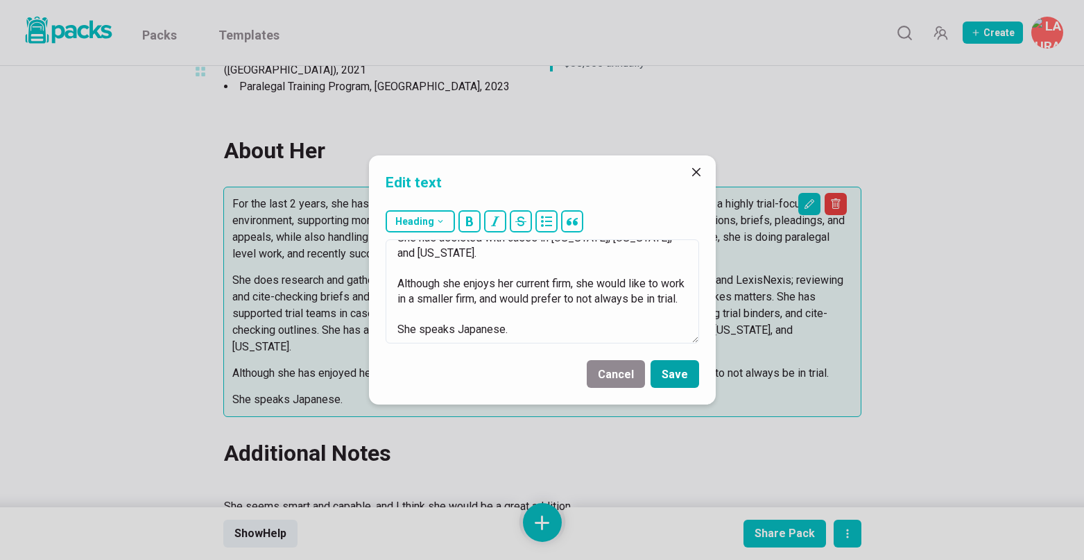
type textarea "For the last 2 years, she has been a Litigation Case Assistant at Irell & [PERS…"
click at [676, 372] on button "Save" at bounding box center [675, 374] width 49 height 28
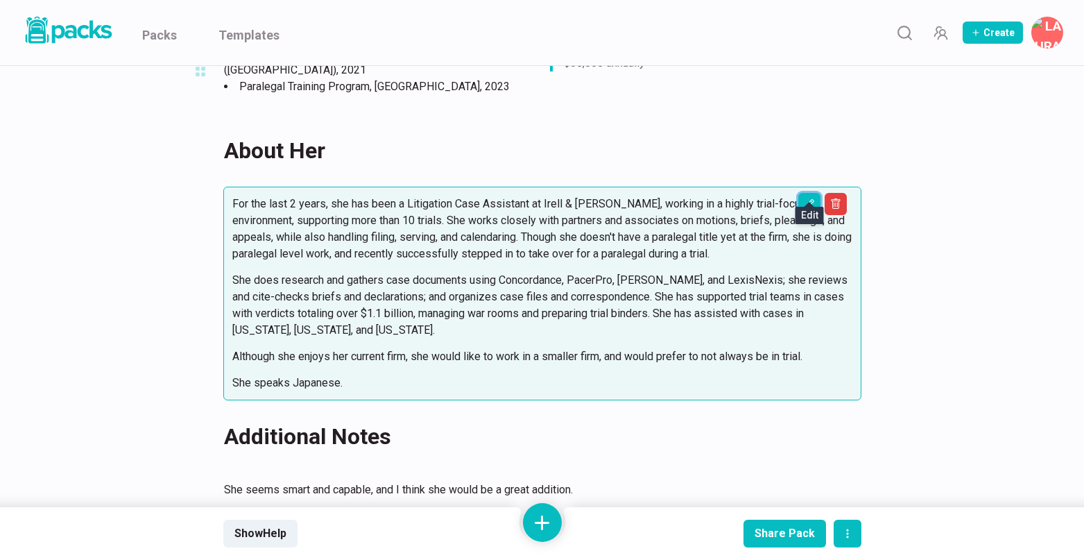
scroll to position [0, 0]
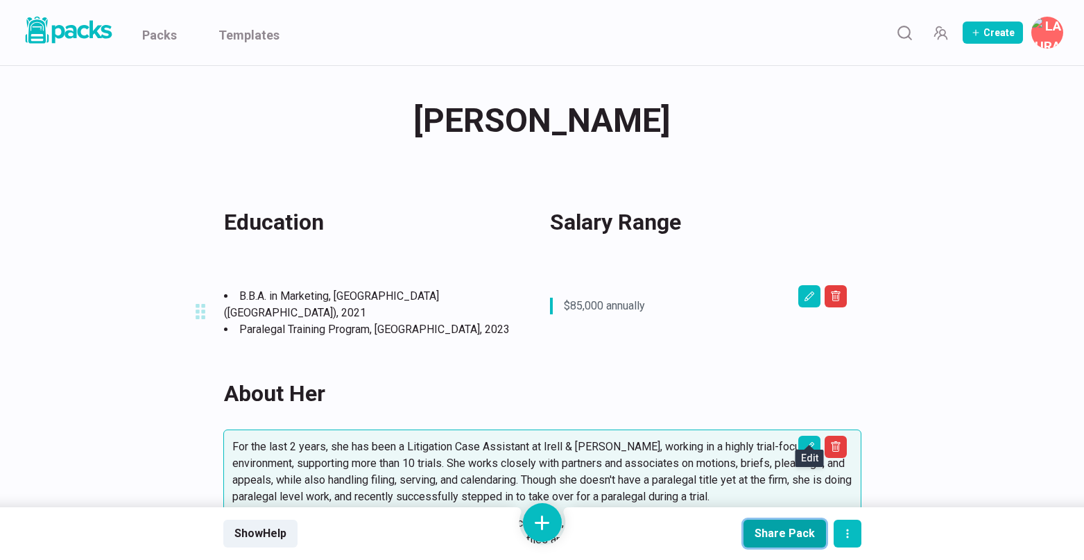
click at [794, 536] on div "Share Pack" at bounding box center [785, 533] width 60 height 13
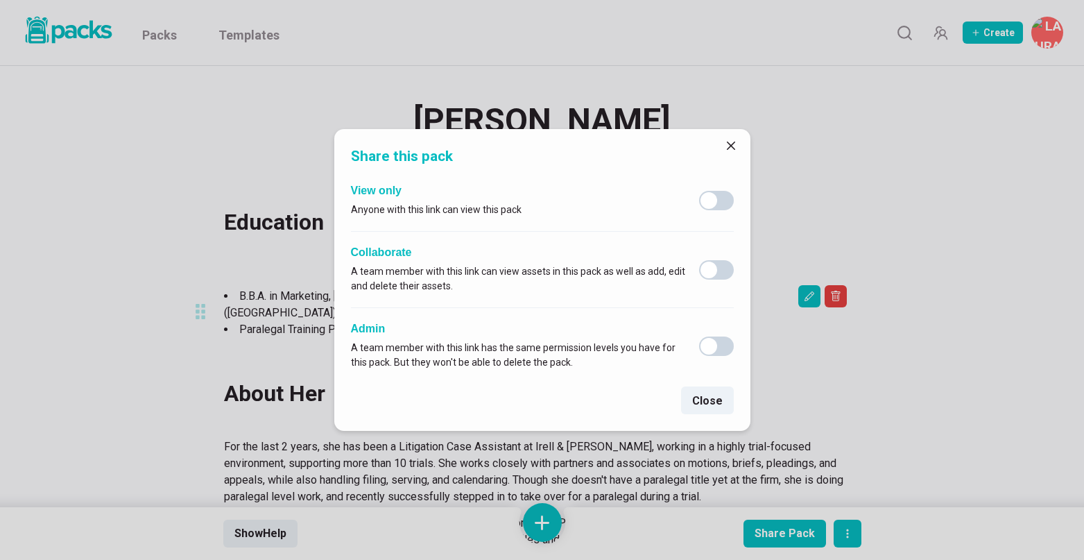
click at [710, 196] on span at bounding box center [709, 200] width 17 height 17
click at [699, 191] on input "checkbox" at bounding box center [699, 190] width 1 height 1
checkbox input "true"
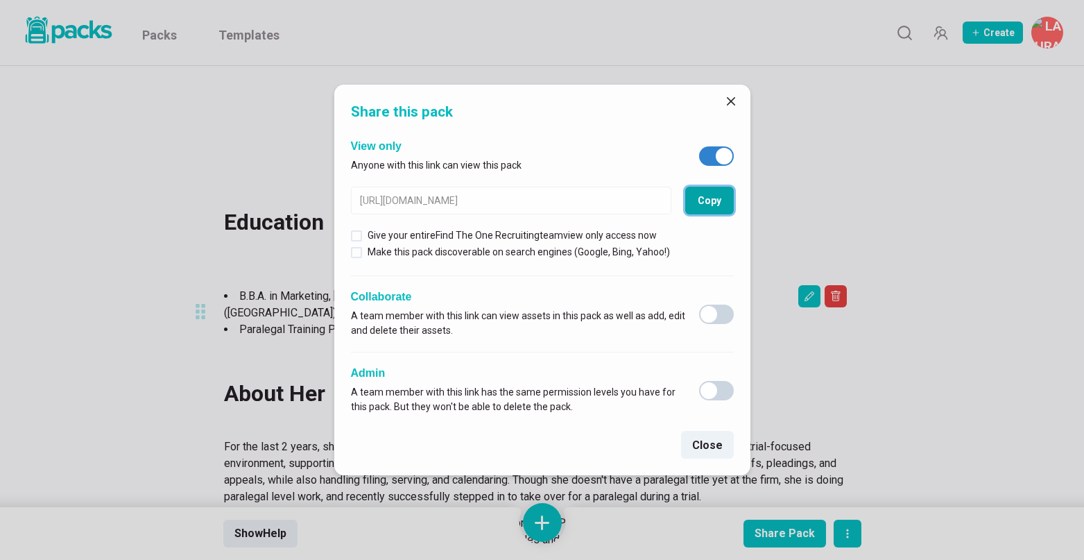
click at [712, 196] on button "Copy" at bounding box center [709, 201] width 49 height 28
